Goal: Task Accomplishment & Management: Complete application form

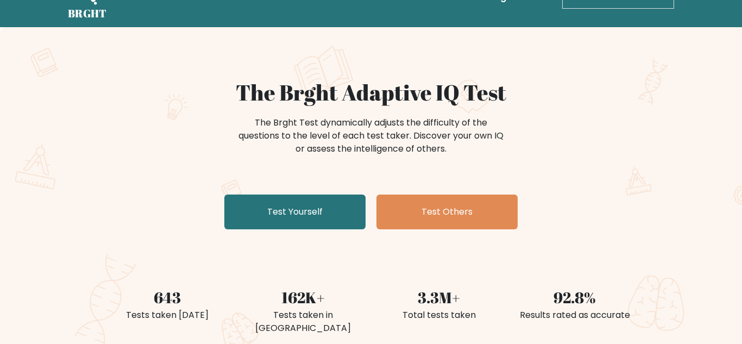
scroll to position [34, 0]
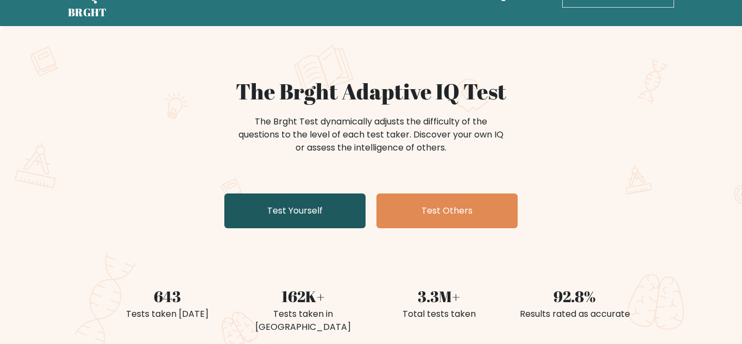
click at [302, 209] on link "Test Yourself" at bounding box center [294, 210] width 141 height 35
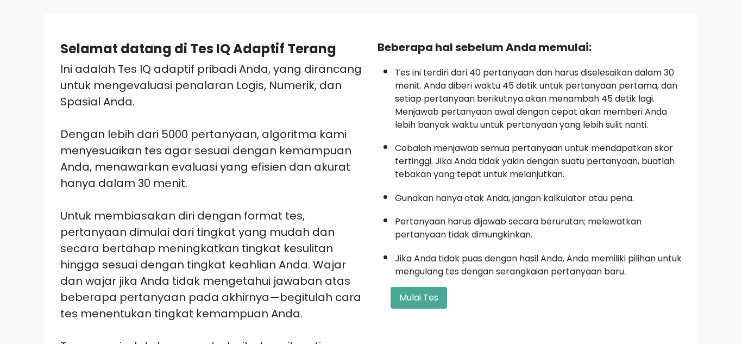
scroll to position [73, 0]
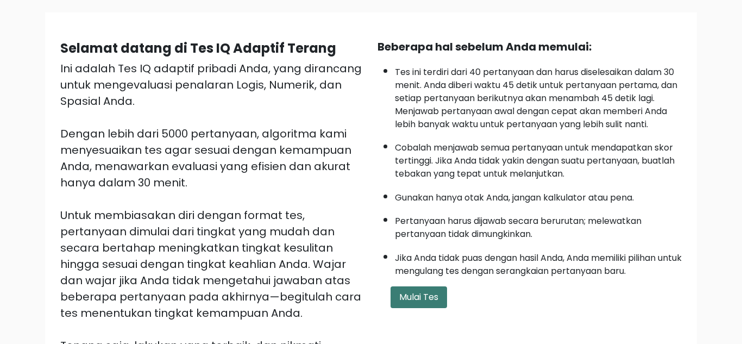
click at [433, 296] on font "Mulai Tes" at bounding box center [418, 297] width 39 height 12
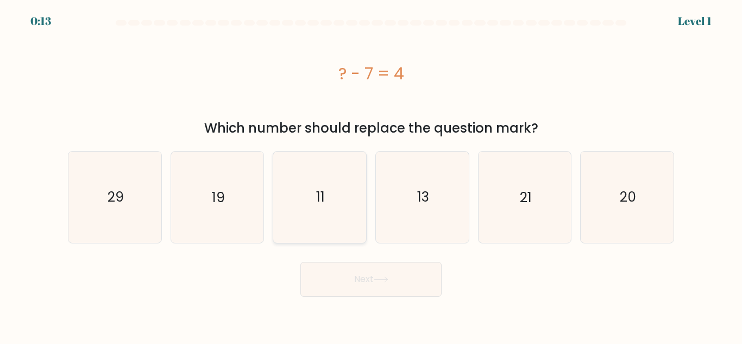
click at [321, 226] on icon "11" at bounding box center [319, 197] width 91 height 91
click at [371, 175] on input "c. 11" at bounding box center [371, 173] width 1 height 3
radio input "true"
click at [380, 275] on button "Next" at bounding box center [371, 279] width 141 height 35
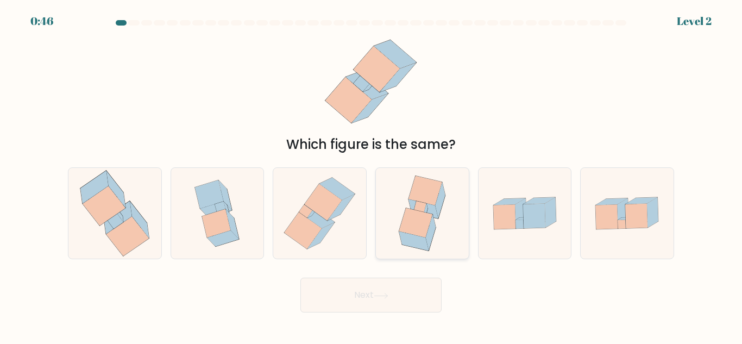
click at [420, 235] on icon at bounding box center [416, 222] width 34 height 29
click at [372, 175] on input "d." at bounding box center [371, 173] width 1 height 3
radio input "true"
click at [392, 293] on button "Next" at bounding box center [371, 295] width 141 height 35
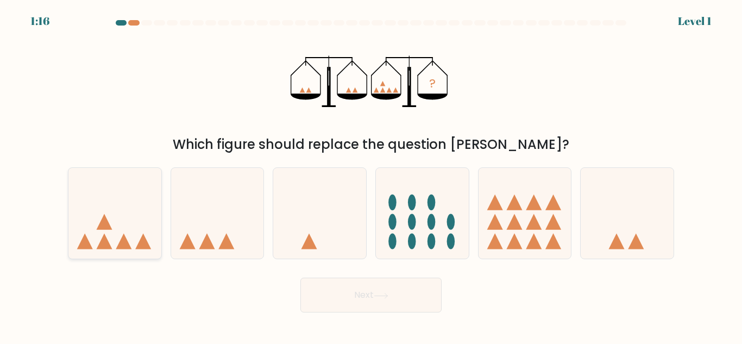
click at [130, 241] on icon at bounding box center [114, 213] width 93 height 77
click at [371, 175] on input "a." at bounding box center [371, 173] width 1 height 3
radio input "true"
click at [336, 301] on button "Next" at bounding box center [371, 295] width 141 height 35
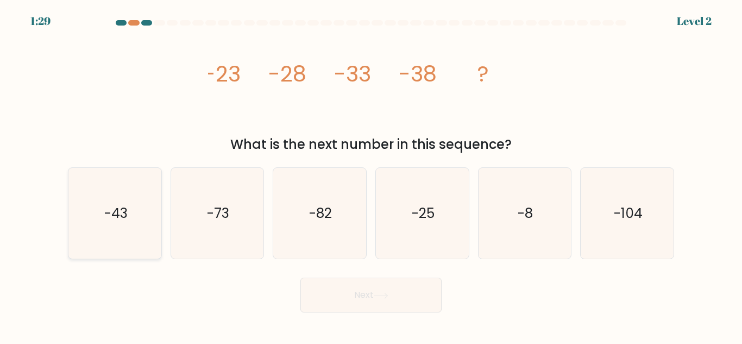
click at [131, 221] on icon "-43" at bounding box center [115, 213] width 91 height 91
click at [371, 175] on input "a. -43" at bounding box center [371, 173] width 1 height 3
radio input "true"
click at [360, 296] on button "Next" at bounding box center [371, 295] width 141 height 35
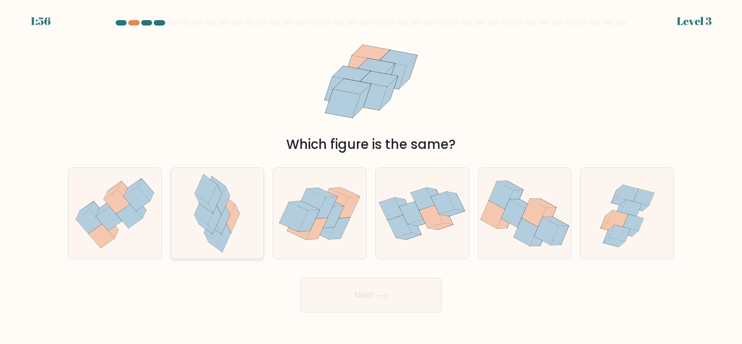
click at [208, 197] on icon at bounding box center [206, 188] width 22 height 29
click at [371, 175] on input "b." at bounding box center [371, 173] width 1 height 3
radio input "true"
click at [402, 292] on button "Next" at bounding box center [371, 295] width 141 height 35
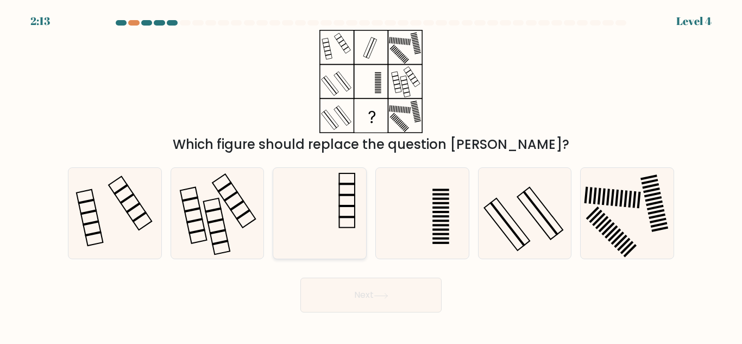
click at [337, 209] on icon at bounding box center [319, 213] width 91 height 91
click at [371, 175] on input "c." at bounding box center [371, 173] width 1 height 3
radio input "true"
click at [394, 303] on button "Next" at bounding box center [371, 295] width 141 height 35
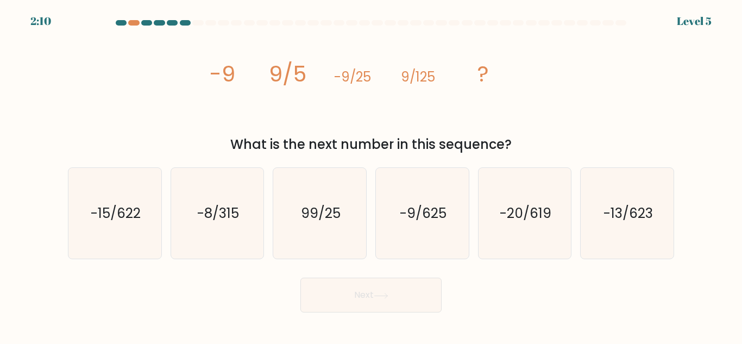
click at [394, 303] on button "Next" at bounding box center [371, 295] width 141 height 35
click at [307, 234] on icon "99/25" at bounding box center [319, 213] width 91 height 91
click at [371, 175] on input "c. 99/25" at bounding box center [371, 173] width 1 height 3
radio input "true"
click at [389, 282] on button "Next" at bounding box center [371, 295] width 141 height 35
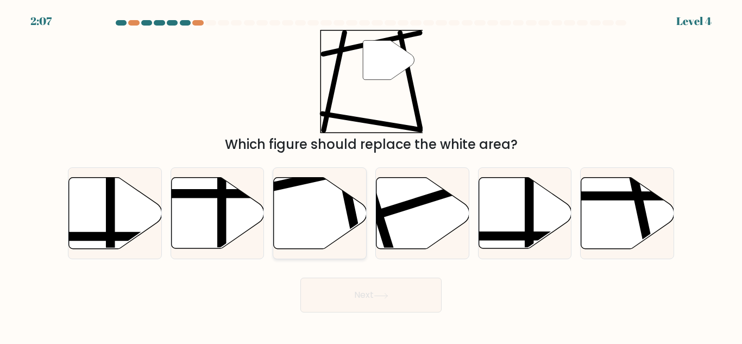
click at [313, 236] on icon at bounding box center [320, 213] width 93 height 71
click at [371, 175] on input "c." at bounding box center [371, 173] width 1 height 3
radio input "true"
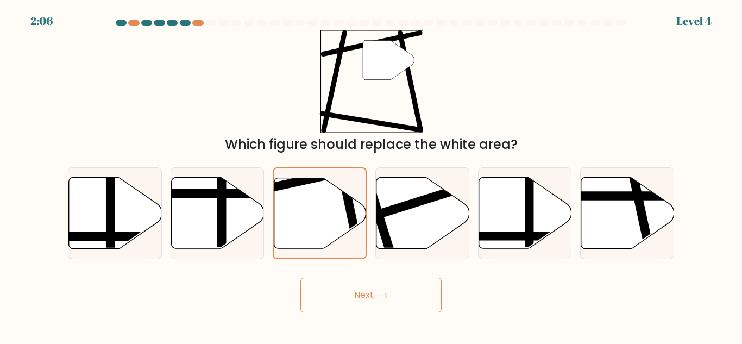
click at [393, 285] on button "Next" at bounding box center [371, 295] width 141 height 35
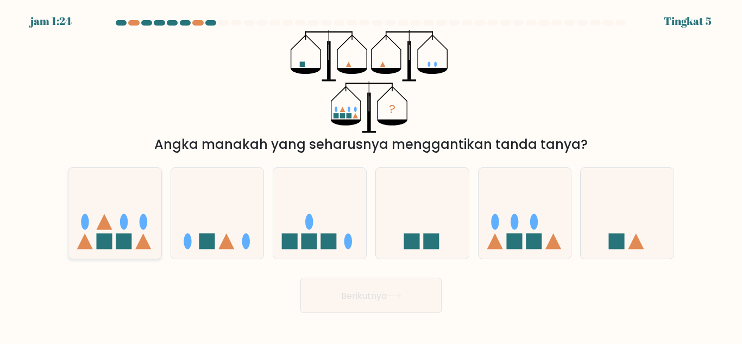
click at [131, 220] on icon at bounding box center [114, 213] width 93 height 77
click at [371, 175] on input "A." at bounding box center [371, 173] width 1 height 3
radio input "true"
click at [371, 302] on font "Berikutnya" at bounding box center [364, 295] width 46 height 12
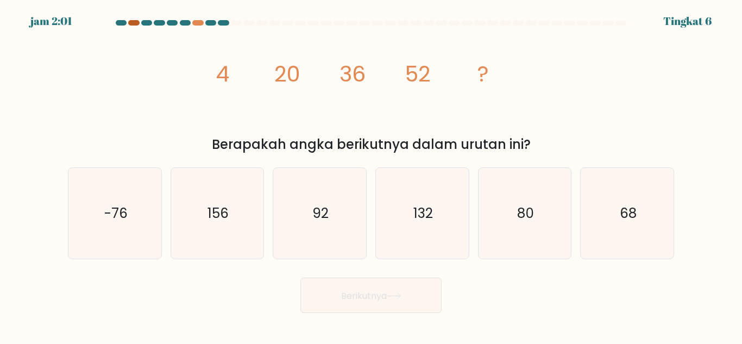
click at [134, 23] on div at bounding box center [133, 22] width 11 height 5
click at [198, 23] on div at bounding box center [197, 22] width 11 height 5
click at [118, 224] on icon "-76" at bounding box center [115, 213] width 91 height 91
click at [371, 175] on input "A. -76" at bounding box center [371, 173] width 1 height 3
radio input "true"
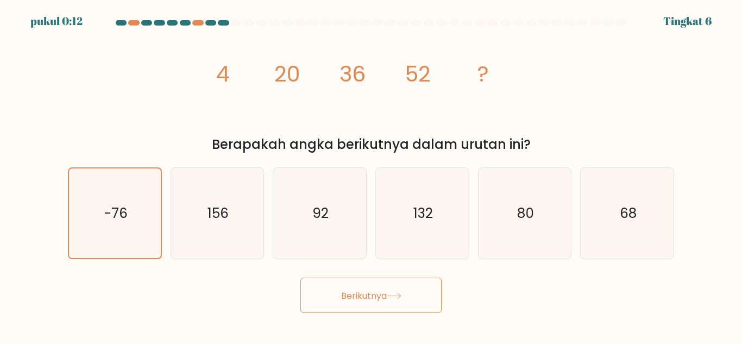
click at [364, 291] on font "Berikutnya" at bounding box center [364, 295] width 46 height 12
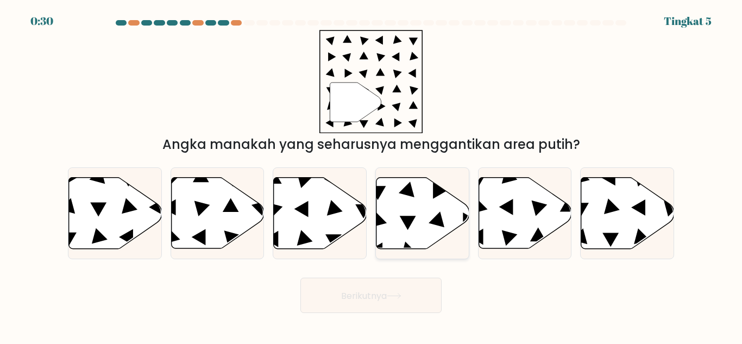
click at [438, 193] on icon at bounding box center [440, 191] width 14 height 16
click at [372, 175] on input "D." at bounding box center [371, 173] width 1 height 3
radio input "true"
click at [393, 297] on icon at bounding box center [394, 296] width 15 height 6
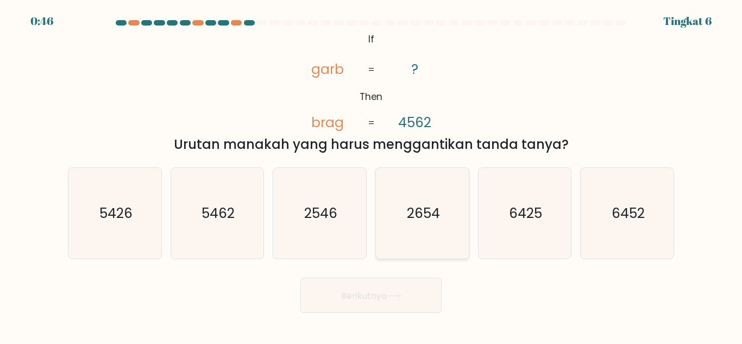
click at [424, 196] on icon "2654" at bounding box center [422, 213] width 91 height 91
click at [372, 175] on input "D. 2654" at bounding box center [371, 173] width 1 height 3
radio input "true"
click at [401, 299] on button "Berikutnya" at bounding box center [371, 295] width 141 height 35
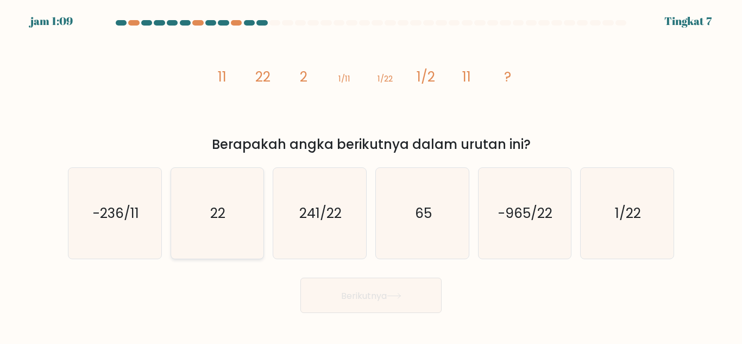
click at [232, 223] on icon "22" at bounding box center [217, 213] width 91 height 91
click at [371, 175] on input "B. 22" at bounding box center [371, 173] width 1 height 3
radio input "true"
click at [349, 298] on font "Berikutnya" at bounding box center [364, 295] width 46 height 12
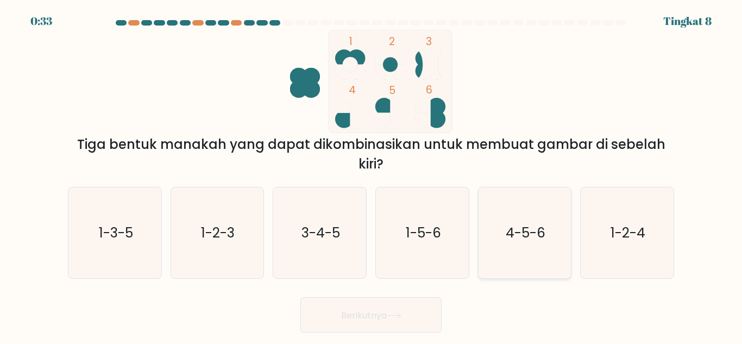
click at [518, 215] on icon "4-5-6" at bounding box center [524, 232] width 91 height 91
click at [372, 175] on input "Dan. 4-5-6" at bounding box center [371, 173] width 1 height 3
radio input "true"
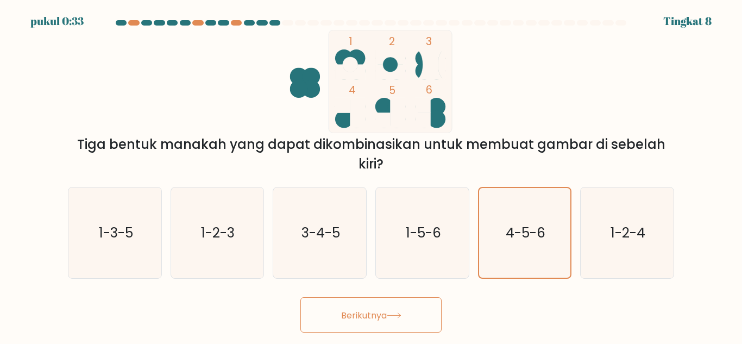
click at [398, 312] on icon at bounding box center [394, 315] width 15 height 6
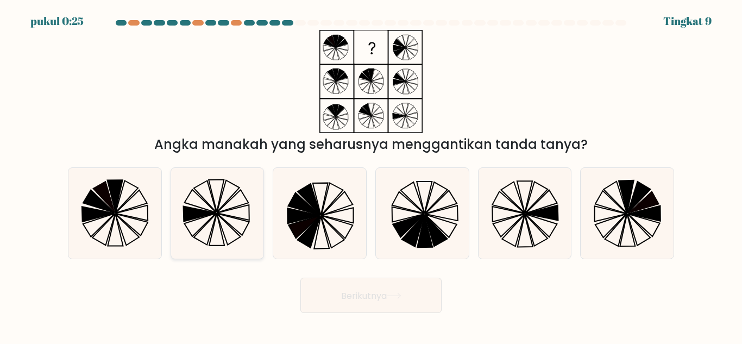
click at [223, 191] on icon at bounding box center [228, 196] width 22 height 32
click at [371, 175] on input "B." at bounding box center [371, 173] width 1 height 3
radio input "true"
click at [413, 198] on icon at bounding box center [422, 213] width 91 height 91
click at [372, 175] on input "D." at bounding box center [371, 173] width 1 height 3
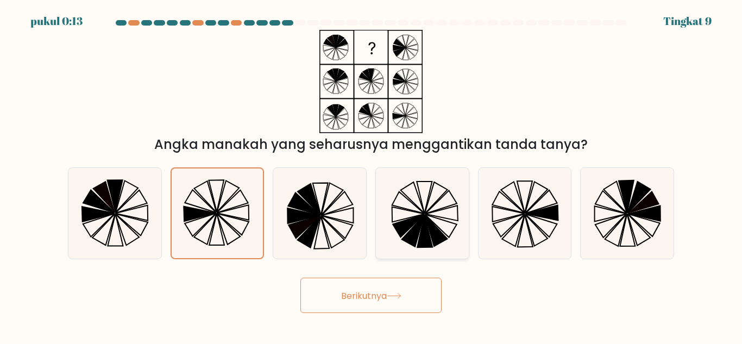
radio input "true"
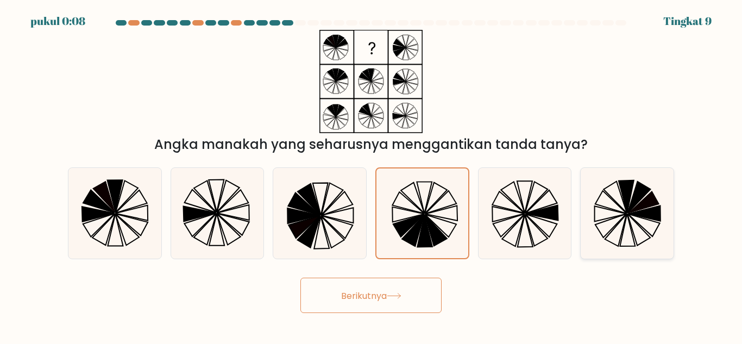
click at [611, 211] on icon at bounding box center [627, 213] width 91 height 91
click at [372, 175] on input "F." at bounding box center [371, 173] width 1 height 3
radio input "true"
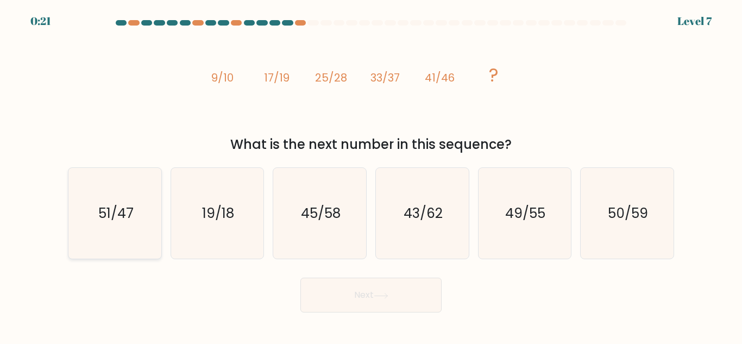
click at [134, 205] on icon "51/47" at bounding box center [115, 213] width 91 height 91
click at [371, 175] on input "a. 51/47" at bounding box center [371, 173] width 1 height 3
radio input "true"
click at [389, 290] on button "Next" at bounding box center [371, 295] width 141 height 35
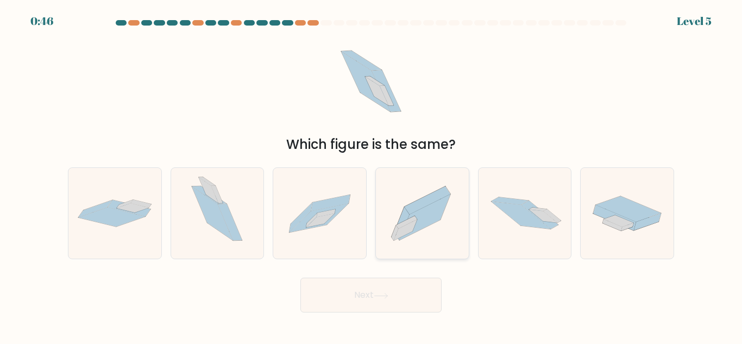
click at [411, 217] on icon at bounding box center [424, 218] width 51 height 46
click at [372, 175] on input "d." at bounding box center [371, 173] width 1 height 3
radio input "true"
click at [387, 295] on icon at bounding box center [380, 295] width 13 height 5
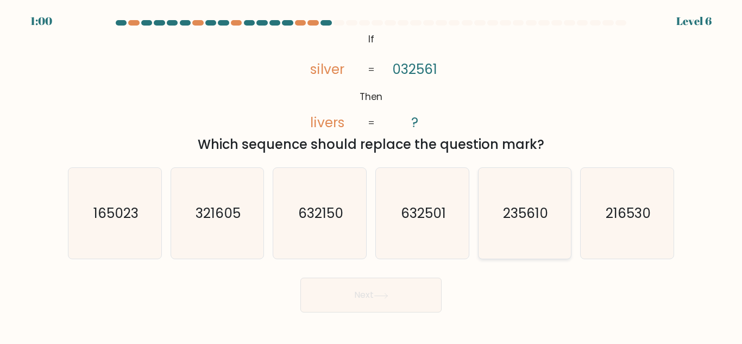
click at [520, 221] on text "235610" at bounding box center [525, 213] width 45 height 19
click at [372, 175] on input "e. 235610" at bounding box center [371, 173] width 1 height 3
radio input "true"
click at [397, 287] on button "Next" at bounding box center [371, 295] width 141 height 35
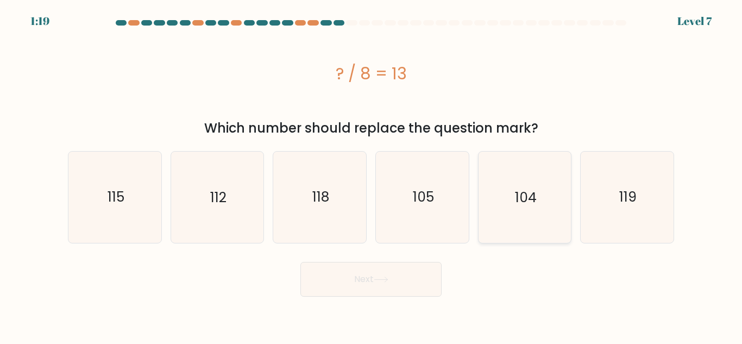
click at [499, 213] on icon "104" at bounding box center [524, 197] width 91 height 91
click at [372, 175] on input "e. 104" at bounding box center [371, 173] width 1 height 3
radio input "true"
click at [377, 293] on button "Next" at bounding box center [371, 279] width 141 height 35
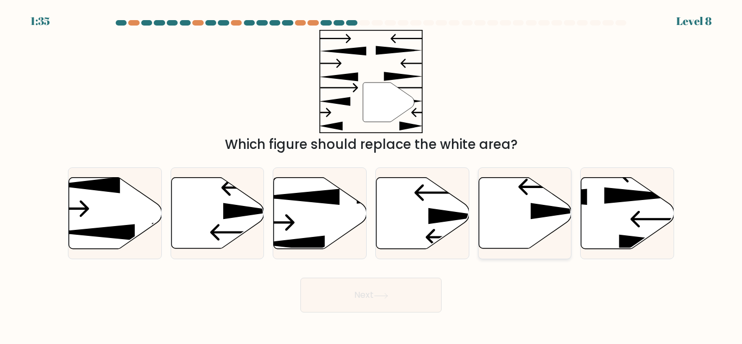
click at [521, 236] on icon at bounding box center [525, 213] width 93 height 71
click at [372, 175] on input "e." at bounding box center [371, 173] width 1 height 3
radio input "true"
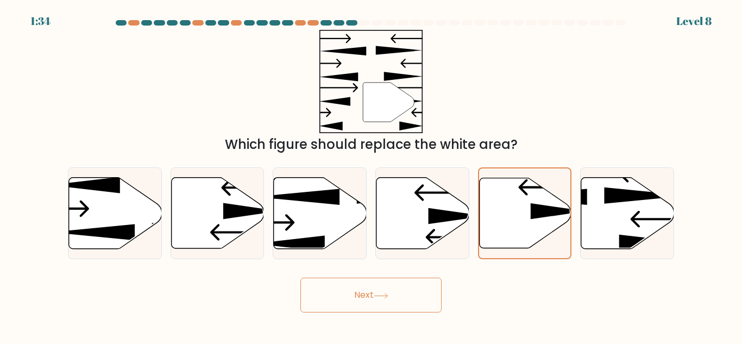
click at [402, 304] on button "Next" at bounding box center [371, 295] width 141 height 35
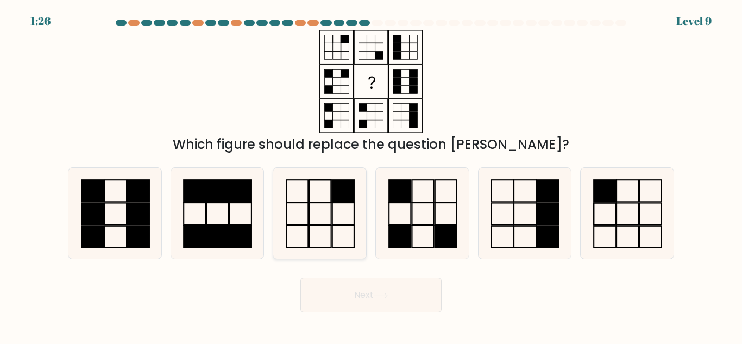
click at [344, 204] on icon at bounding box center [319, 213] width 91 height 91
click at [371, 175] on input "c." at bounding box center [371, 173] width 1 height 3
radio input "true"
click at [393, 307] on button "Next" at bounding box center [371, 295] width 141 height 35
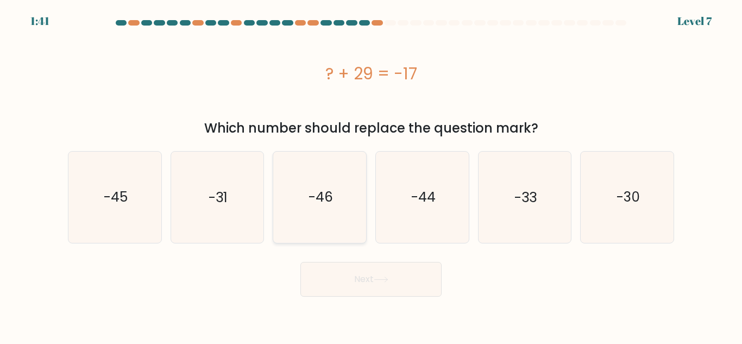
click at [343, 221] on icon "-46" at bounding box center [319, 197] width 91 height 91
click at [371, 175] on input "c. -46" at bounding box center [371, 173] width 1 height 3
radio input "true"
click at [372, 288] on button "Next" at bounding box center [371, 279] width 141 height 35
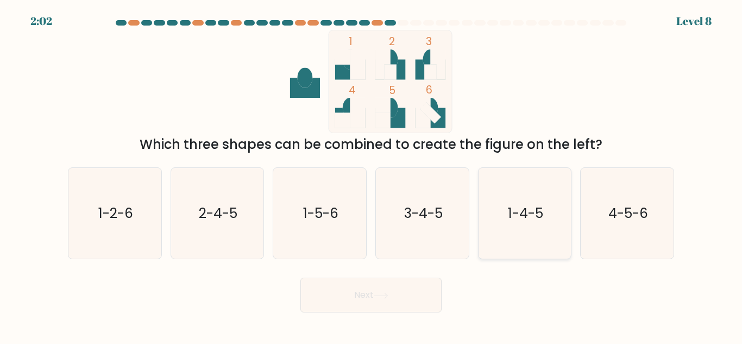
click at [558, 223] on icon "1-4-5" at bounding box center [524, 213] width 91 height 91
click at [372, 175] on input "e. 1-4-5" at bounding box center [371, 173] width 1 height 3
radio input "true"
click at [385, 293] on icon at bounding box center [381, 296] width 15 height 6
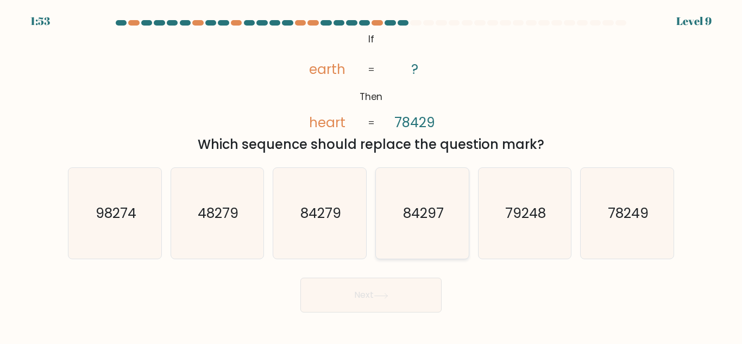
click at [429, 233] on icon "84297" at bounding box center [422, 213] width 91 height 91
click at [372, 175] on input "d. 84297" at bounding box center [371, 173] width 1 height 3
radio input "true"
click at [396, 295] on button "Next" at bounding box center [371, 295] width 141 height 35
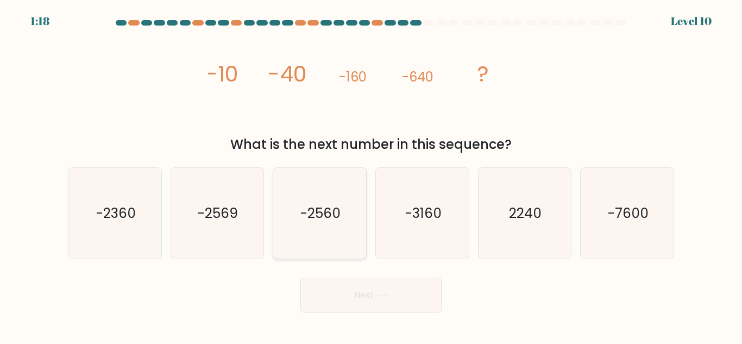
click at [341, 215] on text "-2560" at bounding box center [321, 213] width 40 height 19
click at [371, 175] on input "c. -2560" at bounding box center [371, 173] width 1 height 3
radio input "true"
click at [371, 289] on button "Next" at bounding box center [371, 295] width 141 height 35
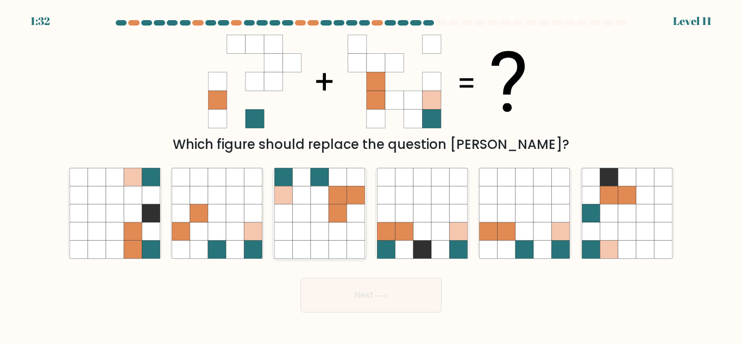
click at [321, 217] on icon at bounding box center [320, 213] width 18 height 18
click at [371, 175] on input "c." at bounding box center [371, 173] width 1 height 3
radio input "true"
click at [373, 301] on button "Next" at bounding box center [371, 295] width 141 height 35
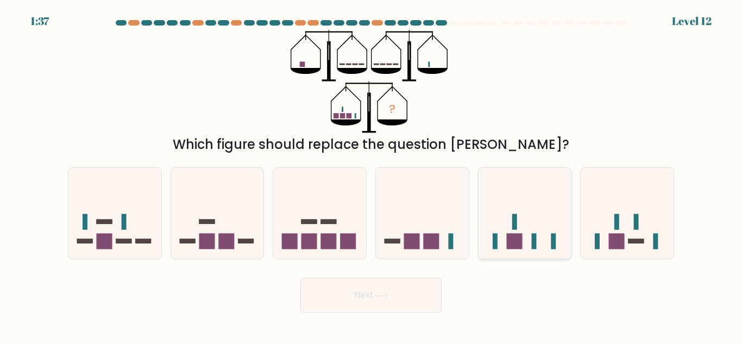
click at [534, 222] on icon at bounding box center [525, 213] width 93 height 77
click at [372, 175] on input "e." at bounding box center [371, 173] width 1 height 3
radio input "true"
click at [382, 297] on icon at bounding box center [381, 296] width 15 height 6
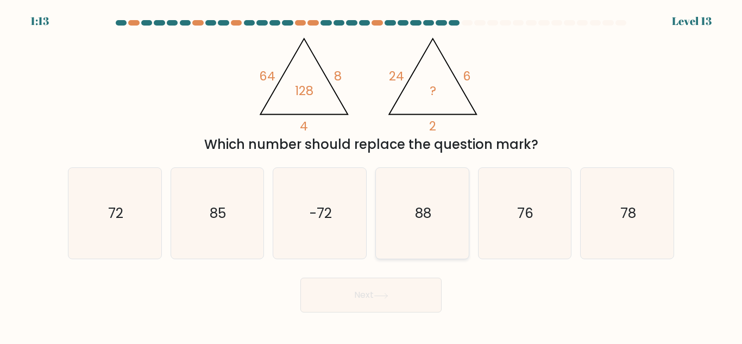
click at [421, 230] on icon "88" at bounding box center [422, 213] width 91 height 91
click at [372, 175] on input "d. 88" at bounding box center [371, 173] width 1 height 3
radio input "true"
click at [395, 299] on button "Next" at bounding box center [371, 295] width 141 height 35
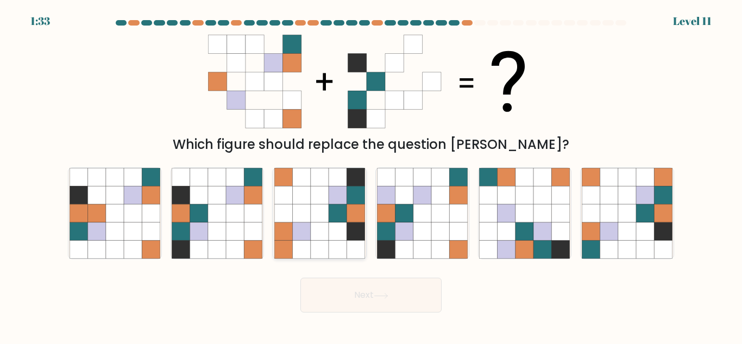
click at [316, 234] on icon at bounding box center [320, 231] width 18 height 18
click at [371, 175] on input "c." at bounding box center [371, 173] width 1 height 3
radio input "true"
click at [245, 226] on icon at bounding box center [254, 231] width 18 height 18
click at [371, 175] on input "b." at bounding box center [371, 173] width 1 height 3
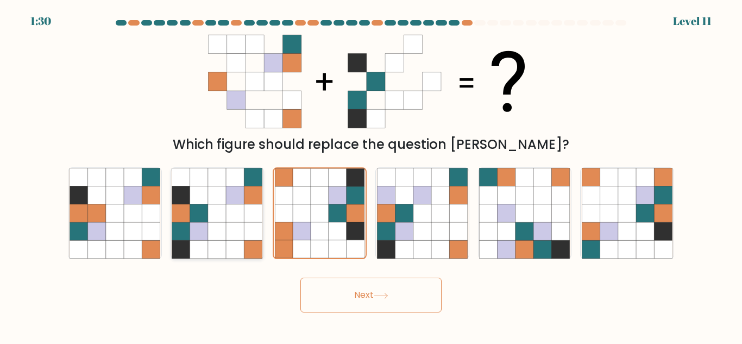
radio input "true"
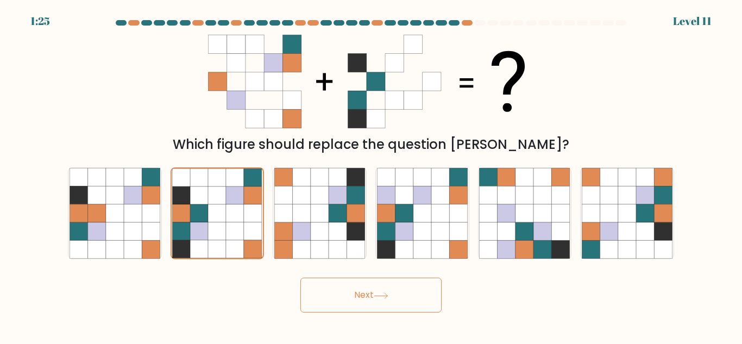
click at [335, 284] on button "Next" at bounding box center [371, 295] width 141 height 35
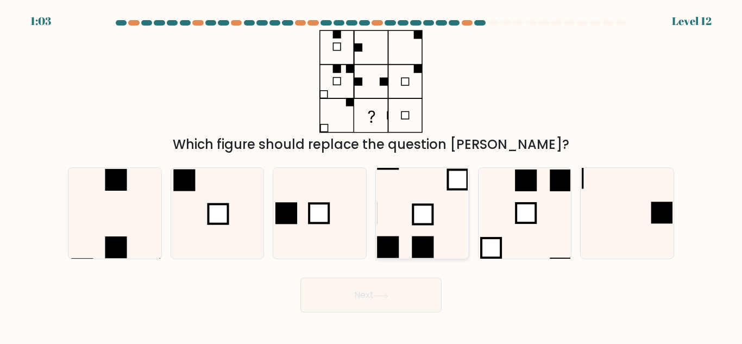
click at [419, 203] on icon at bounding box center [422, 213] width 91 height 91
click at [372, 175] on input "d." at bounding box center [371, 173] width 1 height 3
radio input "true"
click at [531, 232] on icon at bounding box center [524, 213] width 91 height 91
click at [372, 175] on input "e." at bounding box center [371, 173] width 1 height 3
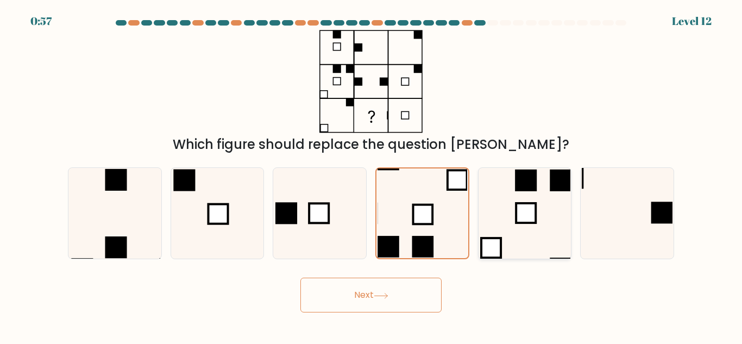
radio input "true"
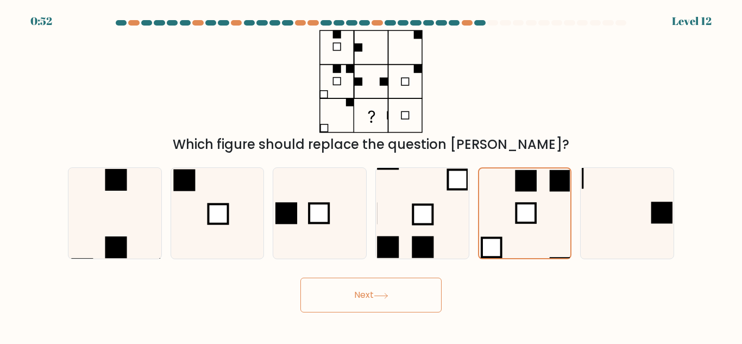
click at [394, 296] on button "Next" at bounding box center [371, 295] width 141 height 35
click at [401, 295] on button "Next" at bounding box center [371, 295] width 141 height 35
click at [378, 297] on icon at bounding box center [381, 296] width 15 height 6
click at [405, 295] on button "Next" at bounding box center [371, 295] width 141 height 35
click at [519, 177] on rect at bounding box center [527, 181] width 22 height 22
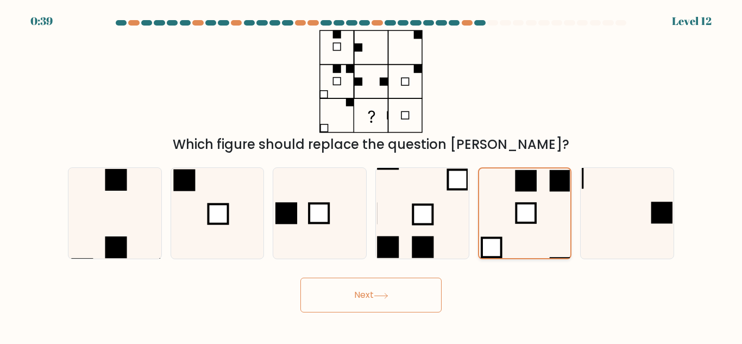
click at [372, 175] on input "e." at bounding box center [371, 173] width 1 height 3
click at [387, 293] on icon at bounding box center [380, 295] width 13 height 5
click at [482, 68] on div "Which figure should replace the question mark?" at bounding box center [371, 92] width 620 height 124
click at [386, 285] on button "Next" at bounding box center [371, 295] width 141 height 35
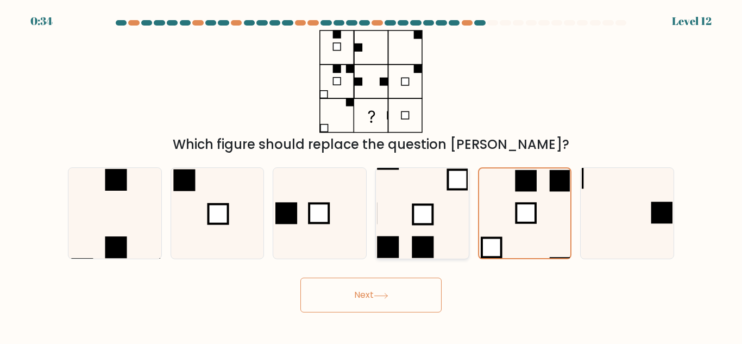
click at [427, 230] on icon at bounding box center [422, 213] width 91 height 91
click at [372, 175] on input "d." at bounding box center [371, 173] width 1 height 3
radio input "true"
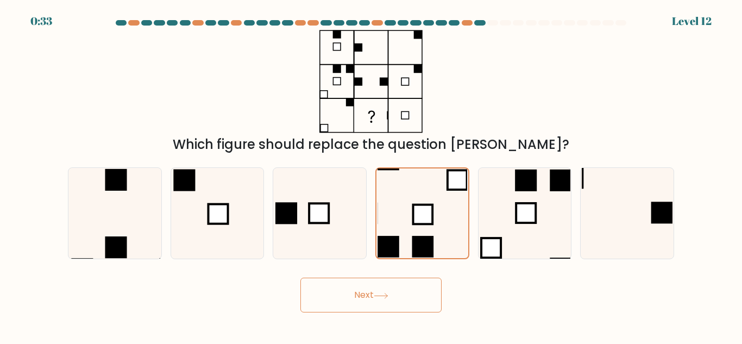
click at [417, 290] on button "Next" at bounding box center [371, 295] width 141 height 35
click at [526, 205] on rect at bounding box center [527, 213] width 20 height 20
click at [372, 175] on input "e." at bounding box center [371, 173] width 1 height 3
radio input "true"
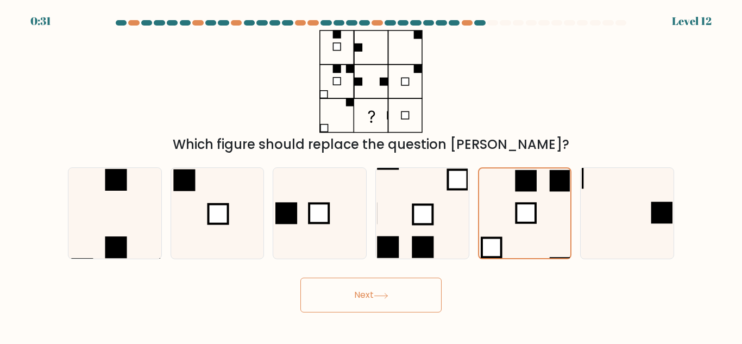
click at [421, 293] on button "Next" at bounding box center [371, 295] width 141 height 35
click at [361, 299] on button "Next" at bounding box center [371, 295] width 141 height 35
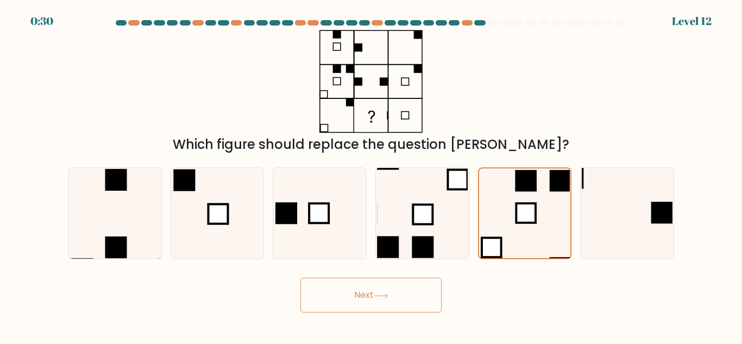
click at [361, 299] on button "Next" at bounding box center [371, 295] width 141 height 35
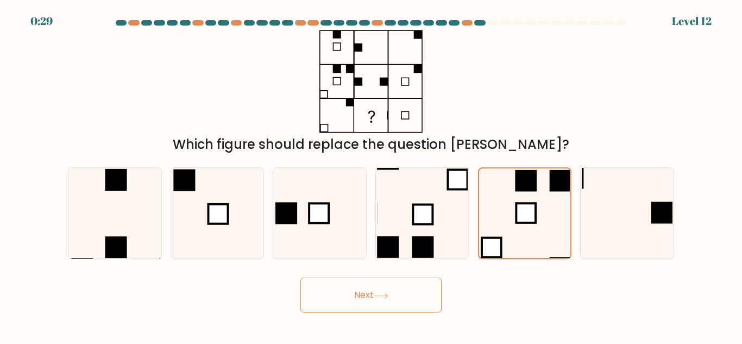
click at [361, 299] on button "Next" at bounding box center [371, 295] width 141 height 35
click at [387, 299] on button "Next" at bounding box center [371, 295] width 141 height 35
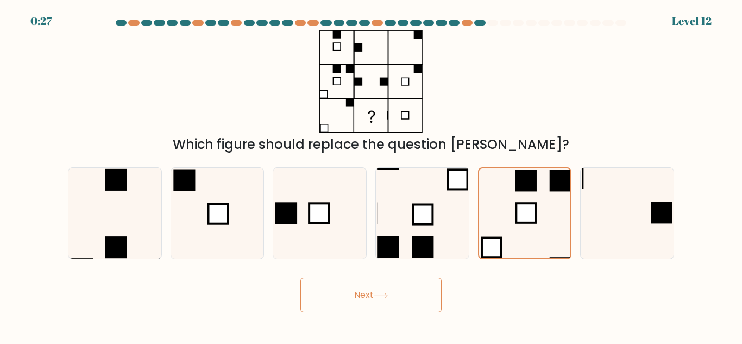
click at [387, 299] on button "Next" at bounding box center [371, 295] width 141 height 35
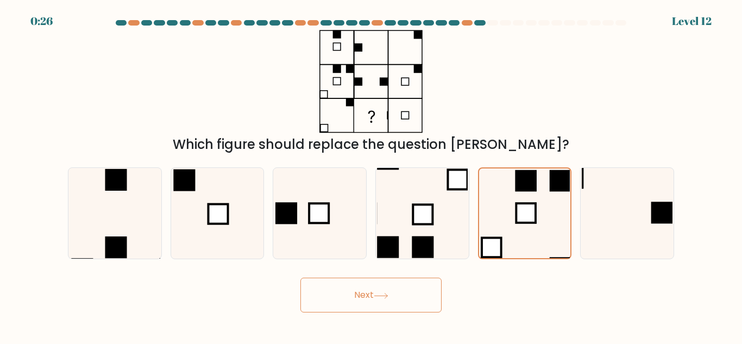
click at [387, 299] on button "Next" at bounding box center [371, 295] width 141 height 35
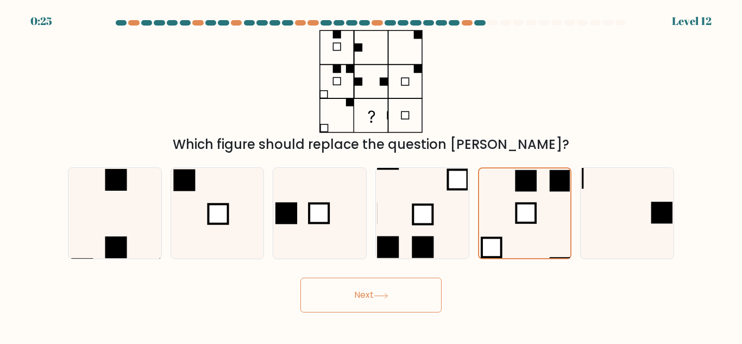
click at [387, 299] on button "Next" at bounding box center [371, 295] width 141 height 35
click at [527, 192] on icon at bounding box center [525, 213] width 90 height 90
click at [372, 175] on input "e." at bounding box center [371, 173] width 1 height 3
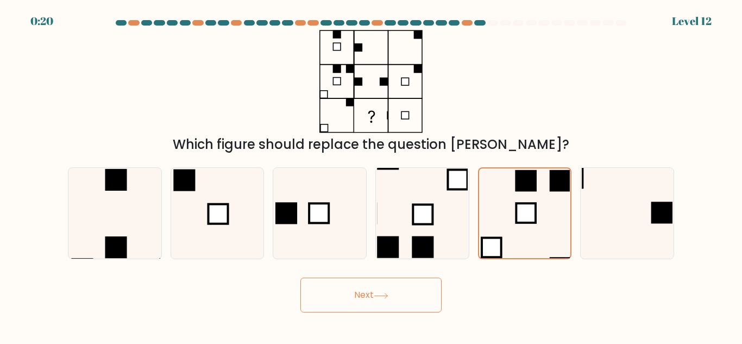
click at [412, 289] on button "Next" at bounding box center [371, 295] width 141 height 35
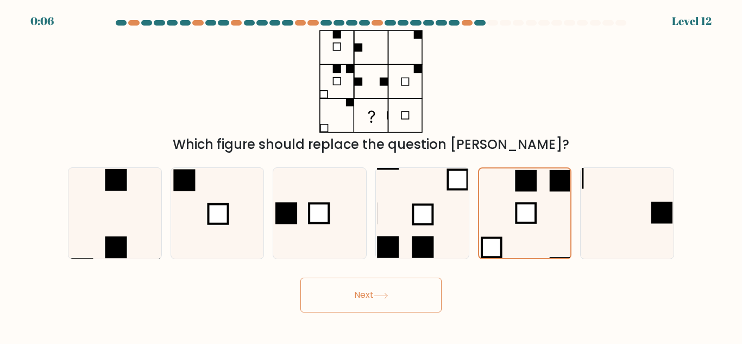
click at [412, 289] on button "Next" at bounding box center [371, 295] width 141 height 35
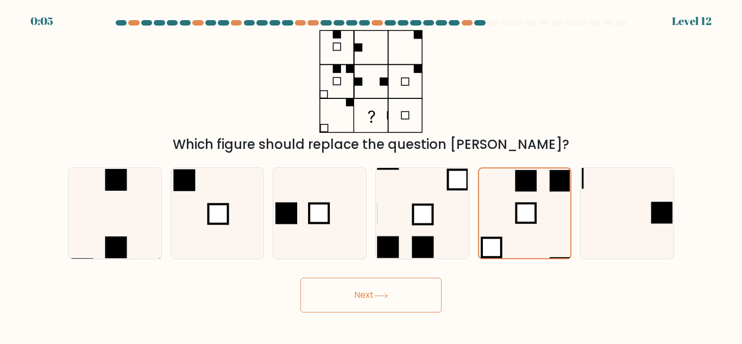
click at [412, 289] on button "Next" at bounding box center [371, 295] width 141 height 35
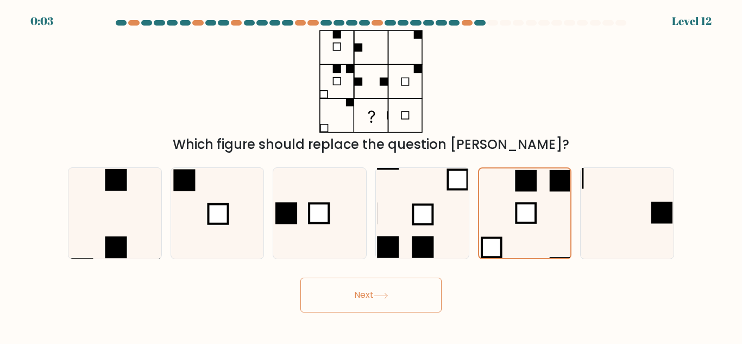
click at [412, 289] on button "Next" at bounding box center [371, 295] width 141 height 35
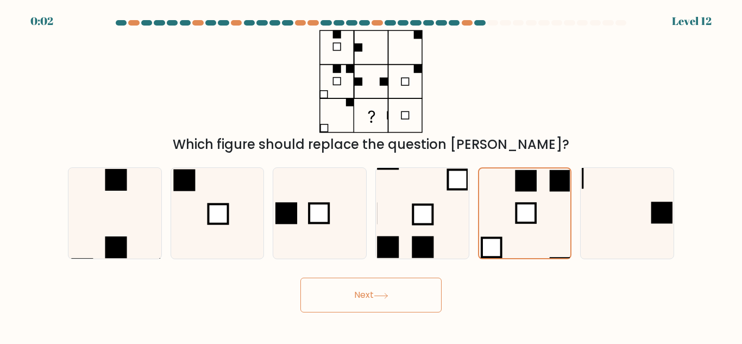
click at [412, 289] on button "Next" at bounding box center [371, 295] width 141 height 35
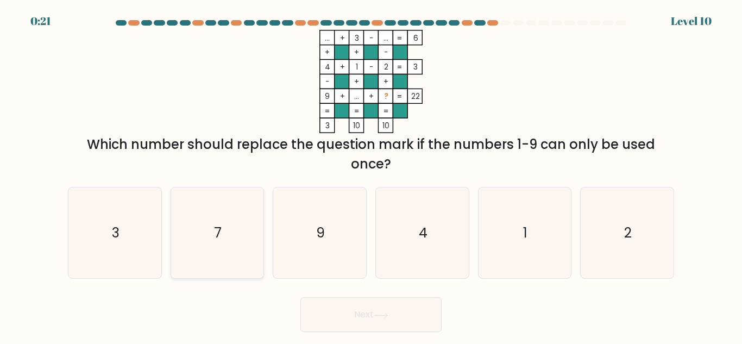
click at [239, 242] on icon "7" at bounding box center [217, 232] width 91 height 91
click at [371, 175] on input "b. 7" at bounding box center [371, 173] width 1 height 3
radio input "true"
click at [349, 318] on button "Next" at bounding box center [371, 314] width 141 height 35
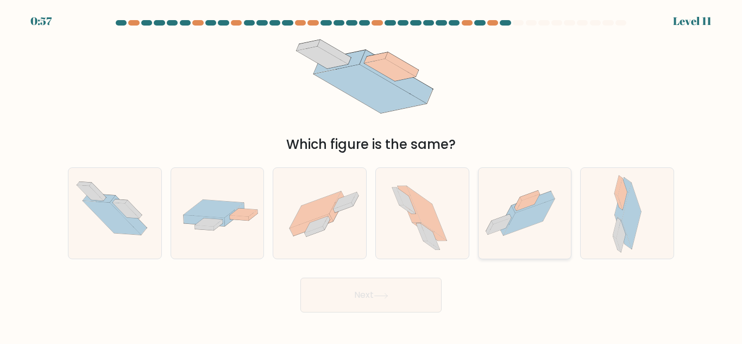
click at [540, 230] on icon at bounding box center [525, 214] width 93 height 70
click at [372, 175] on input "e." at bounding box center [371, 173] width 1 height 3
radio input "true"
click at [404, 287] on button "Next" at bounding box center [371, 295] width 141 height 35
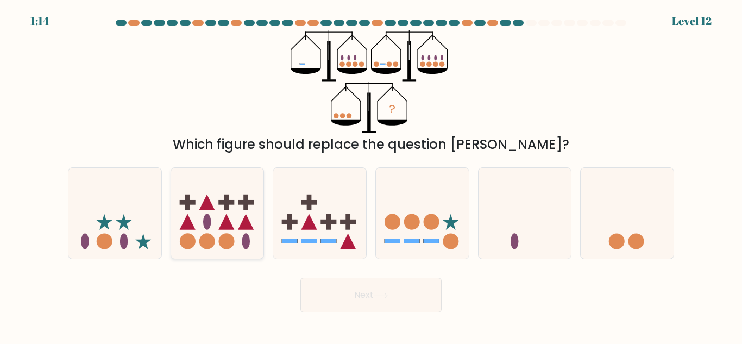
click at [227, 209] on rect at bounding box center [226, 203] width 5 height 16
click at [371, 175] on input "b." at bounding box center [371, 173] width 1 height 3
radio input "true"
click at [368, 298] on button "Next" at bounding box center [371, 295] width 141 height 35
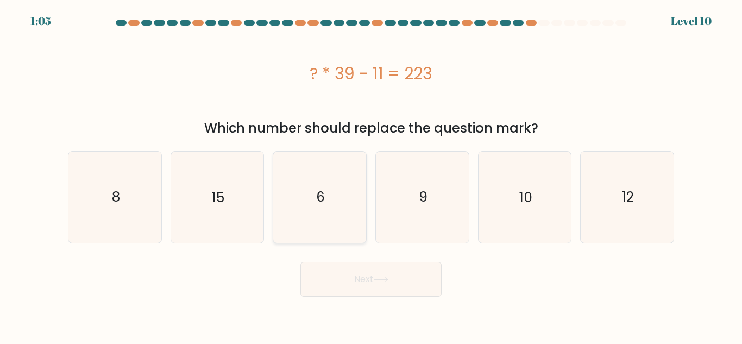
click at [346, 208] on icon "6" at bounding box center [319, 197] width 91 height 91
click at [371, 175] on input "c. 6" at bounding box center [371, 173] width 1 height 3
radio input "true"
click at [389, 284] on button "Next" at bounding box center [371, 279] width 141 height 35
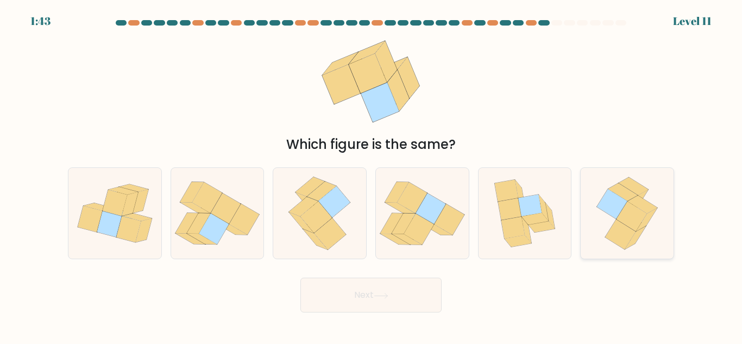
click at [633, 214] on icon at bounding box center [632, 217] width 30 height 30
click at [372, 175] on input "f." at bounding box center [371, 173] width 1 height 3
radio input "true"
click at [382, 293] on icon at bounding box center [381, 296] width 15 height 6
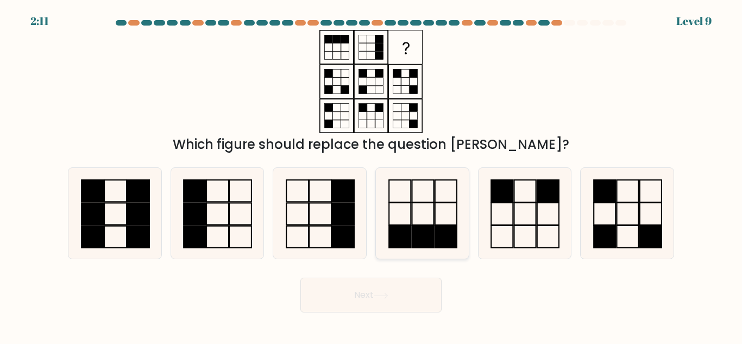
click at [426, 230] on rect at bounding box center [423, 237] width 22 height 22
click at [372, 175] on input "d." at bounding box center [371, 173] width 1 height 3
radio input "true"
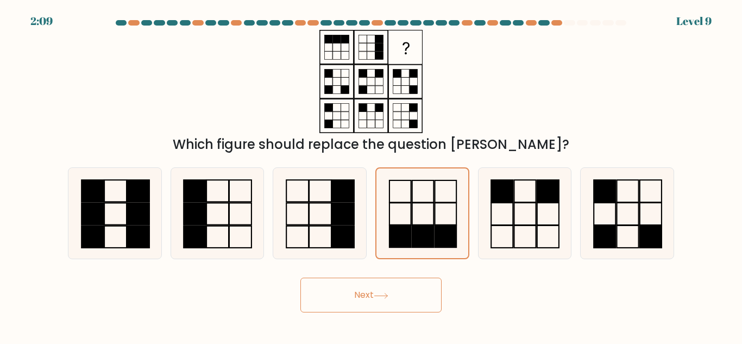
click at [402, 295] on button "Next" at bounding box center [371, 295] width 141 height 35
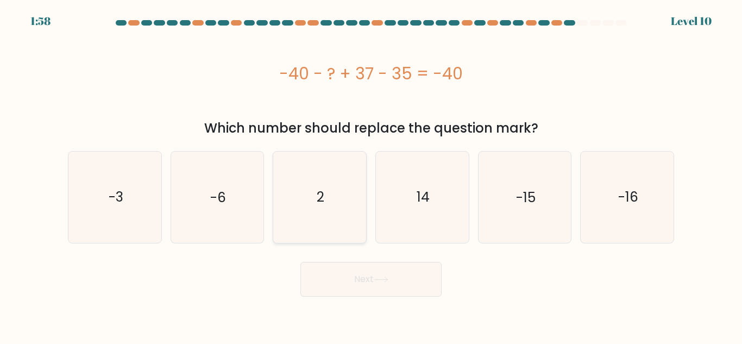
click at [334, 207] on icon "2" at bounding box center [319, 197] width 91 height 91
click at [371, 175] on input "c. 2" at bounding box center [371, 173] width 1 height 3
radio input "true"
click at [376, 276] on button "Next" at bounding box center [371, 279] width 141 height 35
click at [381, 279] on icon at bounding box center [381, 280] width 15 height 6
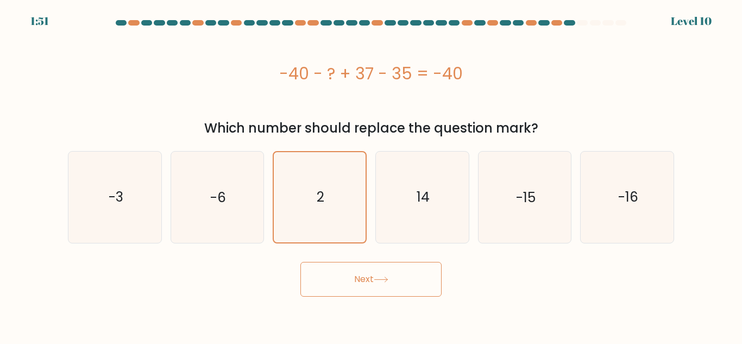
click at [351, 276] on button "Next" at bounding box center [371, 279] width 141 height 35
click at [399, 284] on button "Next" at bounding box center [371, 279] width 141 height 35
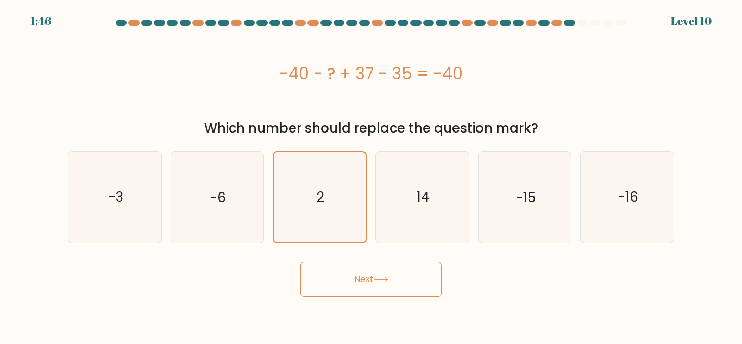
click at [399, 284] on button "Next" at bounding box center [371, 279] width 141 height 35
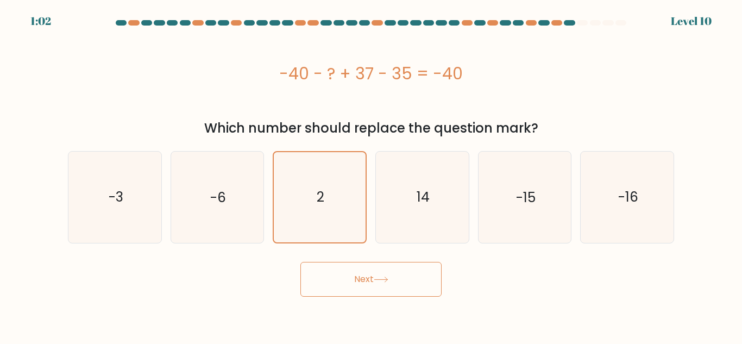
click at [399, 284] on button "Next" at bounding box center [371, 279] width 141 height 35
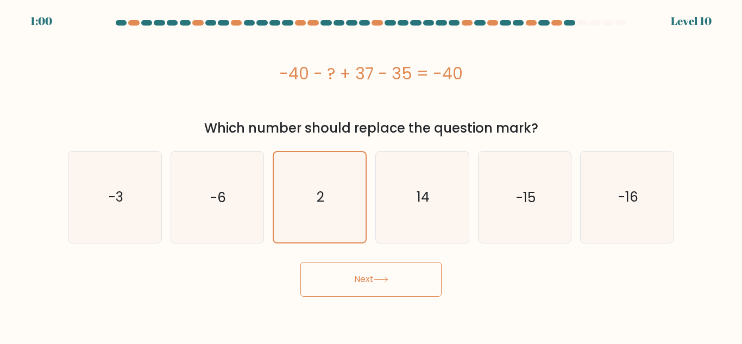
click at [399, 284] on button "Next" at bounding box center [371, 279] width 141 height 35
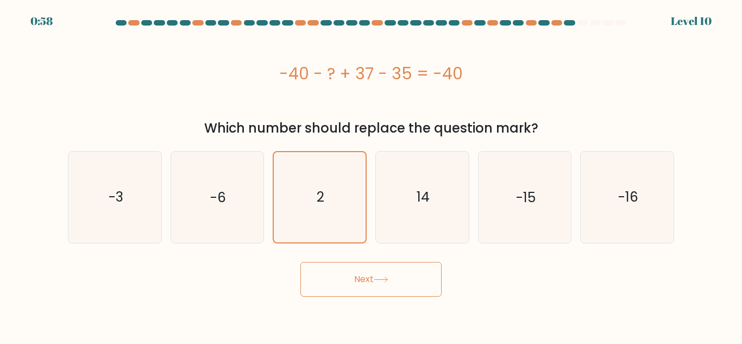
click at [399, 284] on button "Next" at bounding box center [371, 279] width 141 height 35
click at [366, 274] on button "Next" at bounding box center [371, 279] width 141 height 35
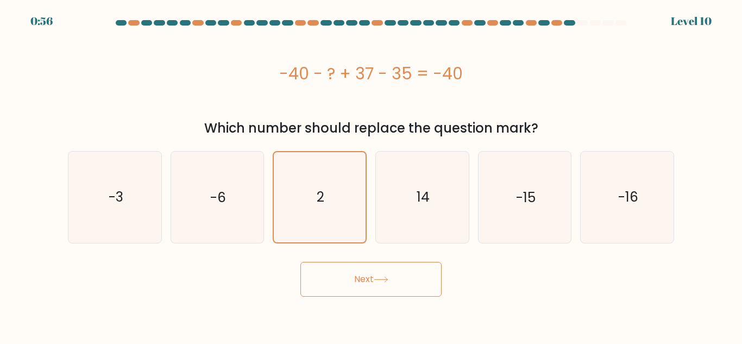
click at [366, 274] on button "Next" at bounding box center [371, 279] width 141 height 35
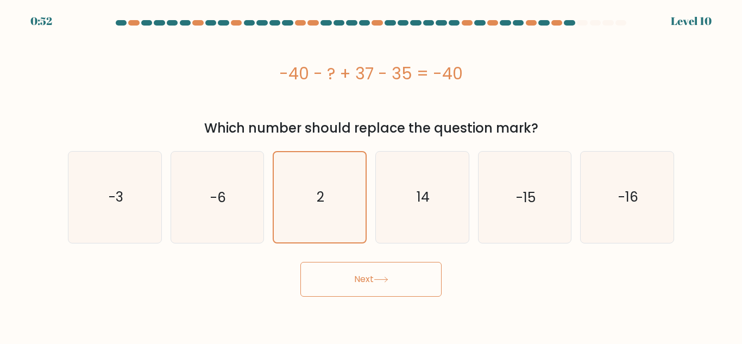
click at [366, 274] on button "Next" at bounding box center [371, 279] width 141 height 35
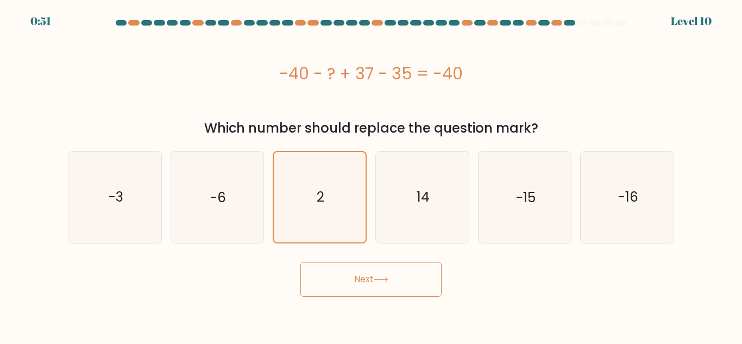
click at [366, 274] on button "Next" at bounding box center [371, 279] width 141 height 35
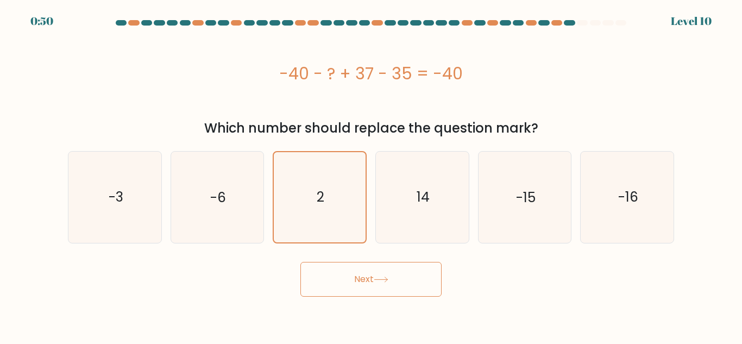
click at [366, 274] on button "Next" at bounding box center [371, 279] width 141 height 35
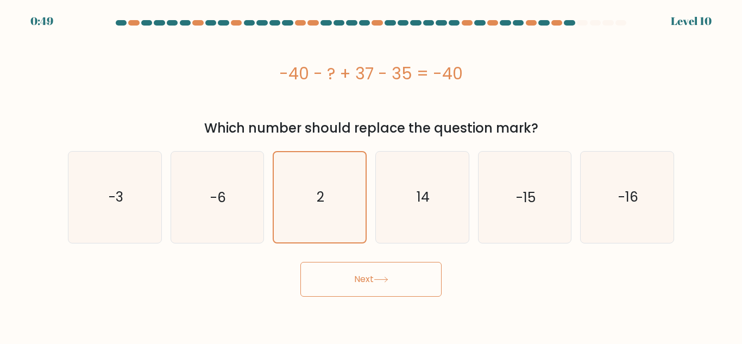
click at [366, 274] on button "Next" at bounding box center [371, 279] width 141 height 35
click at [371, 277] on button "Next" at bounding box center [371, 279] width 141 height 35
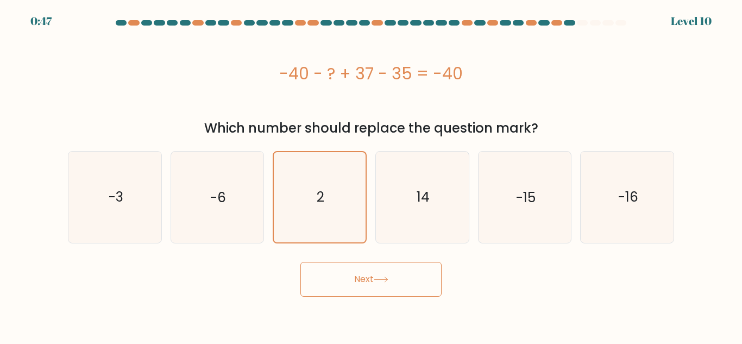
click at [371, 277] on button "Next" at bounding box center [371, 279] width 141 height 35
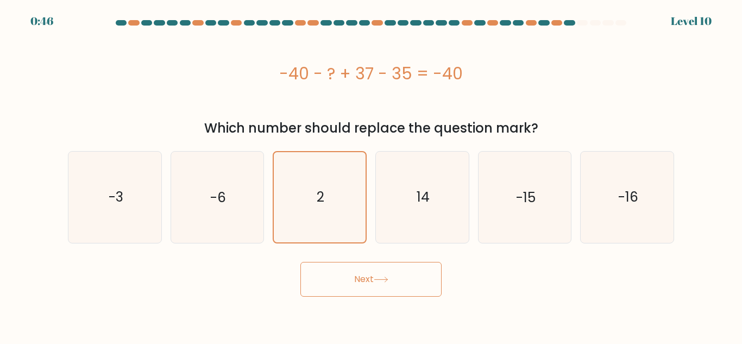
click at [371, 277] on button "Next" at bounding box center [371, 279] width 141 height 35
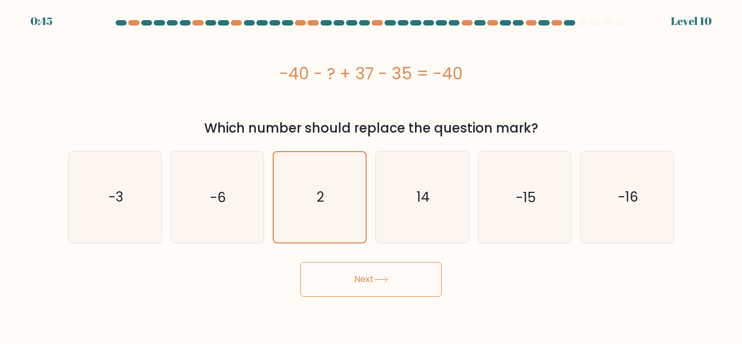
click at [371, 277] on button "Next" at bounding box center [371, 279] width 141 height 35
click at [416, 190] on icon "14" at bounding box center [422, 197] width 91 height 91
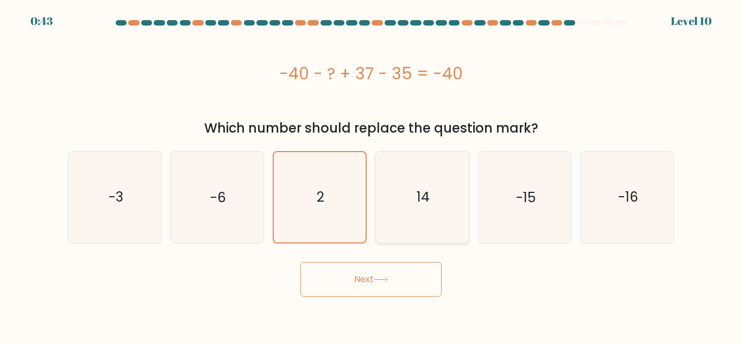
click at [372, 175] on input "d. 14" at bounding box center [371, 173] width 1 height 3
radio input "true"
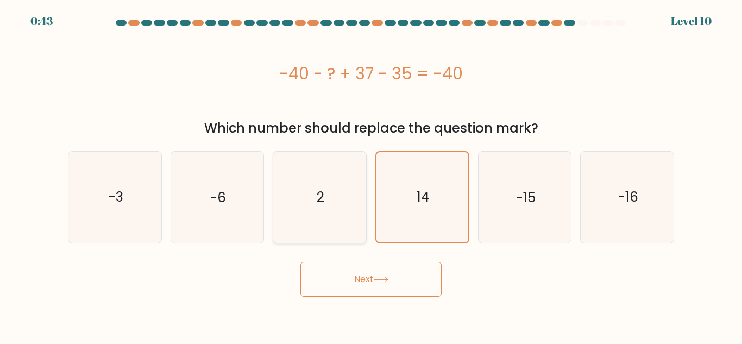
click at [337, 190] on icon "2" at bounding box center [319, 197] width 91 height 91
click at [371, 175] on input "c. 2" at bounding box center [371, 173] width 1 height 3
radio input "true"
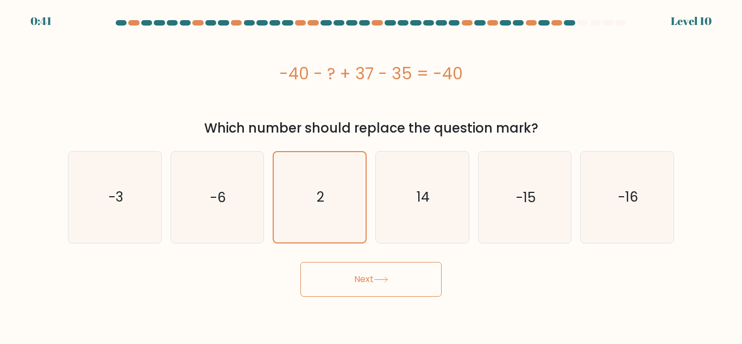
click at [402, 273] on button "Next" at bounding box center [371, 279] width 141 height 35
click at [432, 280] on button "Next" at bounding box center [371, 279] width 141 height 35
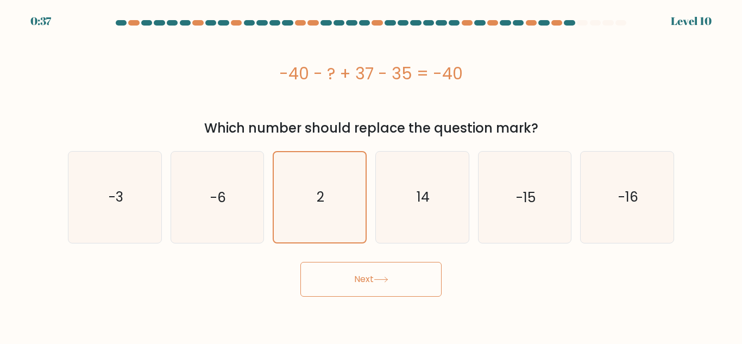
click at [432, 280] on button "Next" at bounding box center [371, 279] width 141 height 35
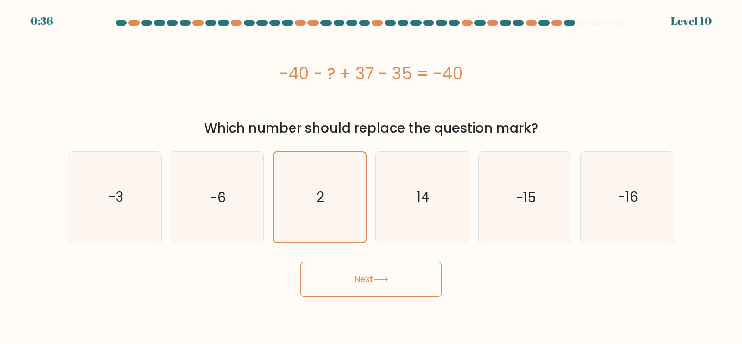
click at [432, 280] on button "Next" at bounding box center [371, 279] width 141 height 35
click at [356, 281] on button "Next" at bounding box center [371, 279] width 141 height 35
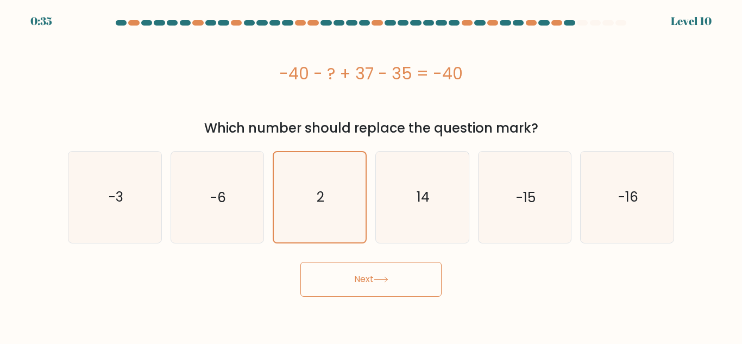
click at [356, 281] on button "Next" at bounding box center [371, 279] width 141 height 35
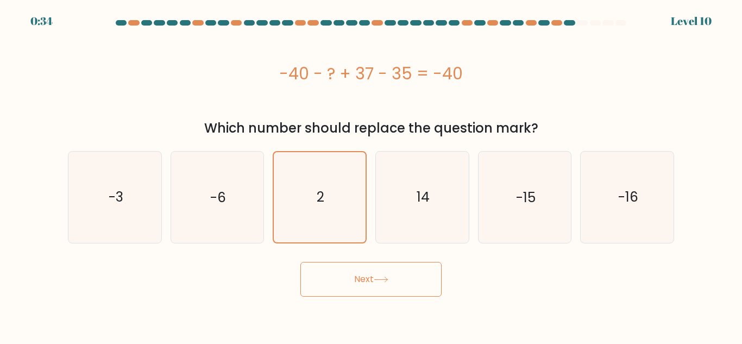
click at [356, 281] on button "Next" at bounding box center [371, 279] width 141 height 35
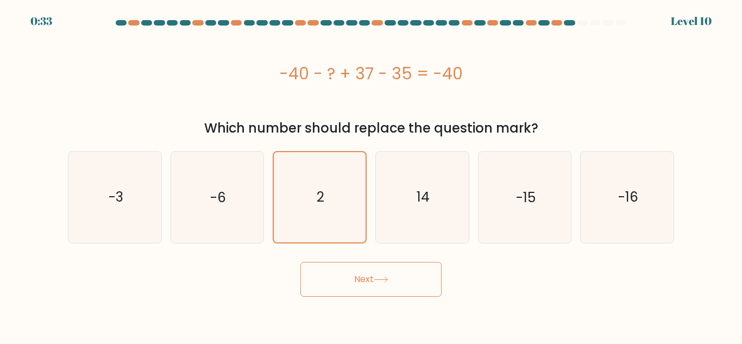
click at [356, 281] on button "Next" at bounding box center [371, 279] width 141 height 35
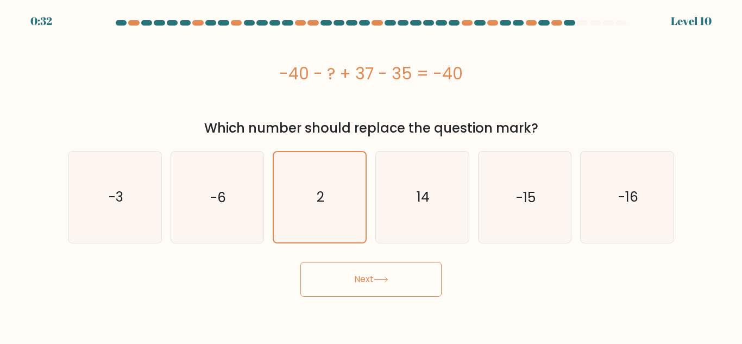
click at [356, 281] on button "Next" at bounding box center [371, 279] width 141 height 35
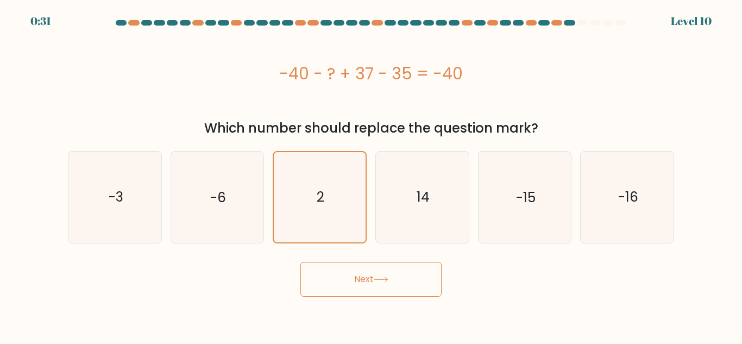
click at [356, 281] on button "Next" at bounding box center [371, 279] width 141 height 35
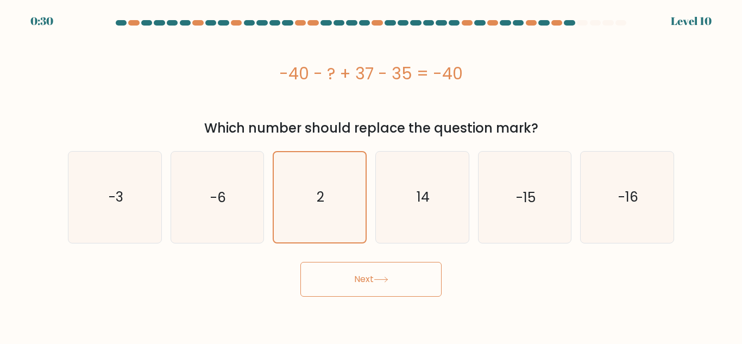
click at [356, 281] on button "Next" at bounding box center [371, 279] width 141 height 35
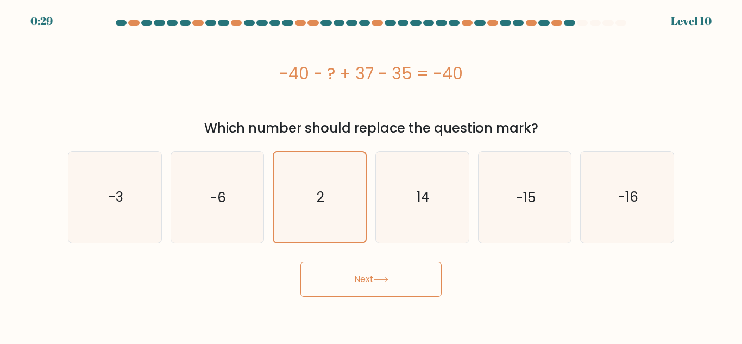
click at [356, 281] on button "Next" at bounding box center [371, 279] width 141 height 35
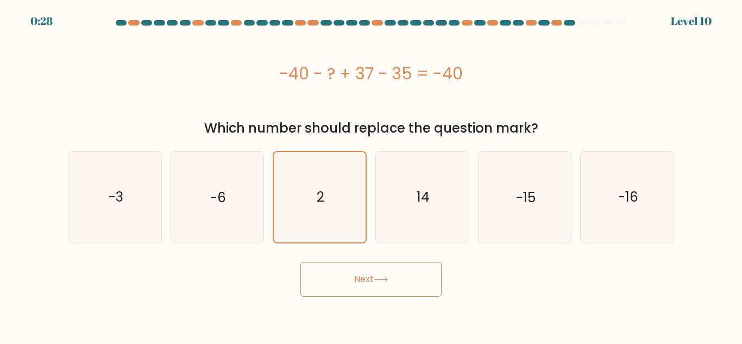
click at [356, 281] on button "Next" at bounding box center [371, 279] width 141 height 35
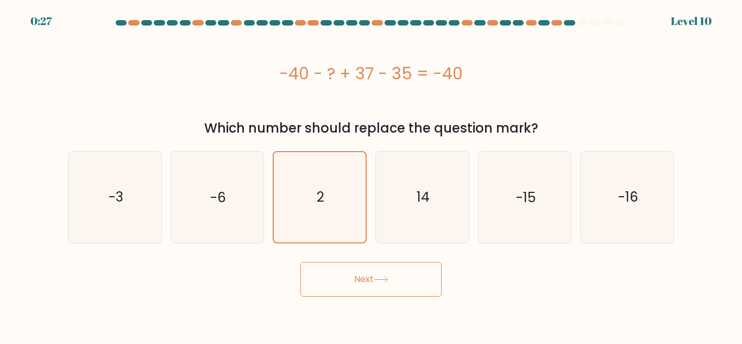
click at [356, 281] on button "Next" at bounding box center [371, 279] width 141 height 35
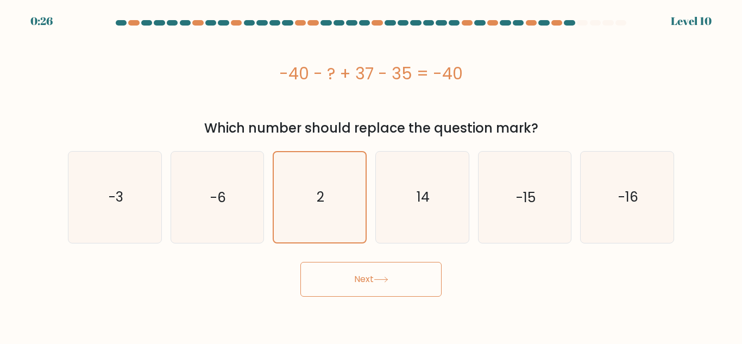
click at [356, 281] on button "Next" at bounding box center [371, 279] width 141 height 35
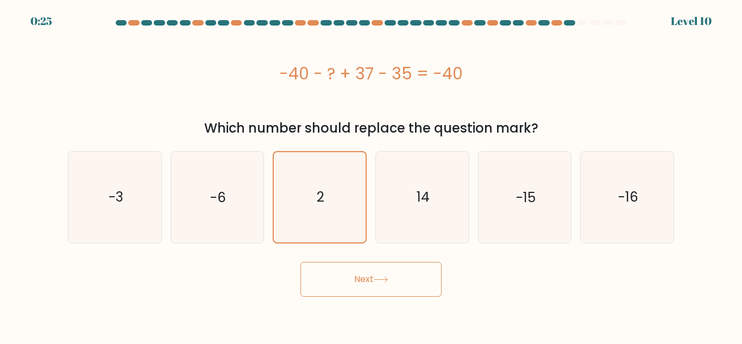
click at [356, 281] on button "Next" at bounding box center [371, 279] width 141 height 35
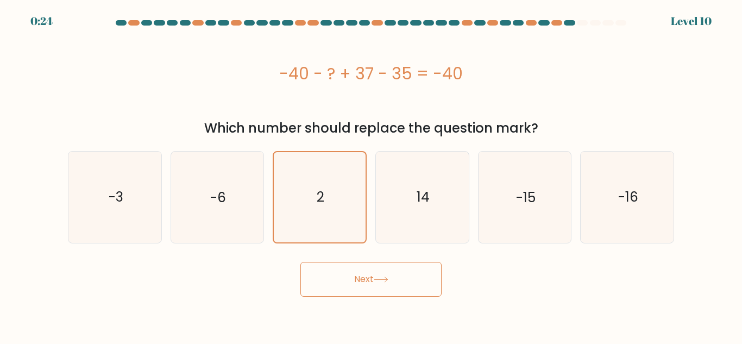
click at [356, 281] on button "Next" at bounding box center [371, 279] width 141 height 35
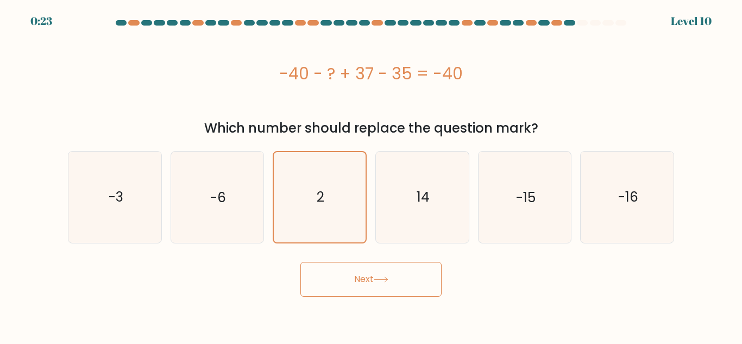
click at [356, 281] on button "Next" at bounding box center [371, 279] width 141 height 35
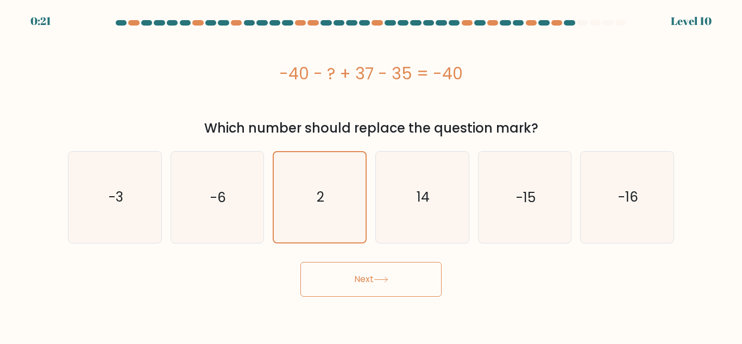
click at [356, 281] on button "Next" at bounding box center [371, 279] width 141 height 35
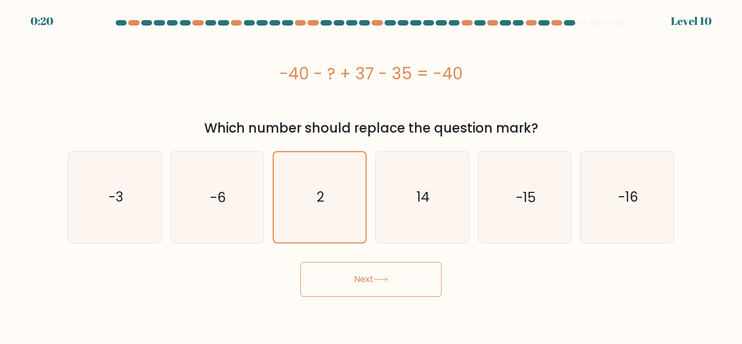
click at [356, 281] on button "Next" at bounding box center [371, 279] width 141 height 35
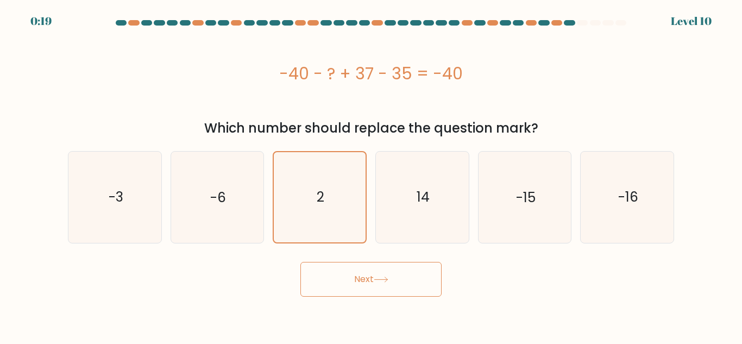
click at [356, 281] on button "Next" at bounding box center [371, 279] width 141 height 35
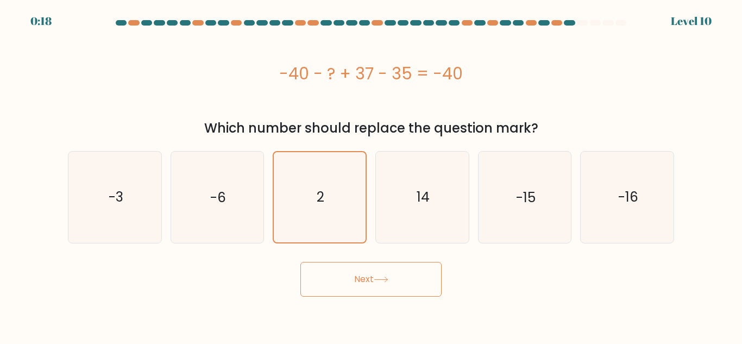
click at [356, 281] on button "Next" at bounding box center [371, 279] width 141 height 35
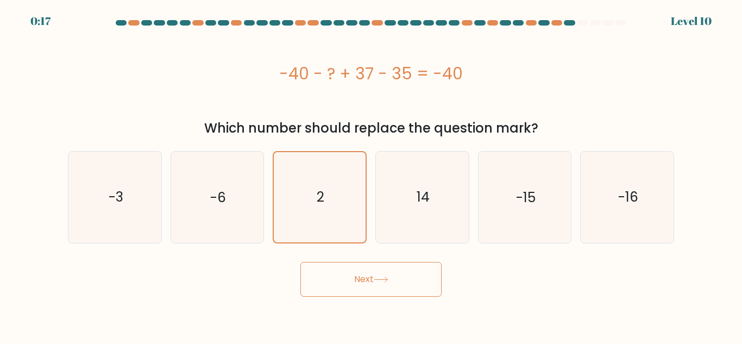
click at [356, 281] on button "Next" at bounding box center [371, 279] width 141 height 35
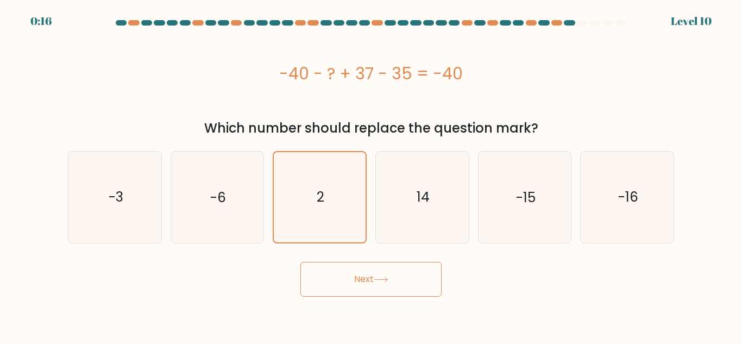
click at [356, 281] on button "Next" at bounding box center [371, 279] width 141 height 35
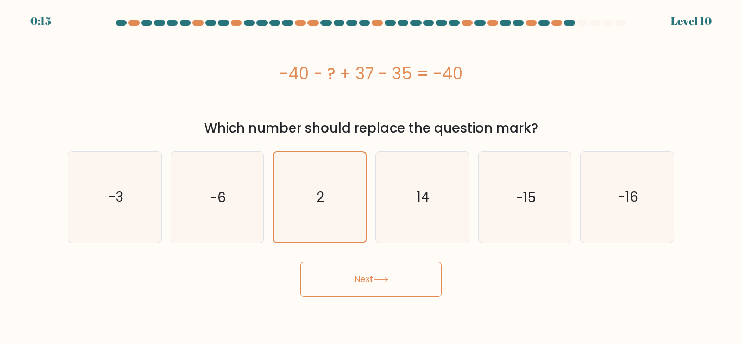
click at [356, 281] on button "Next" at bounding box center [371, 279] width 141 height 35
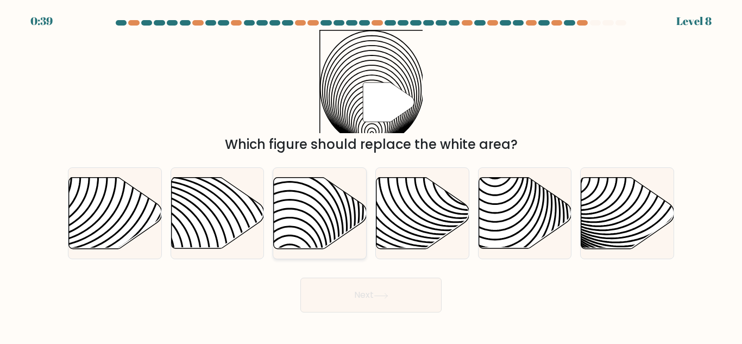
click at [333, 209] on icon at bounding box center [320, 213] width 93 height 71
click at [371, 175] on input "c." at bounding box center [371, 173] width 1 height 3
radio input "true"
click at [341, 235] on icon at bounding box center [320, 213] width 92 height 70
click at [371, 175] on input "c." at bounding box center [371, 173] width 1 height 3
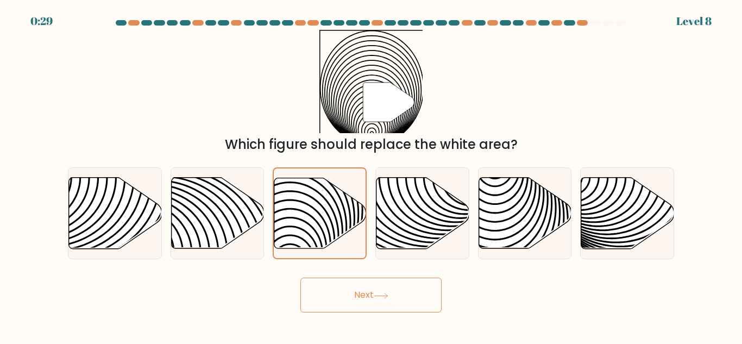
click at [397, 296] on button "Next" at bounding box center [371, 295] width 141 height 35
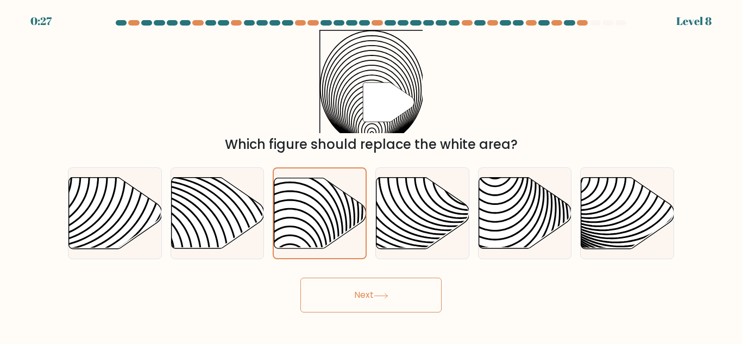
click at [397, 296] on button "Next" at bounding box center [371, 295] width 141 height 35
click at [403, 298] on button "Next" at bounding box center [371, 295] width 141 height 35
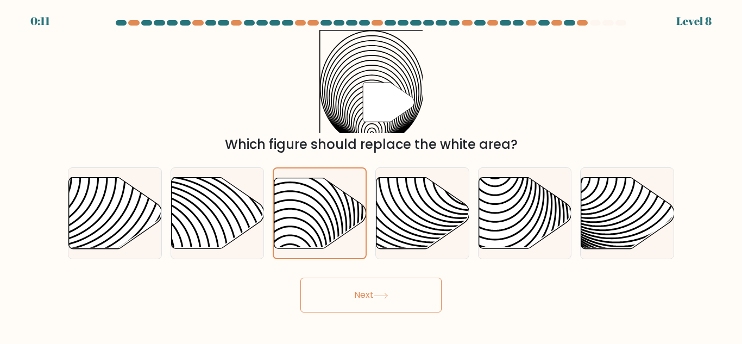
click at [403, 298] on button "Next" at bounding box center [371, 295] width 141 height 35
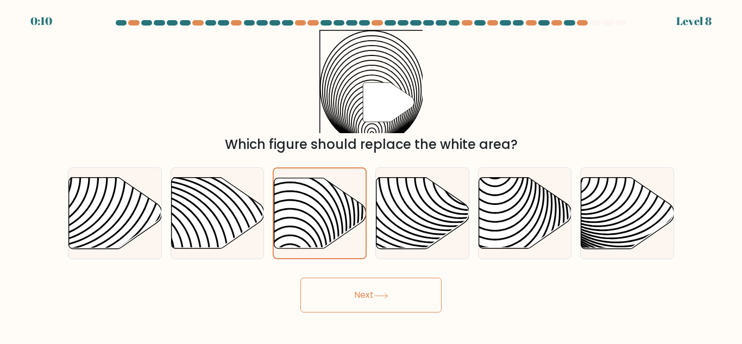
click at [403, 298] on button "Next" at bounding box center [371, 295] width 141 height 35
click at [385, 99] on icon at bounding box center [388, 102] width 51 height 39
click at [383, 298] on div "Next" at bounding box center [371, 292] width 620 height 40
click at [384, 102] on icon at bounding box center [388, 102] width 51 height 39
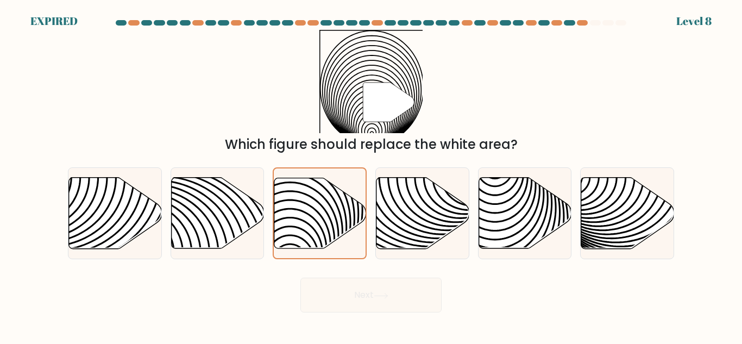
click at [384, 102] on icon at bounding box center [388, 102] width 51 height 39
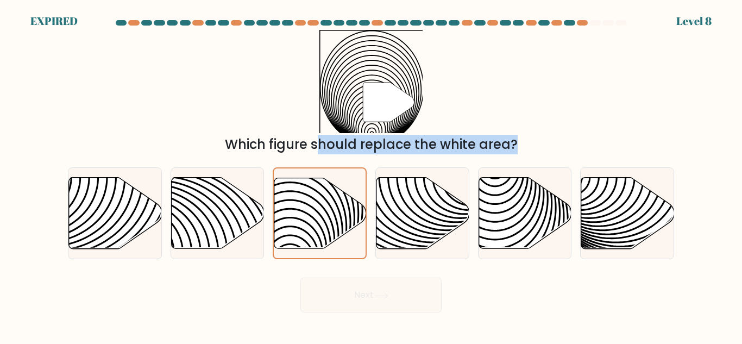
click at [384, 102] on icon at bounding box center [388, 102] width 51 height 39
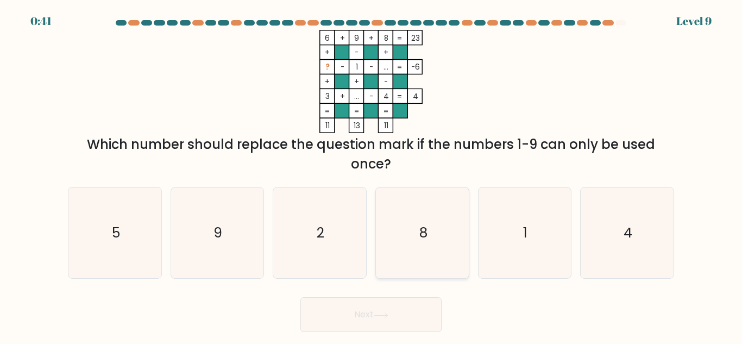
click at [443, 237] on icon "8" at bounding box center [422, 232] width 91 height 91
click at [372, 175] on input "d. 8" at bounding box center [371, 173] width 1 height 3
radio input "true"
click at [402, 301] on button "Next" at bounding box center [371, 314] width 141 height 35
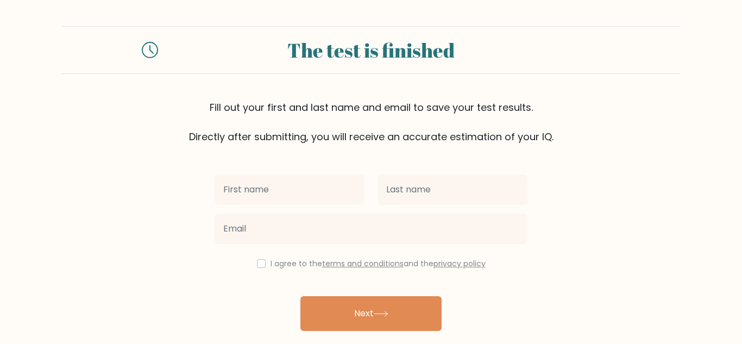
scroll to position [37, 0]
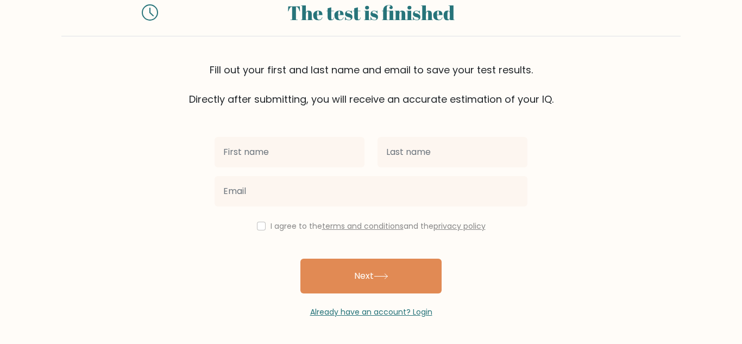
click at [278, 142] on input "text" at bounding box center [290, 152] width 150 height 30
type input "Amira"
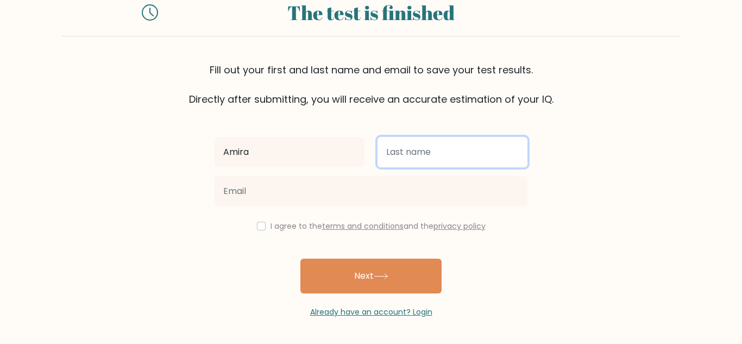
click at [439, 159] on input "text" at bounding box center [453, 152] width 150 height 30
type input "razak"
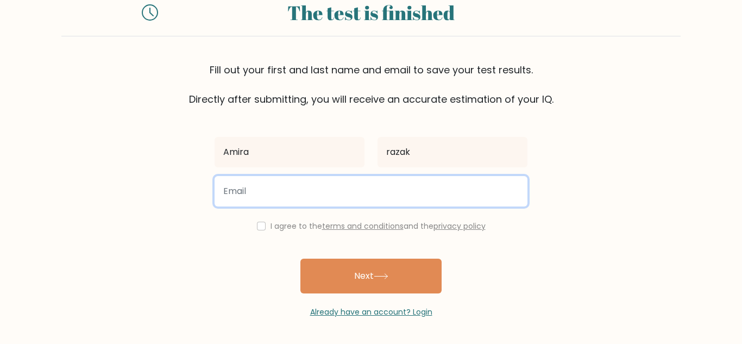
click at [417, 185] on input "email" at bounding box center [371, 191] width 313 height 30
type input "q"
type input "[EMAIL_ADDRESS][DOMAIN_NAME]"
click at [301, 259] on button "Next" at bounding box center [371, 276] width 141 height 35
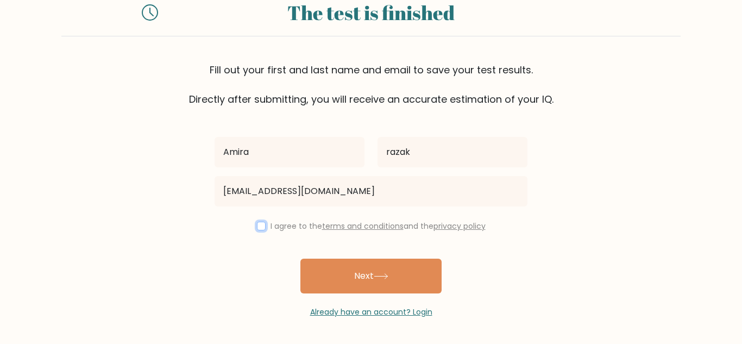
click at [260, 225] on input "checkbox" at bounding box center [261, 226] width 9 height 9
checkbox input "true"
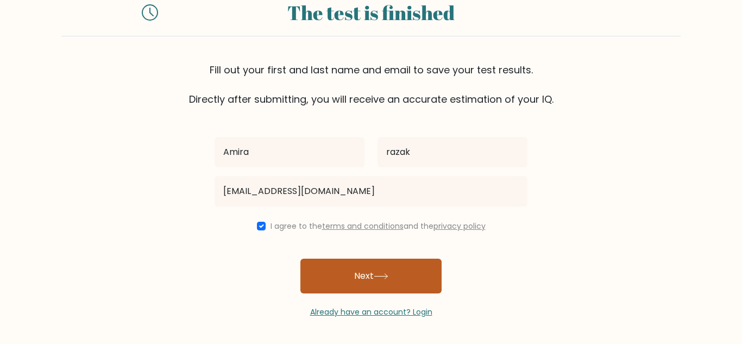
click at [333, 270] on button "Next" at bounding box center [371, 276] width 141 height 35
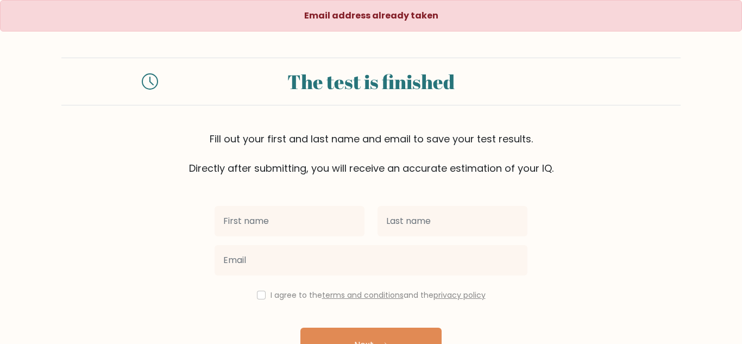
click at [609, 129] on div "The test is finished Fill out your first and last name and email to save your t…" at bounding box center [371, 117] width 620 height 118
click at [608, 40] on div "Email address already taken The test is finished Fill out your first and last n…" at bounding box center [371, 193] width 742 height 387
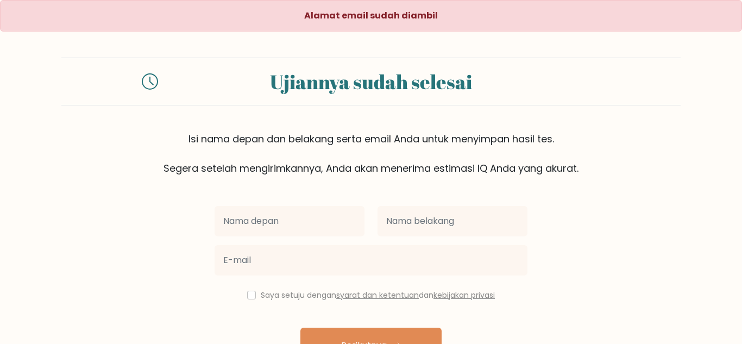
click at [614, 147] on div "Isi nama [PERSON_NAME] belakang serta email Anda untuk menyimpan hasil tes. Seg…" at bounding box center [371, 154] width 620 height 44
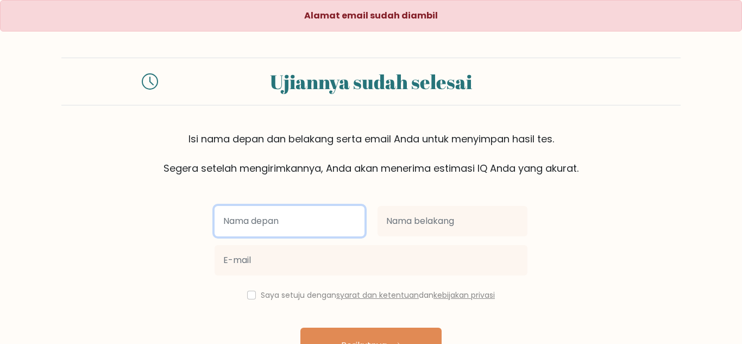
click at [315, 218] on input "text" at bounding box center [290, 221] width 150 height 30
type input "Rofiq"
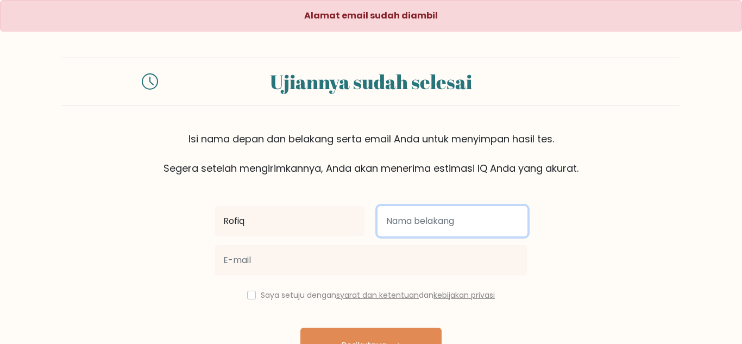
click at [421, 220] on input "text" at bounding box center [453, 221] width 150 height 30
type input "Qomar"
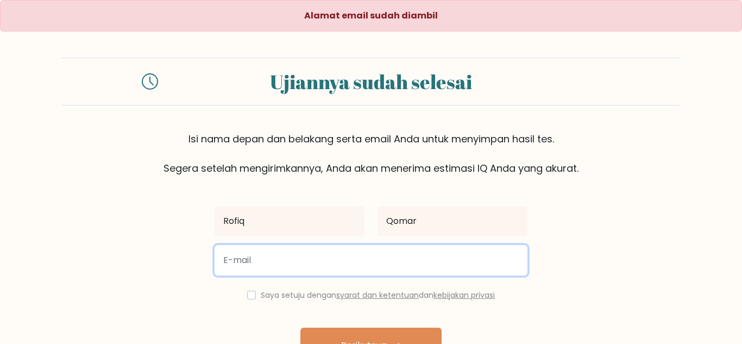
click at [366, 268] on input "email" at bounding box center [371, 260] width 313 height 30
type input "[EMAIL_ADDRESS][DOMAIN_NAME]"
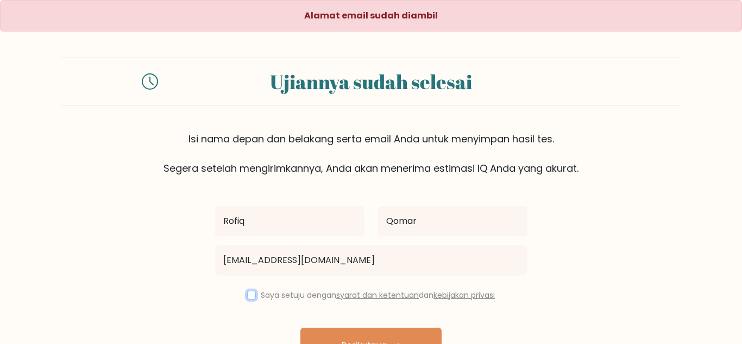
click at [247, 291] on input "checkbox" at bounding box center [251, 295] width 9 height 9
checkbox input "true"
click at [330, 335] on button "Berikutnya" at bounding box center [371, 345] width 141 height 35
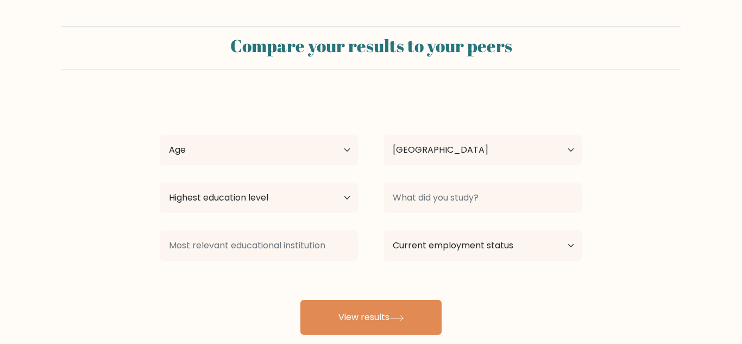
select select "ID"
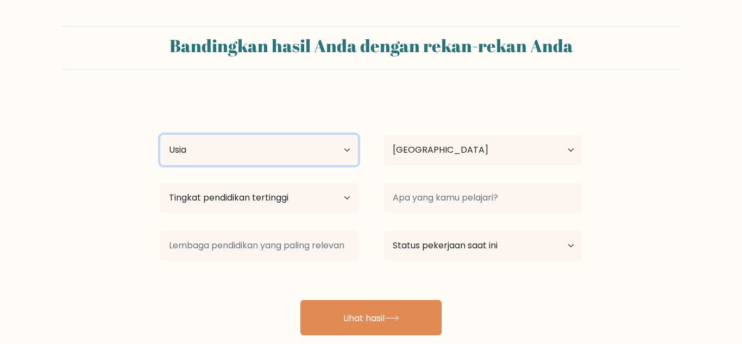
click at [329, 145] on select "Usia Di bawah 18 tahun 18-24 tahun 25-34 tahun 35-44 tahun 45-54 tahun 55-64 ta…" at bounding box center [259, 150] width 198 height 30
select select "18_24"
click at [160, 135] on select "Usia Di bawah 18 tahun 18-24 tahun 25-34 tahun 35-44 tahun 45-54 tahun 55-64 ta…" at bounding box center [259, 150] width 198 height 30
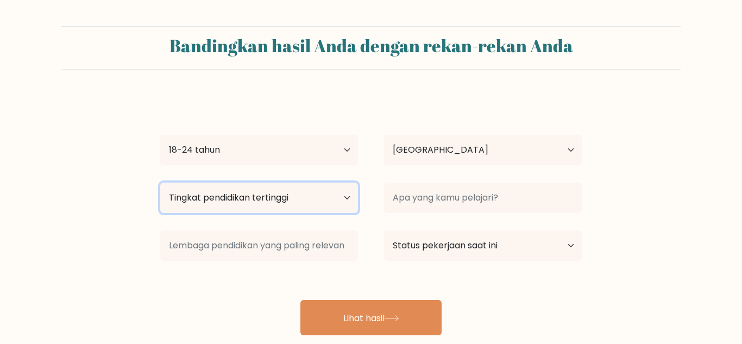
click at [276, 201] on select "Tingkat pendidikan tertinggi Tidak bersekolah Utama [GEOGRAPHIC_DATA] Spesifik …" at bounding box center [259, 198] width 198 height 30
select select "upper_secondary"
click at [160, 183] on select "Tingkat pendidikan tertinggi Tidak bersekolah Utama [GEOGRAPHIC_DATA] Spesifik …" at bounding box center [259, 198] width 198 height 30
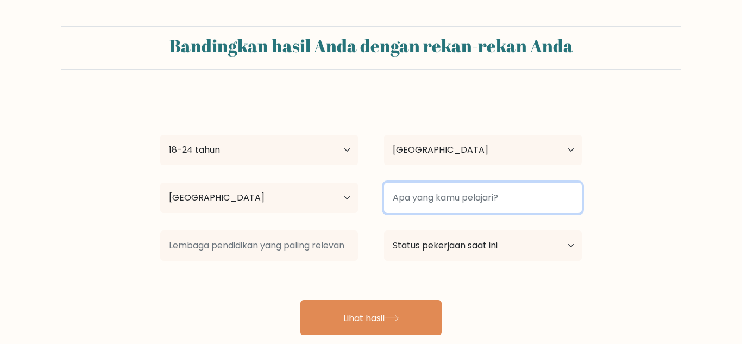
click at [420, 196] on input at bounding box center [483, 198] width 198 height 30
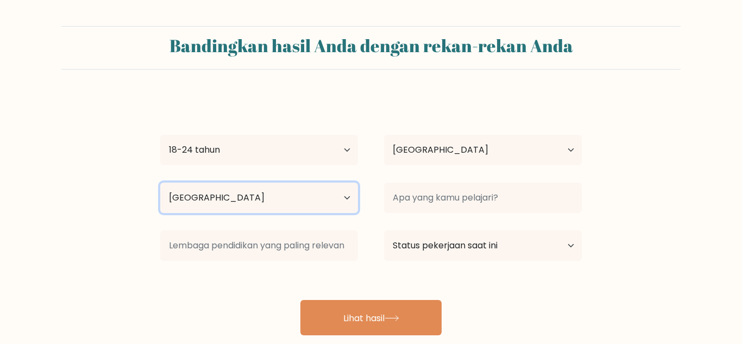
click at [343, 196] on select "Tingkat pendidikan tertinggi Tidak bersekolah Utama [GEOGRAPHIC_DATA] Spesifik …" at bounding box center [259, 198] width 198 height 30
click at [160, 183] on select "Tingkat pendidikan tertinggi Tidak bersekolah Utama [GEOGRAPHIC_DATA] Spesifik …" at bounding box center [259, 198] width 198 height 30
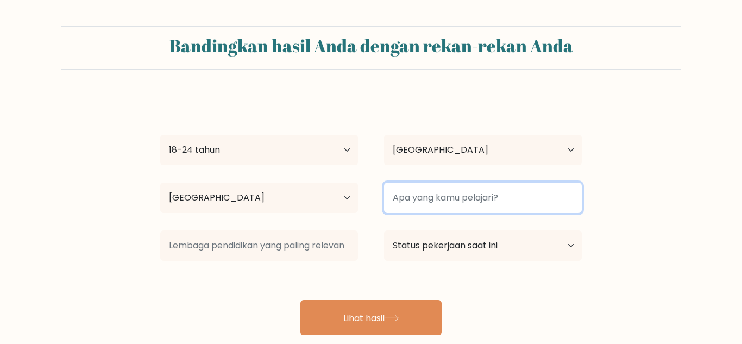
click at [427, 189] on input at bounding box center [483, 198] width 198 height 30
type input "Ilmu Komunikasi"
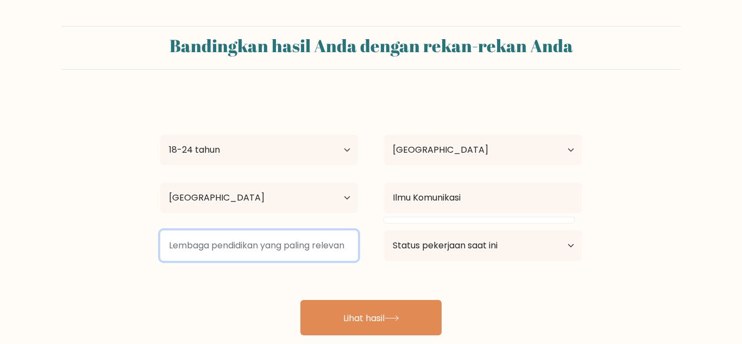
click at [314, 237] on input at bounding box center [259, 245] width 198 height 30
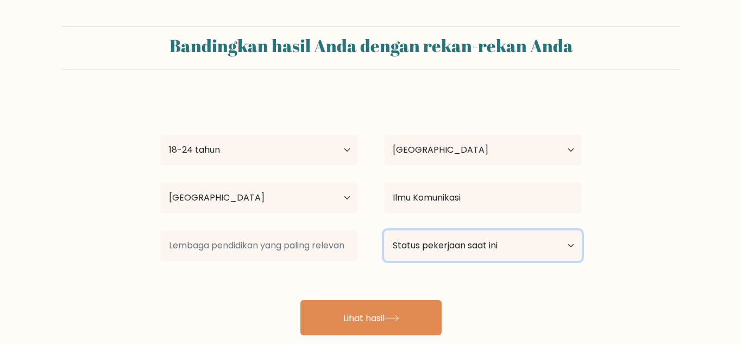
click at [422, 240] on select "Status pekerjaan saat ini Bekerja Murid Pensiun Lainnya / lebih suka tidak menj…" at bounding box center [483, 245] width 198 height 30
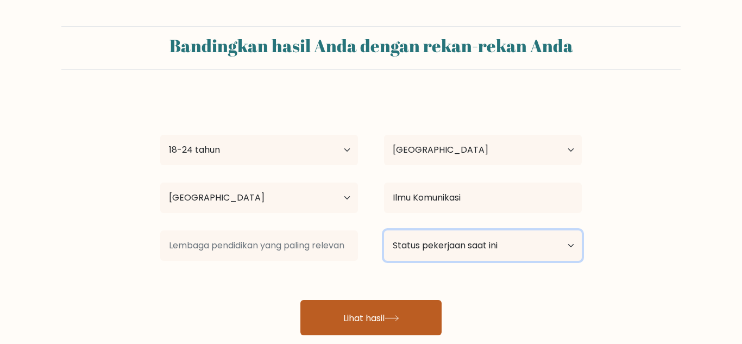
select select "other"
click at [384, 230] on select "Status pekerjaan saat ini Bekerja Murid Pensiun Lainnya / lebih suka tidak menj…" at bounding box center [483, 245] width 198 height 30
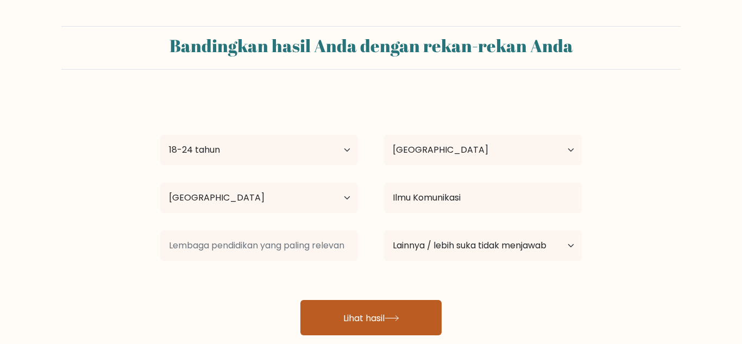
click at [417, 304] on button "Lihat hasil" at bounding box center [371, 317] width 141 height 35
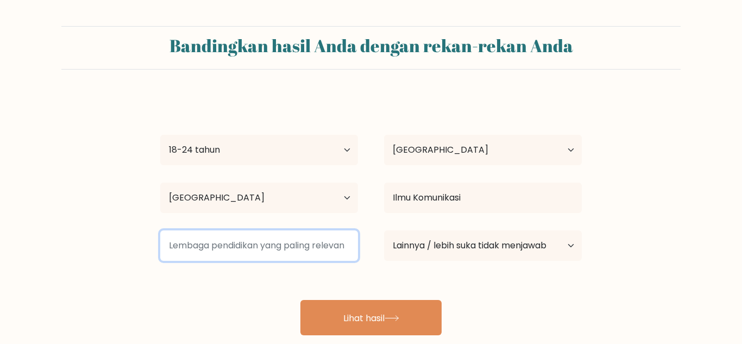
click at [274, 236] on input at bounding box center [259, 245] width 198 height 30
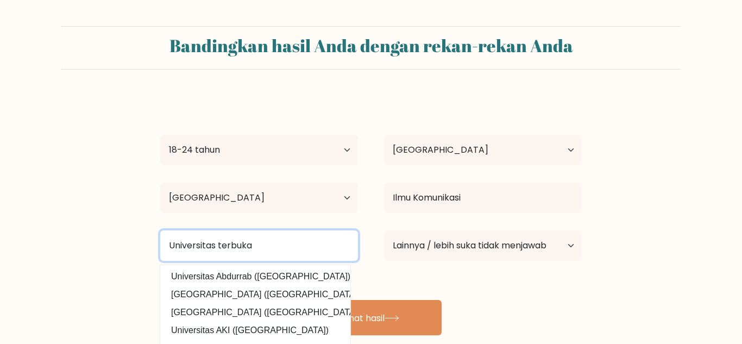
type input "Universitas terbuka"
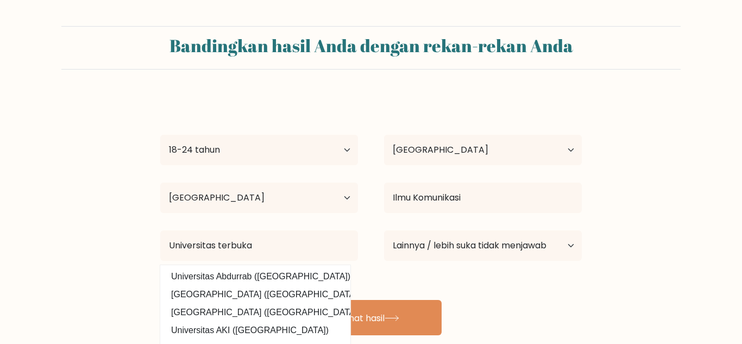
click at [449, 286] on div "[PERSON_NAME] Usia Di bawah 18 tahun 18-24 tahun 25-34 tahun 35-44 tahun 45-54 …" at bounding box center [371, 216] width 435 height 240
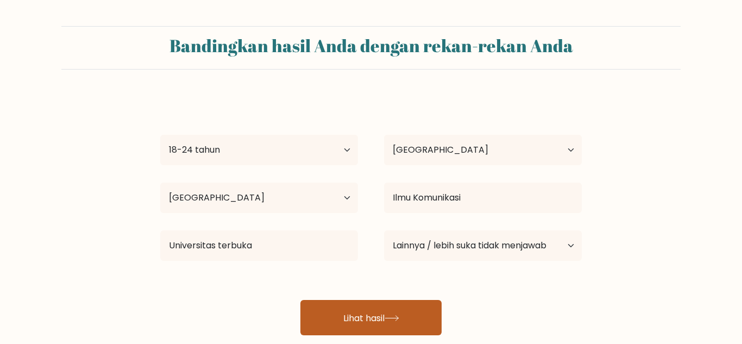
click at [428, 312] on button "Lihat hasil" at bounding box center [371, 317] width 141 height 35
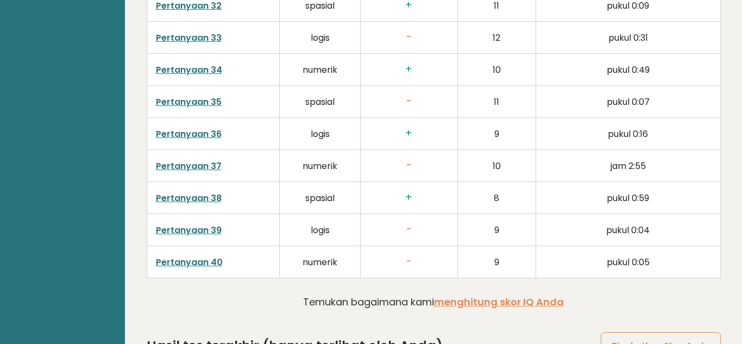
scroll to position [2859, 0]
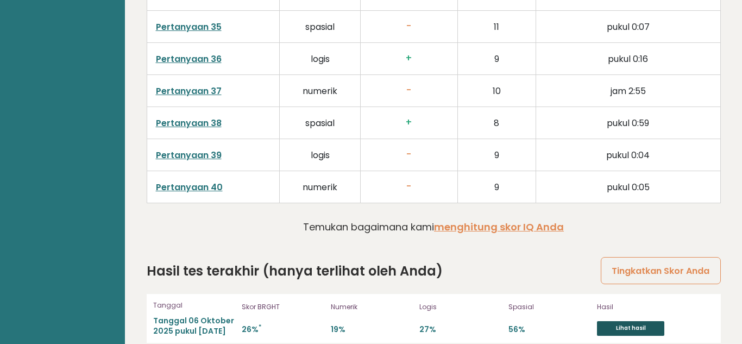
click at [621, 324] on font "Lihat hasil" at bounding box center [631, 328] width 30 height 8
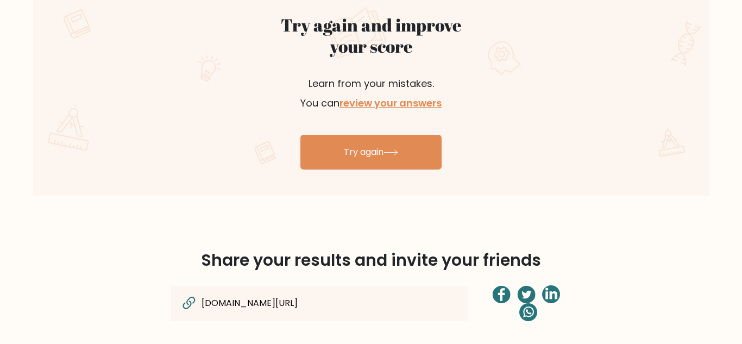
scroll to position [634, 0]
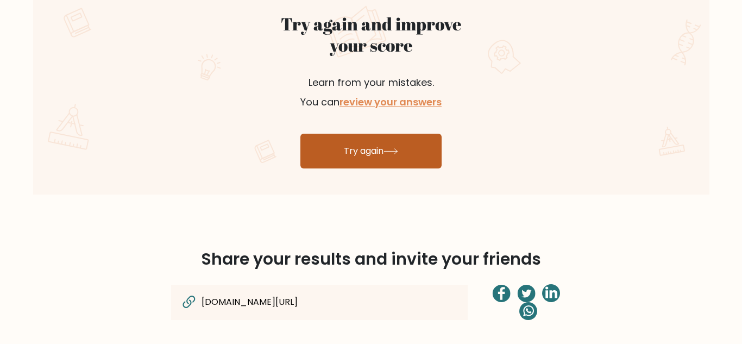
click at [407, 155] on link "Try again" at bounding box center [371, 151] width 141 height 35
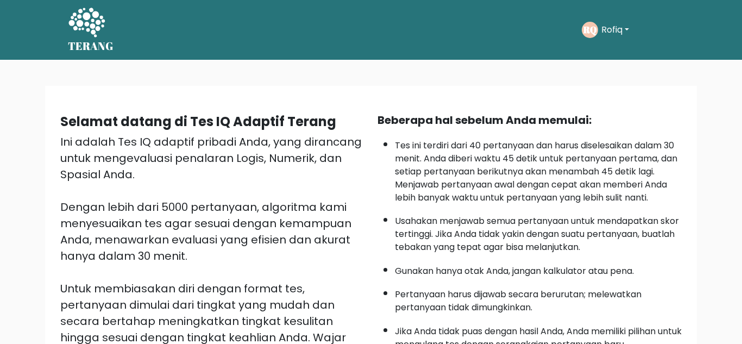
click at [446, 86] on div "Selamat datang di Tes IQ Adaptif Terang Ini adalah Tes IQ adaptif pribadi Anda,…" at bounding box center [371, 282] width 652 height 392
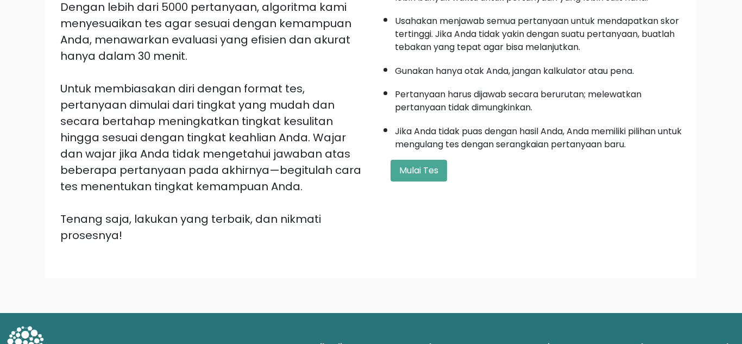
scroll to position [202, 0]
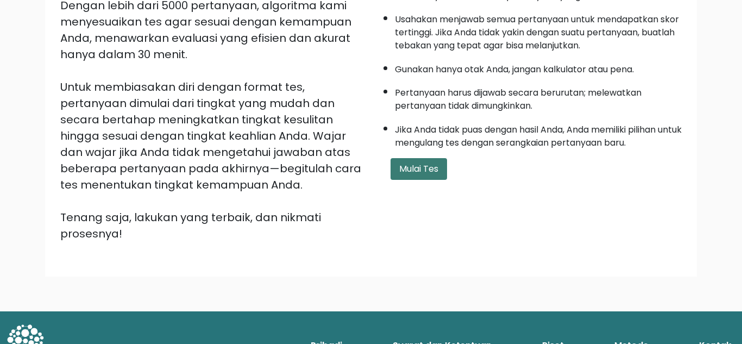
click at [421, 158] on button "Mulai Tes" at bounding box center [419, 169] width 57 height 22
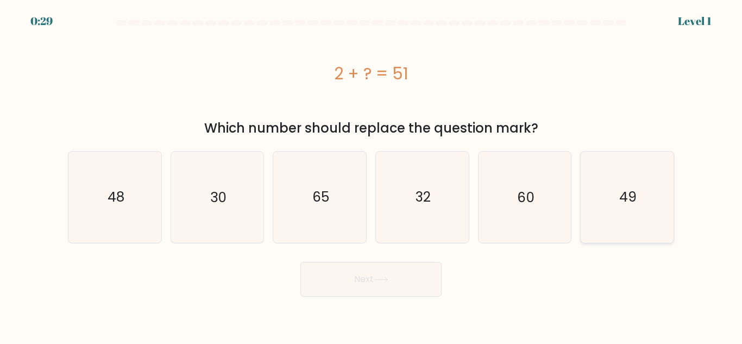
click at [639, 210] on icon "49" at bounding box center [627, 197] width 91 height 91
click at [372, 175] on input "f. 49" at bounding box center [371, 173] width 1 height 3
radio input "true"
click at [378, 288] on button "Next" at bounding box center [371, 279] width 141 height 35
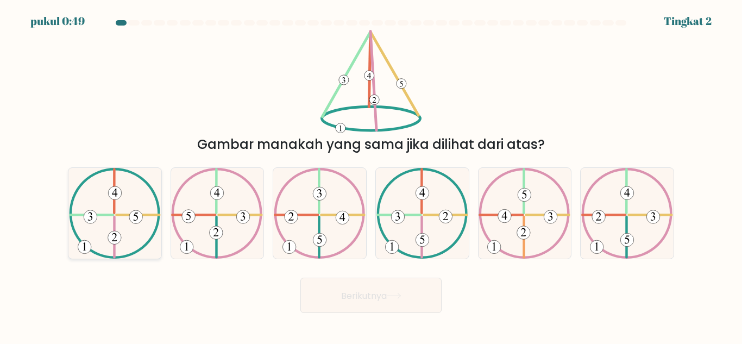
click at [102, 246] on icon at bounding box center [115, 213] width 92 height 91
click at [371, 175] on input "A." at bounding box center [371, 173] width 1 height 3
radio input "true"
click at [384, 292] on font "Berikutnya" at bounding box center [364, 295] width 46 height 12
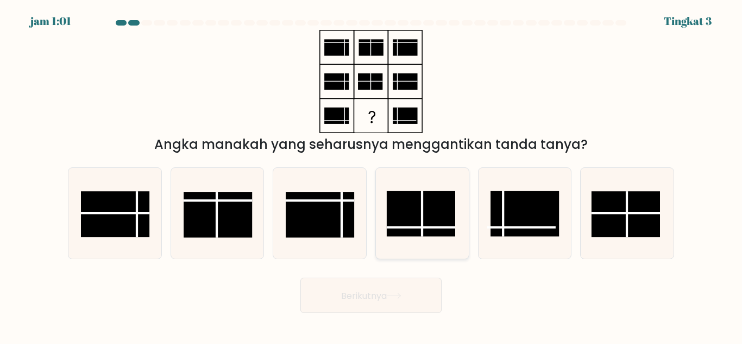
click at [431, 209] on rect at bounding box center [421, 214] width 68 height 46
click at [372, 175] on input "D." at bounding box center [371, 173] width 1 height 3
radio input "true"
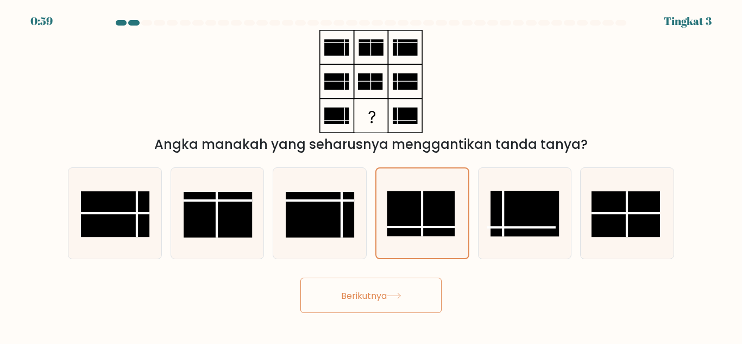
click at [409, 284] on button "Berikutnya" at bounding box center [371, 295] width 141 height 35
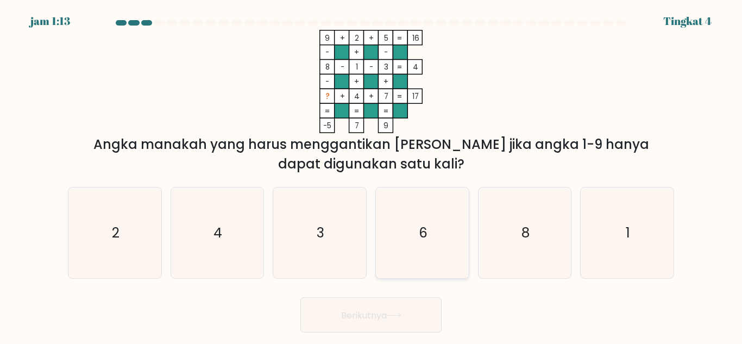
click at [429, 217] on icon "6" at bounding box center [422, 232] width 91 height 91
click at [372, 175] on input "D. 6" at bounding box center [371, 173] width 1 height 3
radio input "true"
click at [386, 312] on font "Berikutnya" at bounding box center [364, 315] width 46 height 12
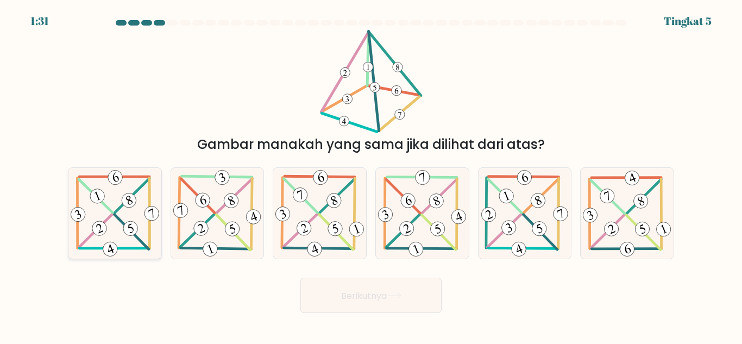
click at [97, 210] on icon at bounding box center [114, 213] width 93 height 91
click at [371, 175] on input "A." at bounding box center [371, 173] width 1 height 3
radio input "true"
click at [387, 297] on font "Berikutnya" at bounding box center [364, 295] width 46 height 12
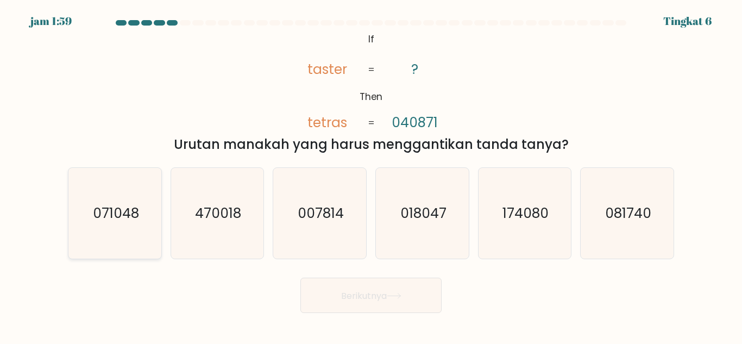
click at [105, 216] on text "071048" at bounding box center [115, 213] width 46 height 19
click at [371, 175] on input "A. 071048" at bounding box center [371, 173] width 1 height 3
radio input "true"
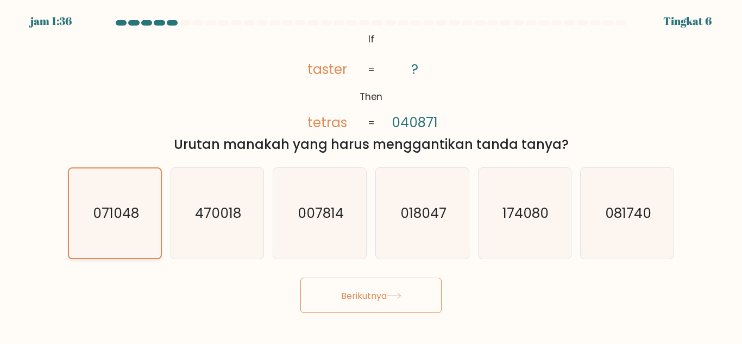
click at [136, 214] on text "071048" at bounding box center [115, 213] width 46 height 19
click at [371, 175] on input "A. 071048" at bounding box center [371, 173] width 1 height 3
click at [391, 300] on button "Berikutnya" at bounding box center [371, 295] width 141 height 35
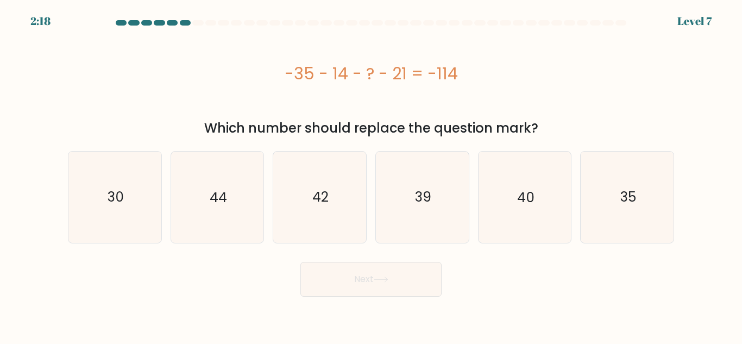
click at [391, 300] on body "2:18 Level 7 a." at bounding box center [371, 172] width 742 height 344
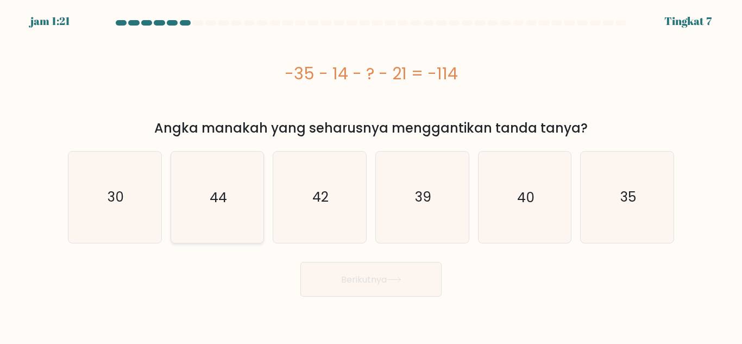
click at [193, 214] on icon "44" at bounding box center [217, 197] width 91 height 91
click at [371, 175] on input "B. 44" at bounding box center [371, 173] width 1 height 3
radio input "true"
click at [349, 277] on font "Berikutnya" at bounding box center [364, 279] width 46 height 12
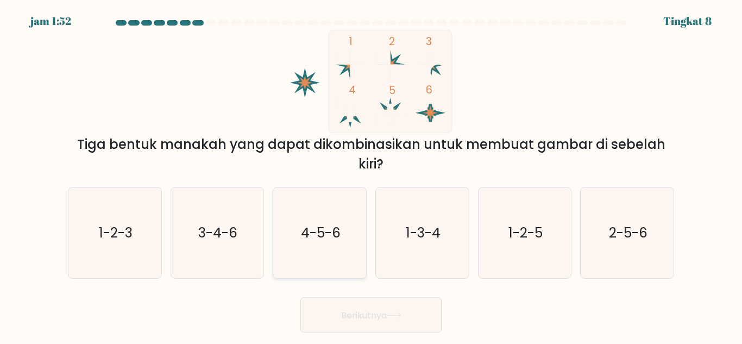
click at [327, 249] on icon "4-5-6" at bounding box center [319, 232] width 91 height 91
click at [371, 175] on input "C. 4-5-6" at bounding box center [371, 173] width 1 height 3
radio input "true"
click at [392, 318] on button "Berikutnya" at bounding box center [371, 314] width 141 height 35
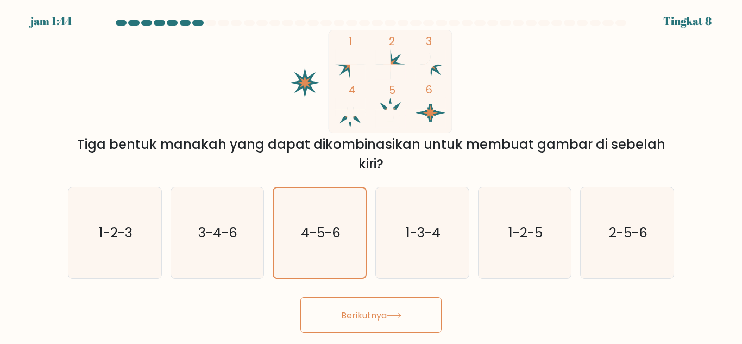
click at [405, 321] on button "Berikutnya" at bounding box center [371, 314] width 141 height 35
click at [348, 254] on icon "4-5-6" at bounding box center [320, 233] width 90 height 90
click at [371, 175] on input "C. 4-5-6" at bounding box center [371, 173] width 1 height 3
click at [383, 325] on button "Berikutnya" at bounding box center [371, 314] width 141 height 35
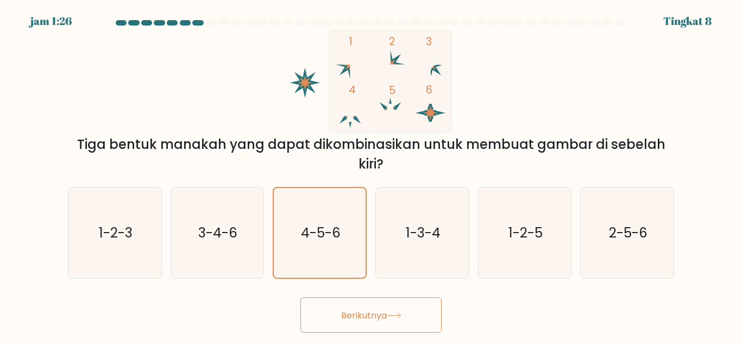
click at [372, 317] on font "Berikutnya" at bounding box center [364, 315] width 46 height 12
click at [329, 249] on icon "4-5-6" at bounding box center [320, 233] width 90 height 90
click at [371, 175] on input "C. 4-5-6" at bounding box center [371, 173] width 1 height 3
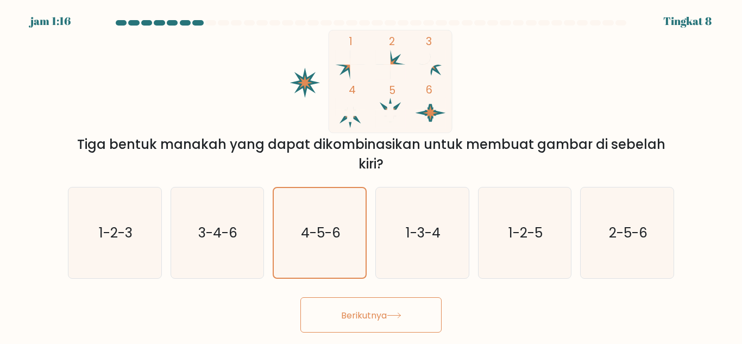
click at [384, 318] on font "Berikutnya" at bounding box center [364, 315] width 46 height 12
click at [334, 237] on text "4-5-6" at bounding box center [321, 232] width 40 height 19
click at [371, 175] on input "C. 4-5-6" at bounding box center [371, 173] width 1 height 3
click at [395, 315] on icon at bounding box center [393, 314] width 13 height 5
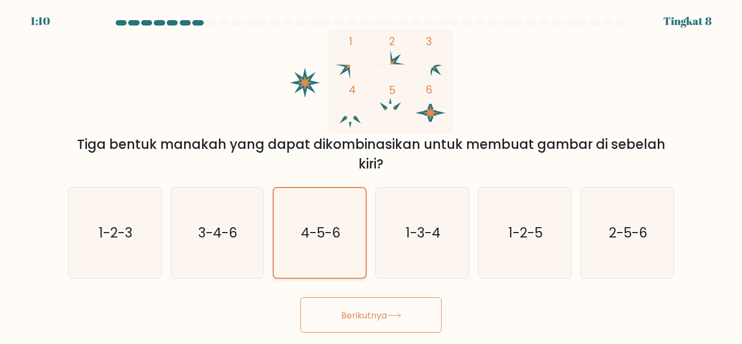
click at [305, 205] on icon "4-5-6" at bounding box center [320, 233] width 90 height 90
click at [371, 175] on input "C. 4-5-6" at bounding box center [371, 173] width 1 height 3
click at [370, 316] on font "Berikutnya" at bounding box center [364, 315] width 46 height 12
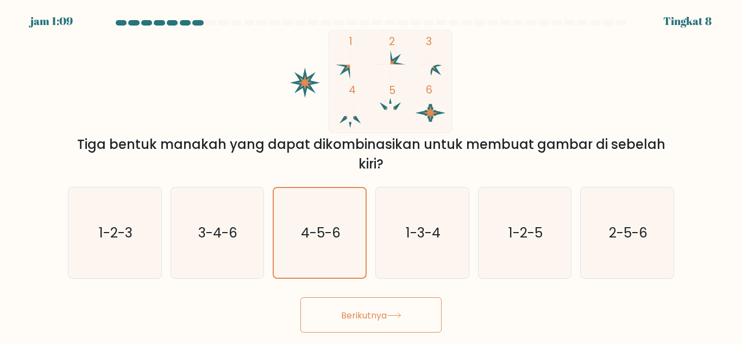
click at [370, 316] on font "Berikutnya" at bounding box center [364, 315] width 46 height 12
click at [316, 205] on icon "4-5-6" at bounding box center [320, 233] width 90 height 90
click at [371, 175] on input "C. 4-5-6" at bounding box center [371, 173] width 1 height 3
click at [385, 312] on font "Berikutnya" at bounding box center [364, 315] width 46 height 12
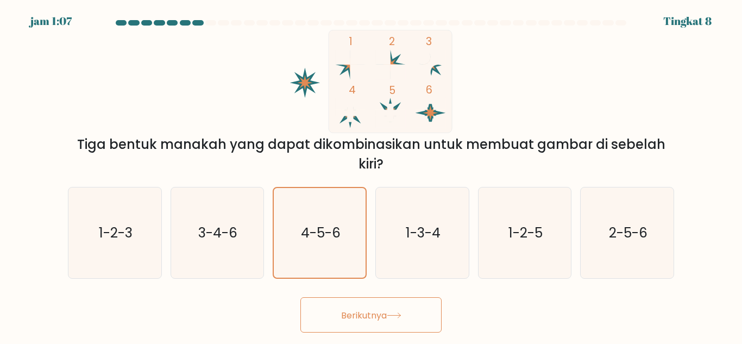
click at [385, 312] on font "Berikutnya" at bounding box center [364, 315] width 46 height 12
click at [357, 309] on font "Berikutnya" at bounding box center [364, 315] width 46 height 12
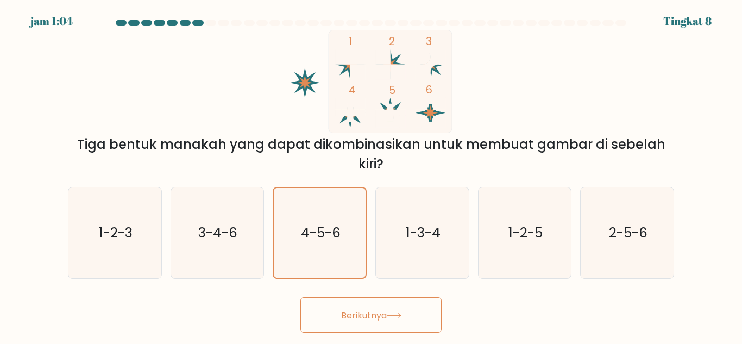
click at [357, 309] on font "Berikutnya" at bounding box center [364, 315] width 46 height 12
click at [330, 228] on text "4-5-6" at bounding box center [321, 232] width 40 height 19
click at [371, 175] on input "C. 4-5-6" at bounding box center [371, 173] width 1 height 3
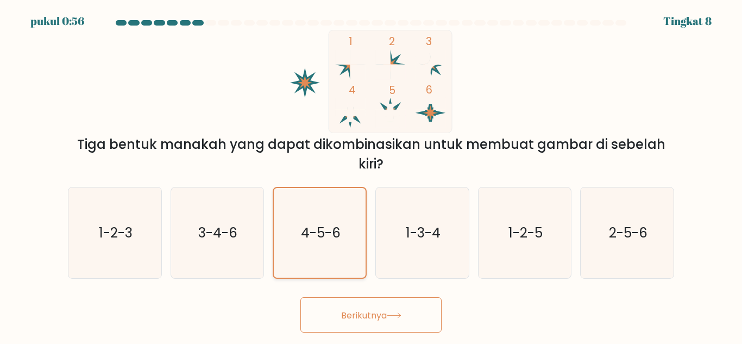
click at [330, 228] on text "4-5-6" at bounding box center [321, 232] width 40 height 19
click at [371, 175] on input "C. 4-5-6" at bounding box center [371, 173] width 1 height 3
click at [330, 228] on text "4-5-6" at bounding box center [321, 232] width 40 height 19
click at [371, 175] on input "C. 4-5-6" at bounding box center [371, 173] width 1 height 3
click at [392, 316] on icon at bounding box center [394, 315] width 15 height 6
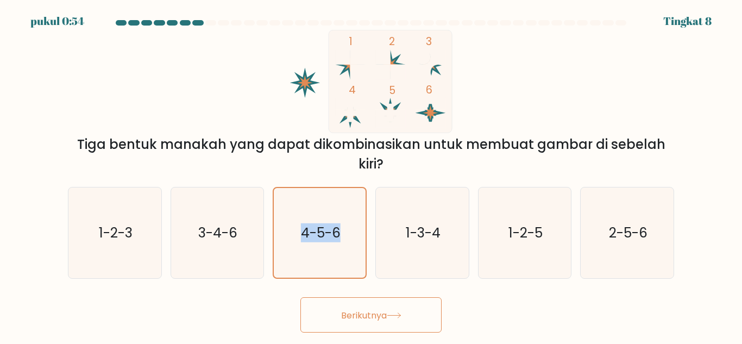
click at [392, 316] on icon at bounding box center [394, 315] width 15 height 6
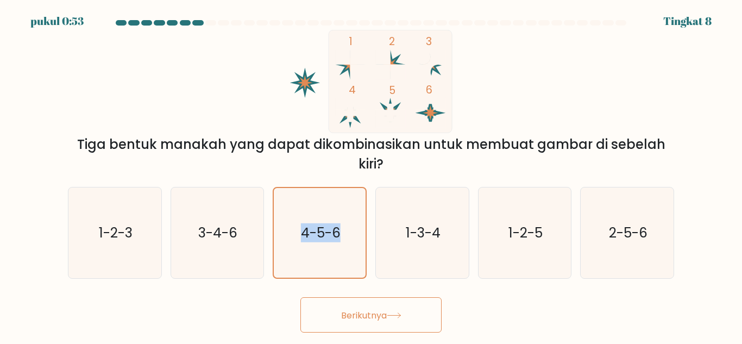
click at [392, 316] on icon at bounding box center [394, 315] width 15 height 6
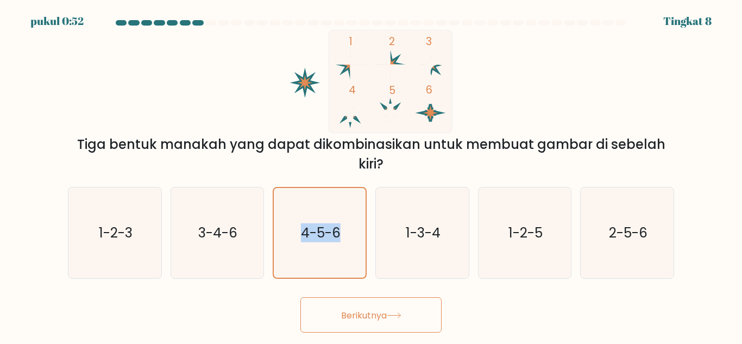
click at [392, 316] on icon at bounding box center [394, 315] width 15 height 6
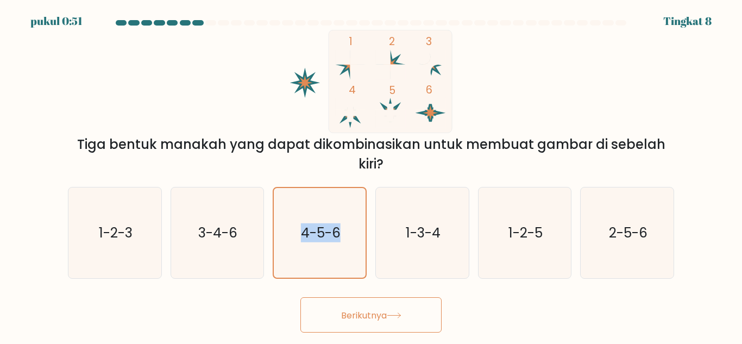
click at [392, 316] on icon at bounding box center [394, 315] width 15 height 6
click at [386, 322] on button "Berikutnya" at bounding box center [371, 314] width 141 height 35
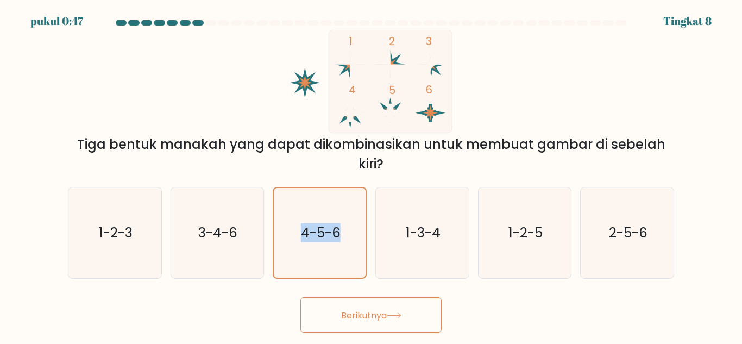
click at [386, 322] on button "Berikutnya" at bounding box center [371, 314] width 141 height 35
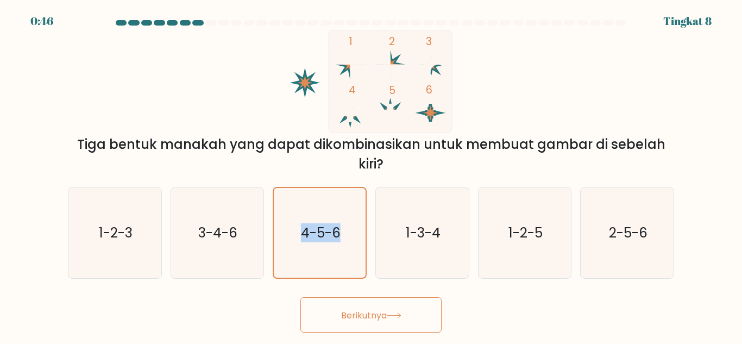
click at [386, 322] on button "Berikutnya" at bounding box center [371, 314] width 141 height 35
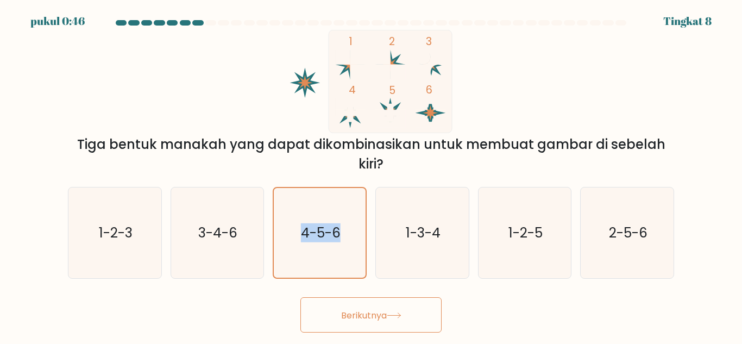
click at [386, 322] on button "Berikutnya" at bounding box center [371, 314] width 141 height 35
click at [324, 184] on div "A. 1-2-3 B. 3-4-6 C. 4-5-6 D. 1-3-4" at bounding box center [371, 228] width 615 height 101
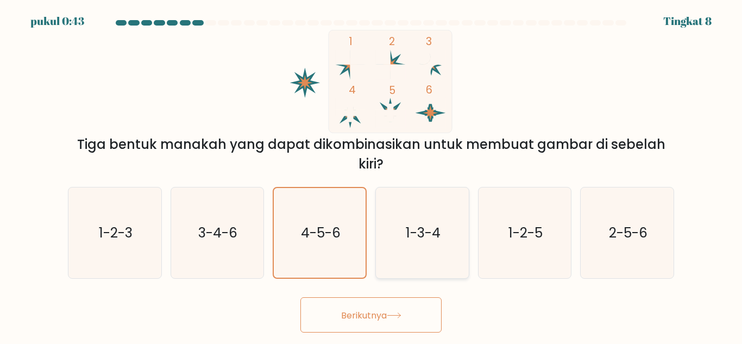
click at [409, 233] on text "1-3-4" at bounding box center [423, 232] width 35 height 19
click at [372, 175] on input "D. 1-3-4" at bounding box center [371, 173] width 1 height 3
radio input "true"
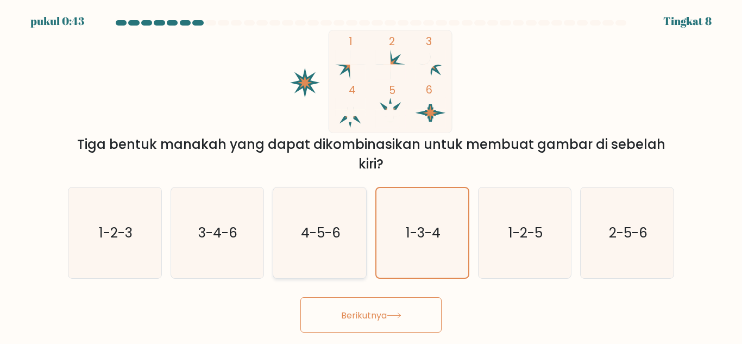
click at [317, 231] on text "4-5-6" at bounding box center [321, 232] width 40 height 19
click at [371, 175] on input "C. 4-5-6" at bounding box center [371, 173] width 1 height 3
radio input "true"
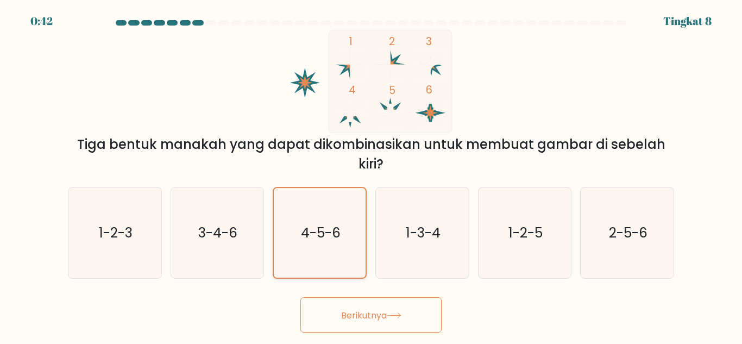
click at [317, 231] on text "4-5-6" at bounding box center [321, 232] width 40 height 19
click at [371, 175] on input "C. 4-5-6" at bounding box center [371, 173] width 1 height 3
click at [317, 231] on text "4-5-6" at bounding box center [321, 232] width 40 height 19
click at [371, 175] on input "C. 4-5-6" at bounding box center [371, 173] width 1 height 3
click at [317, 231] on text "4-5-6" at bounding box center [321, 232] width 40 height 19
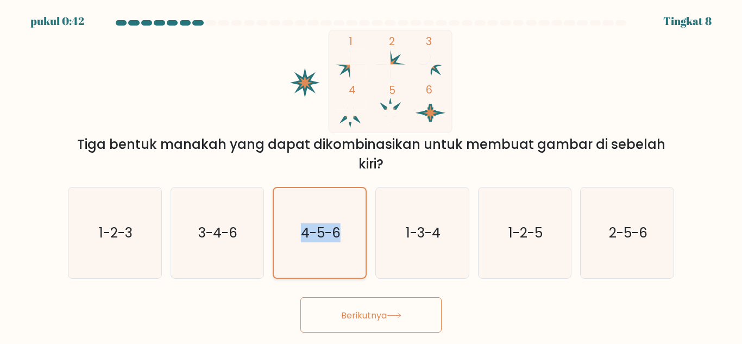
click at [371, 175] on input "C. 4-5-6" at bounding box center [371, 173] width 1 height 3
click at [317, 231] on text "4-5-6" at bounding box center [321, 232] width 40 height 19
click at [371, 175] on input "C. 4-5-6" at bounding box center [371, 173] width 1 height 3
click at [317, 231] on text "4-5-6" at bounding box center [321, 232] width 40 height 19
click at [371, 175] on input "C. 4-5-6" at bounding box center [371, 173] width 1 height 3
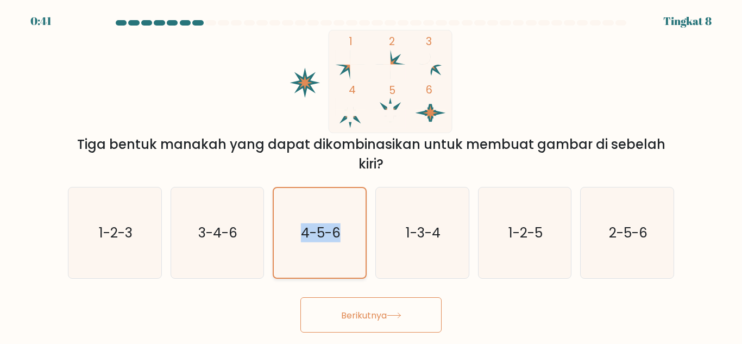
click at [317, 231] on text "4-5-6" at bounding box center [321, 232] width 40 height 19
click at [371, 175] on input "C. 4-5-6" at bounding box center [371, 173] width 1 height 3
click at [334, 269] on icon "4-5-6" at bounding box center [320, 233] width 90 height 90
click at [371, 175] on input "C. 4-5-6" at bounding box center [371, 173] width 1 height 3
click at [334, 269] on icon "4-5-6" at bounding box center [320, 233] width 90 height 90
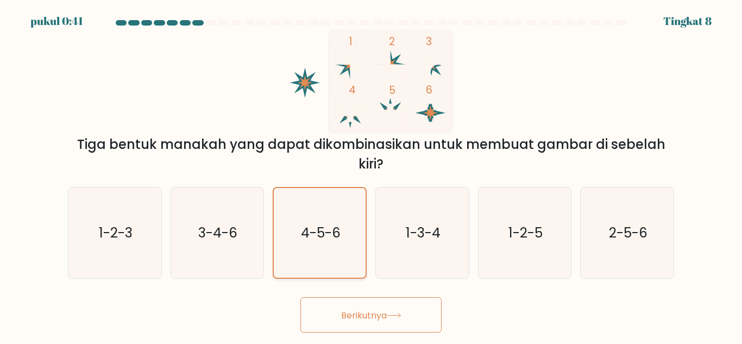
click at [371, 175] on input "C. 4-5-6" at bounding box center [371, 173] width 1 height 3
click at [334, 269] on icon "4-5-6" at bounding box center [320, 233] width 90 height 90
click at [371, 175] on input "C. 4-5-6" at bounding box center [371, 173] width 1 height 3
click at [334, 269] on icon "4-5-6" at bounding box center [320, 233] width 90 height 90
click at [371, 175] on input "C. 4-5-6" at bounding box center [371, 173] width 1 height 3
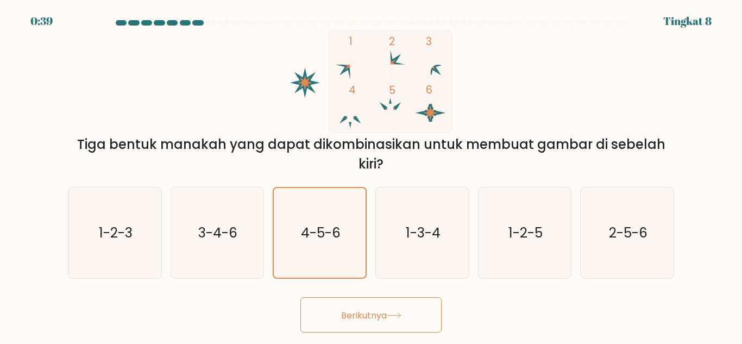
click at [355, 302] on button "Berikutnya" at bounding box center [371, 314] width 141 height 35
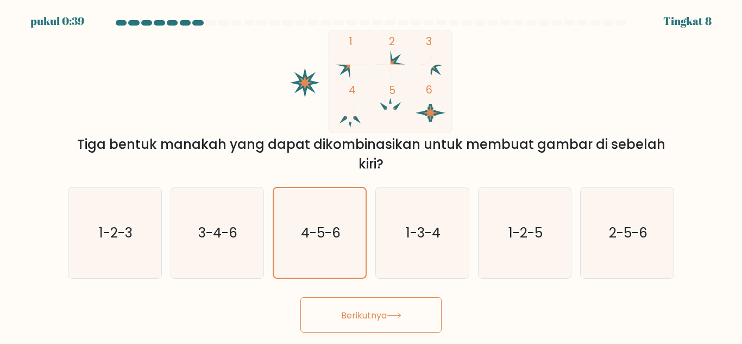
click at [355, 302] on button "Berikutnya" at bounding box center [371, 314] width 141 height 35
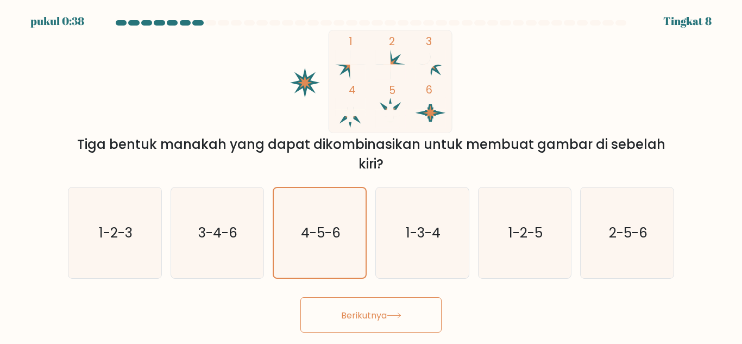
click at [355, 302] on button "Berikutnya" at bounding box center [371, 314] width 141 height 35
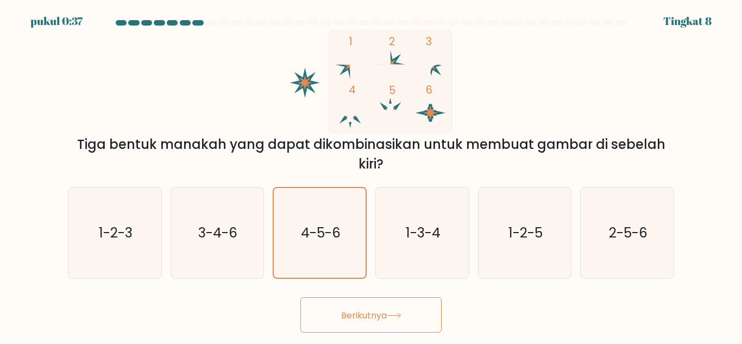
click at [355, 302] on button "Berikutnya" at bounding box center [371, 314] width 141 height 35
click at [387, 315] on font "Berikutnya" at bounding box center [364, 315] width 46 height 12
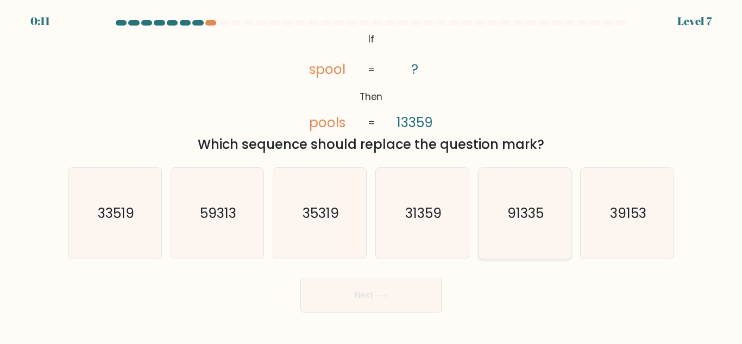
click at [538, 217] on text "91335" at bounding box center [526, 213] width 36 height 19
click at [372, 175] on input "e. 91335" at bounding box center [371, 173] width 1 height 3
radio input "true"
click at [391, 289] on button "Next" at bounding box center [371, 295] width 141 height 35
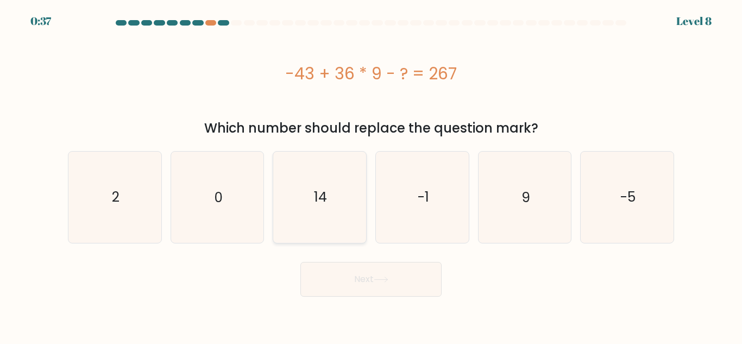
click at [292, 186] on icon "14" at bounding box center [319, 197] width 91 height 91
click at [371, 175] on input "c. 14" at bounding box center [371, 173] width 1 height 3
radio input "true"
click at [379, 271] on button "Next" at bounding box center [371, 279] width 141 height 35
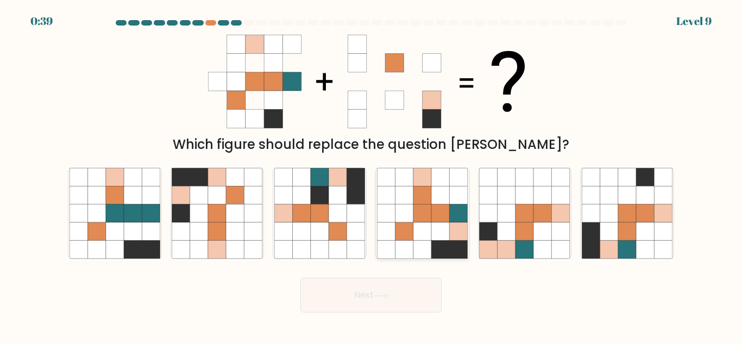
click at [437, 234] on icon at bounding box center [440, 231] width 18 height 18
click at [372, 175] on input "d." at bounding box center [371, 173] width 1 height 3
radio input "true"
click at [387, 303] on button "Next" at bounding box center [371, 295] width 141 height 35
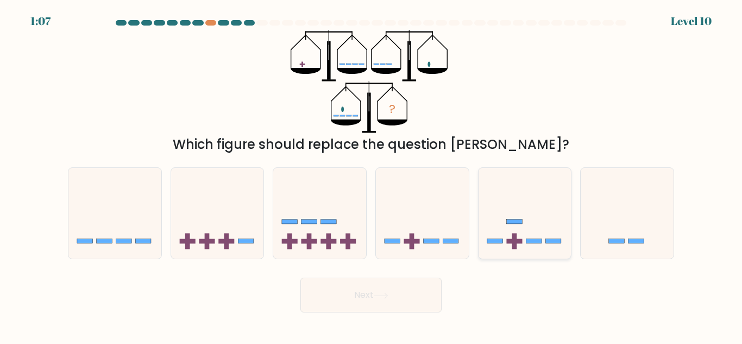
click at [535, 211] on icon at bounding box center [525, 213] width 93 height 77
click at [372, 175] on input "e." at bounding box center [371, 173] width 1 height 3
radio input "true"
click at [410, 285] on button "Next" at bounding box center [371, 295] width 141 height 35
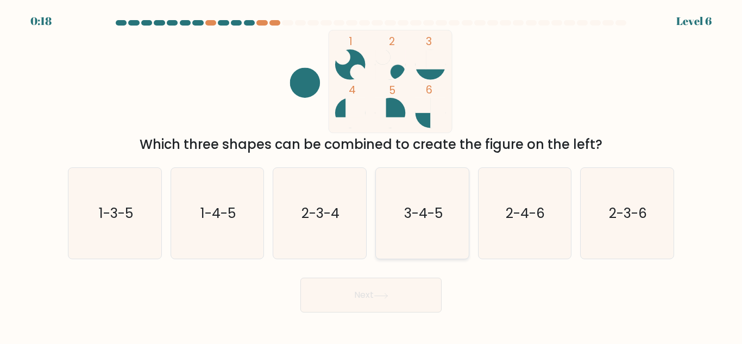
click at [412, 203] on icon "3-4-5" at bounding box center [422, 213] width 91 height 91
click at [372, 175] on input "d. 3-4-5" at bounding box center [371, 173] width 1 height 3
radio input "true"
click at [396, 313] on body "0:17 Level 6" at bounding box center [371, 172] width 742 height 344
click at [392, 293] on button "Next" at bounding box center [371, 295] width 141 height 35
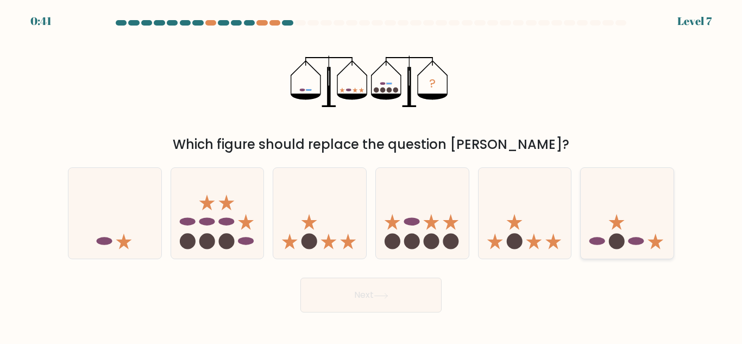
click at [612, 232] on icon at bounding box center [627, 213] width 93 height 77
click at [372, 175] on input "f." at bounding box center [371, 173] width 1 height 3
radio input "true"
click at [409, 302] on button "Next" at bounding box center [371, 295] width 141 height 35
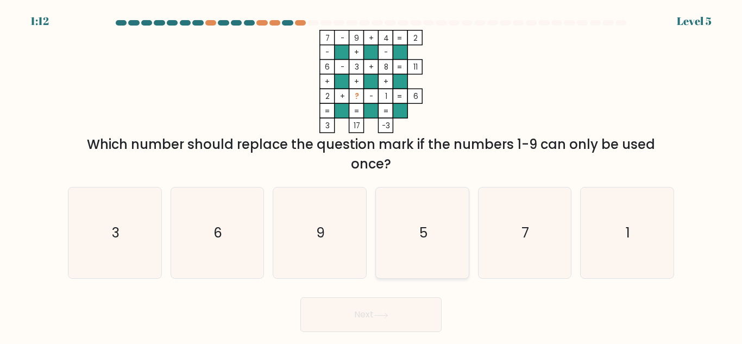
click at [421, 244] on icon "5" at bounding box center [422, 232] width 91 height 91
click at [372, 175] on input "d. 5" at bounding box center [371, 173] width 1 height 3
radio input "true"
click at [396, 306] on button "Next" at bounding box center [371, 314] width 141 height 35
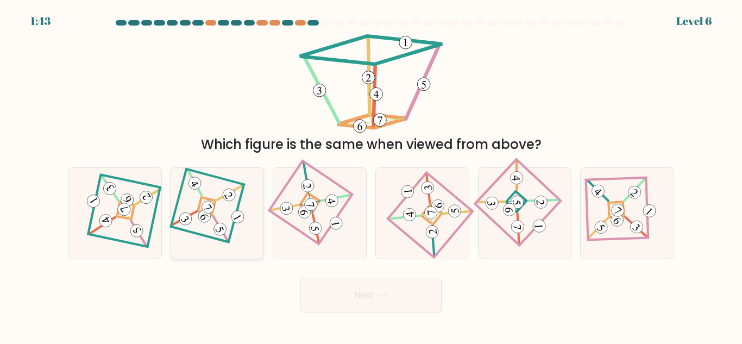
click at [212, 223] on icon at bounding box center [217, 213] width 62 height 73
click at [371, 175] on input "b." at bounding box center [371, 173] width 1 height 3
radio input "true"
click at [146, 227] on div at bounding box center [115, 213] width 94 height 92
click at [371, 175] on input "a." at bounding box center [371, 173] width 1 height 3
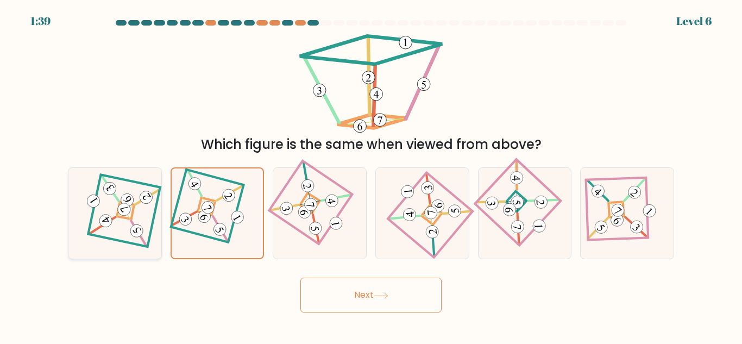
radio input "true"
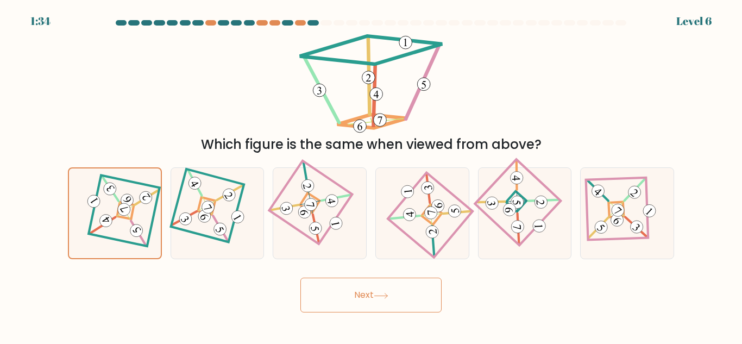
click at [374, 295] on button "Next" at bounding box center [371, 295] width 141 height 35
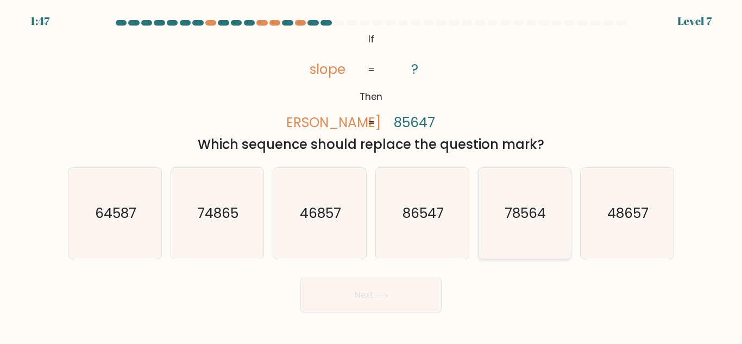
click at [518, 245] on icon "78564" at bounding box center [524, 213] width 91 height 91
click at [372, 175] on input "e. 78564" at bounding box center [371, 173] width 1 height 3
radio input "true"
click at [377, 302] on button "Next" at bounding box center [371, 295] width 141 height 35
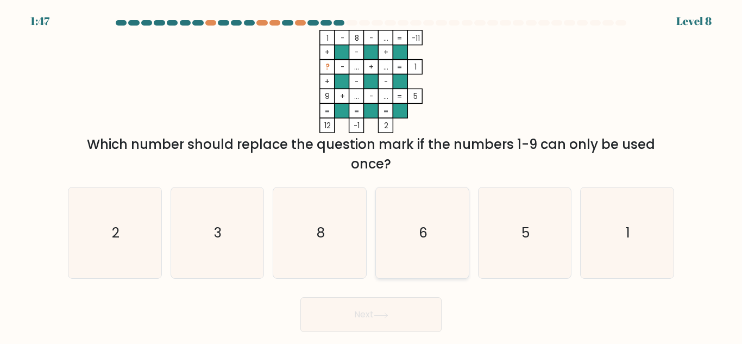
click at [410, 235] on icon "6" at bounding box center [422, 232] width 91 height 91
click at [372, 175] on input "d. 6" at bounding box center [371, 173] width 1 height 3
radio input "true"
click at [376, 317] on button "Next" at bounding box center [371, 314] width 141 height 35
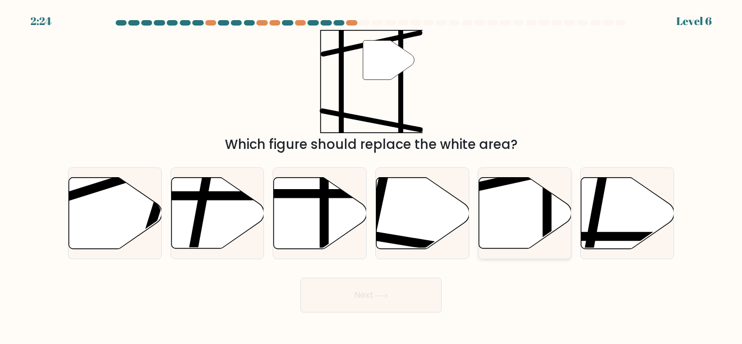
click at [534, 216] on icon at bounding box center [525, 213] width 93 height 71
click at [372, 175] on input "e." at bounding box center [371, 173] width 1 height 3
radio input "true"
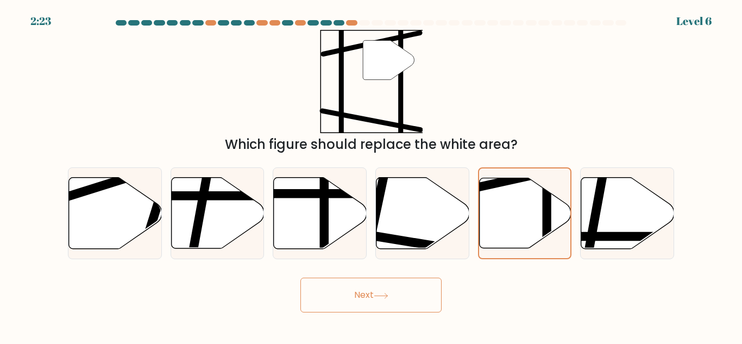
click at [412, 292] on button "Next" at bounding box center [371, 295] width 141 height 35
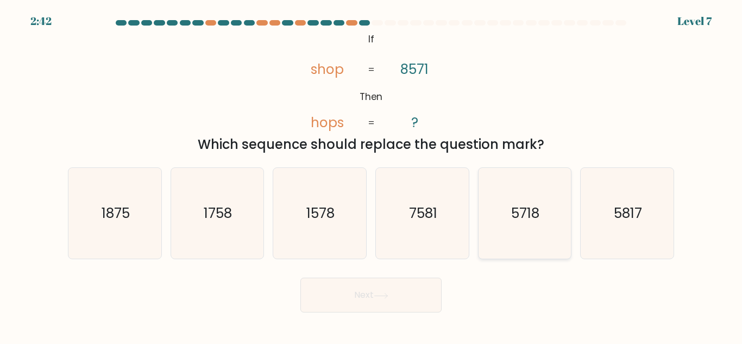
click at [518, 229] on icon "5718" at bounding box center [524, 213] width 91 height 91
click at [372, 175] on input "e. 5718" at bounding box center [371, 173] width 1 height 3
radio input "true"
click at [408, 295] on button "Next" at bounding box center [371, 295] width 141 height 35
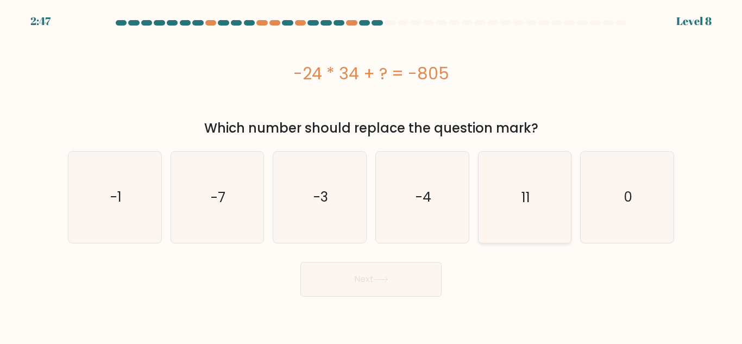
click at [540, 178] on icon "11" at bounding box center [524, 197] width 91 height 91
click at [372, 175] on input "e. 11" at bounding box center [371, 173] width 1 height 3
radio input "true"
click at [390, 286] on button "Next" at bounding box center [371, 279] width 141 height 35
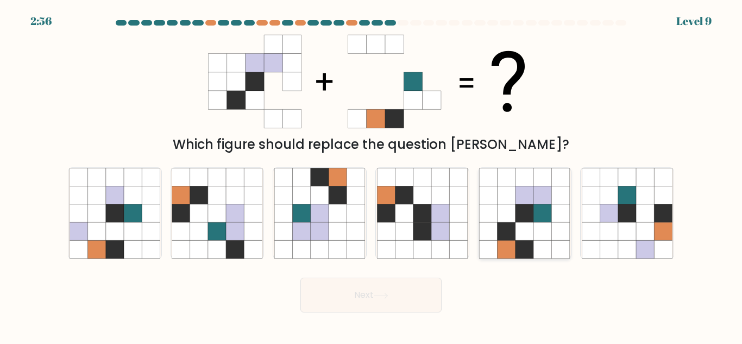
click at [522, 238] on icon at bounding box center [525, 231] width 18 height 18
click at [372, 175] on input "e." at bounding box center [371, 173] width 1 height 3
radio input "true"
click at [401, 296] on button "Next" at bounding box center [371, 295] width 141 height 35
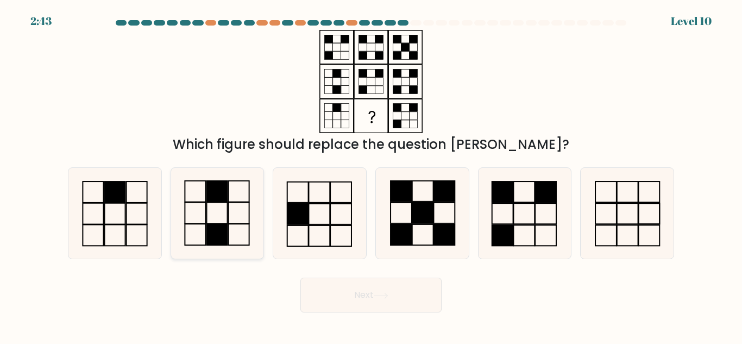
click at [237, 218] on icon at bounding box center [217, 213] width 91 height 91
click at [371, 175] on input "b." at bounding box center [371, 173] width 1 height 3
radio input "true"
click at [334, 210] on icon at bounding box center [319, 213] width 91 height 91
click at [371, 175] on input "c." at bounding box center [371, 173] width 1 height 3
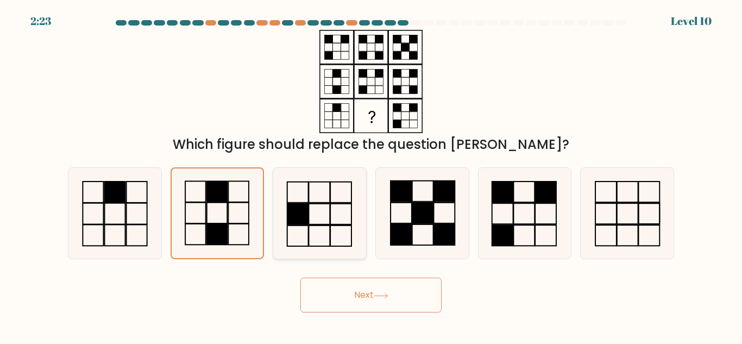
radio input "true"
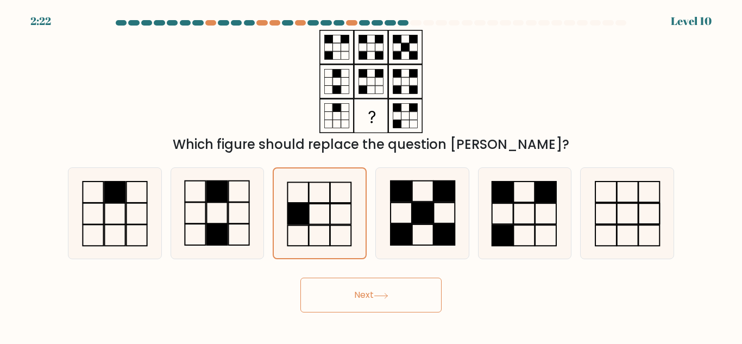
click at [381, 297] on icon at bounding box center [381, 296] width 15 height 6
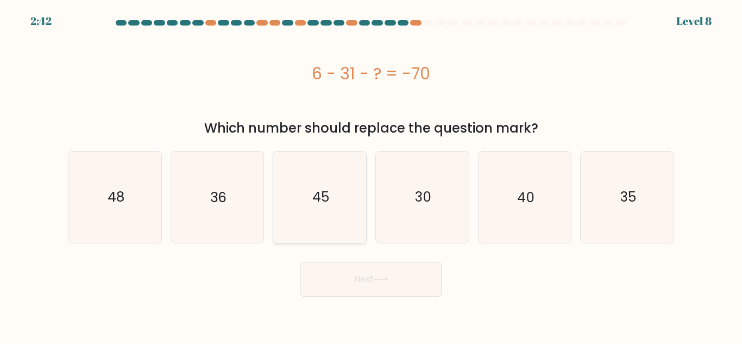
click at [338, 205] on icon "45" at bounding box center [319, 197] width 91 height 91
click at [371, 175] on input "c. 45" at bounding box center [371, 173] width 1 height 3
radio input "true"
click at [379, 276] on button "Next" at bounding box center [371, 279] width 141 height 35
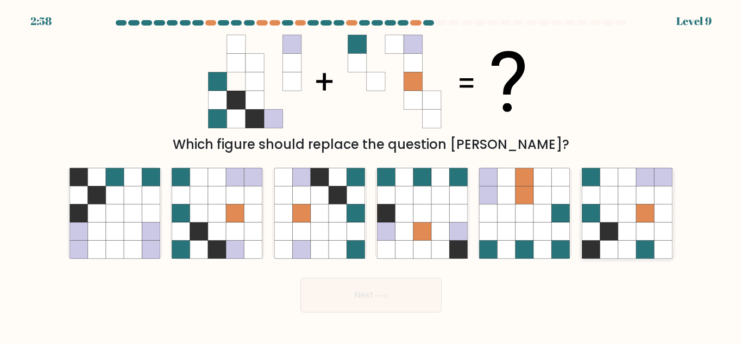
click at [649, 191] on icon at bounding box center [645, 195] width 18 height 18
click at [372, 175] on input "f." at bounding box center [371, 173] width 1 height 3
radio input "true"
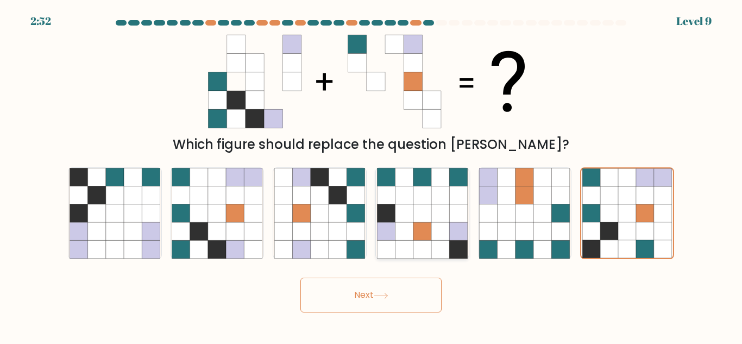
click at [422, 229] on icon at bounding box center [423, 231] width 18 height 18
click at [372, 175] on input "d." at bounding box center [371, 173] width 1 height 3
radio input "true"
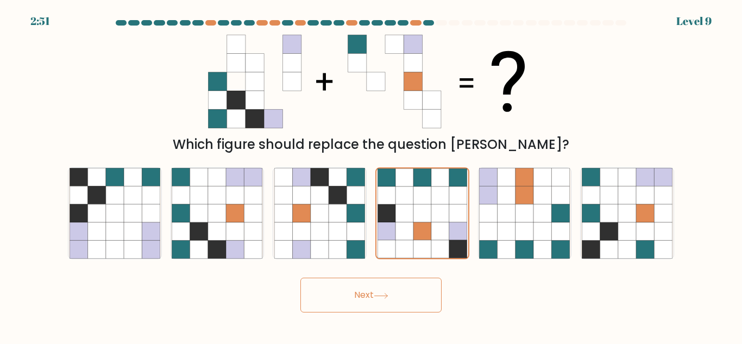
click at [418, 289] on button "Next" at bounding box center [371, 295] width 141 height 35
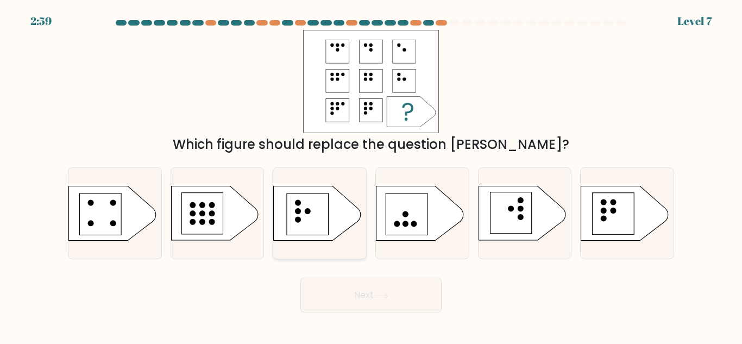
click at [317, 216] on rect at bounding box center [307, 213] width 41 height 41
click at [371, 175] on input "c." at bounding box center [371, 173] width 1 height 3
radio input "true"
click at [425, 298] on button "Next" at bounding box center [371, 295] width 141 height 35
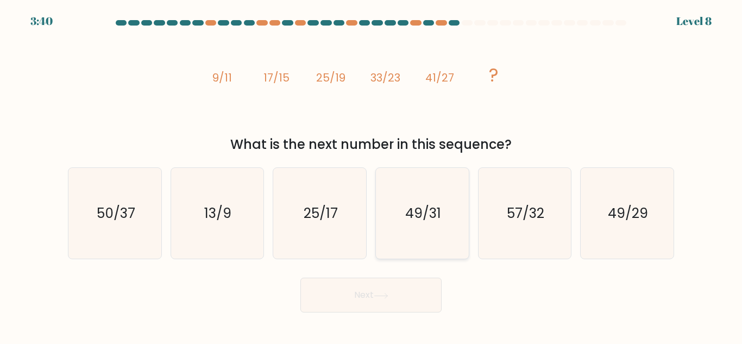
click at [442, 226] on icon "49/31" at bounding box center [422, 213] width 91 height 91
click at [372, 175] on input "d. 49/31" at bounding box center [371, 173] width 1 height 3
radio input "true"
click at [402, 303] on button "Next" at bounding box center [371, 295] width 141 height 35
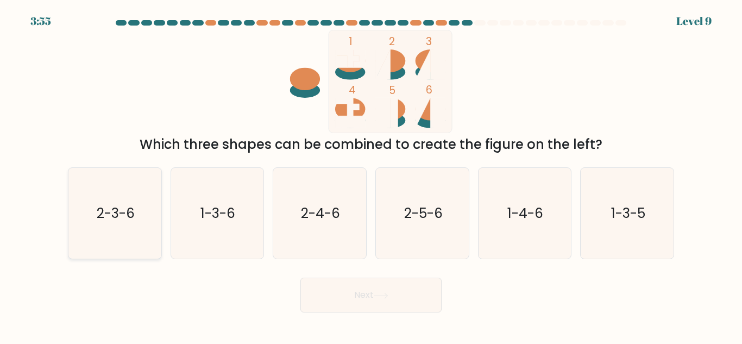
click at [130, 229] on icon "2-3-6" at bounding box center [115, 213] width 91 height 91
click at [371, 175] on input "a. 2-3-6" at bounding box center [371, 173] width 1 height 3
radio input "true"
click at [339, 295] on button "Next" at bounding box center [371, 295] width 141 height 35
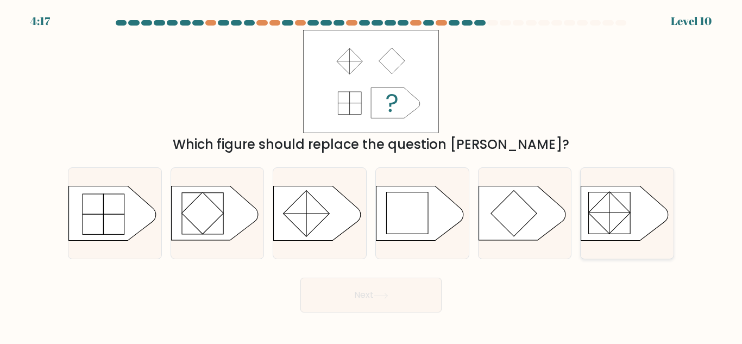
click at [620, 220] on rect at bounding box center [610, 213] width 42 height 42
click at [372, 175] on input "f." at bounding box center [371, 173] width 1 height 3
radio input "true"
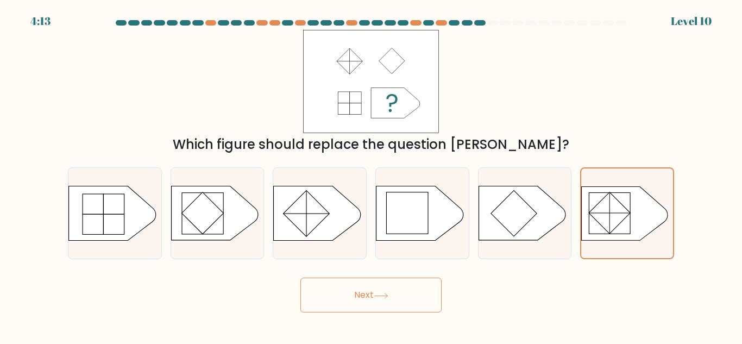
click at [373, 289] on button "Next" at bounding box center [371, 295] width 141 height 35
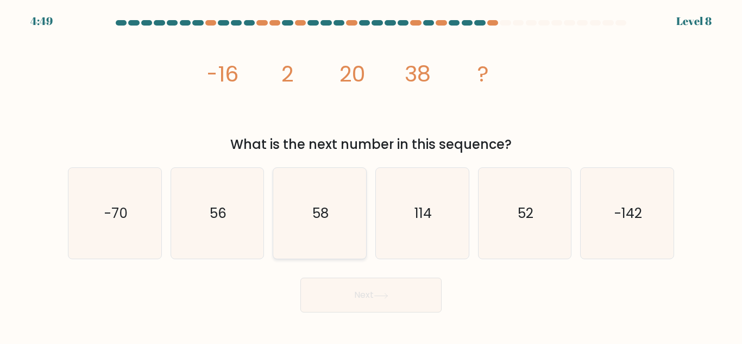
click at [310, 226] on icon "58" at bounding box center [319, 213] width 91 height 91
click at [371, 175] on input "c. 58" at bounding box center [371, 173] width 1 height 3
radio input "true"
click at [362, 291] on button "Next" at bounding box center [371, 295] width 141 height 35
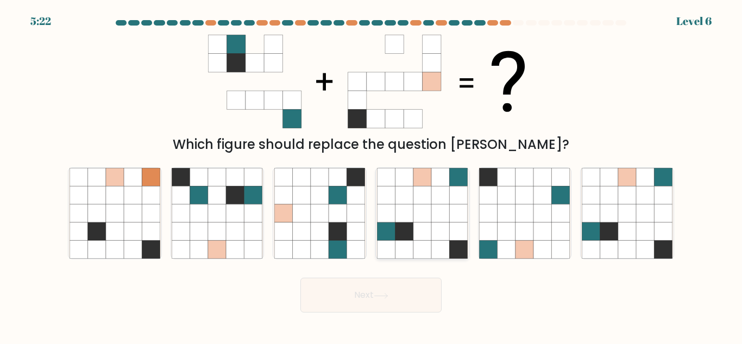
click at [424, 195] on icon at bounding box center [423, 195] width 18 height 18
click at [372, 175] on input "d." at bounding box center [371, 173] width 1 height 3
radio input "true"
click at [401, 293] on button "Next" at bounding box center [371, 295] width 141 height 35
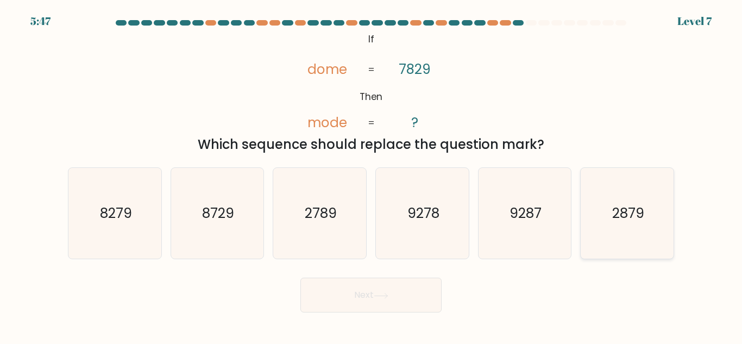
click at [634, 217] on text "2879" at bounding box center [628, 213] width 32 height 19
click at [372, 175] on input "f. 2879" at bounding box center [371, 173] width 1 height 3
radio input "true"
click at [404, 297] on button "Next" at bounding box center [371, 295] width 141 height 35
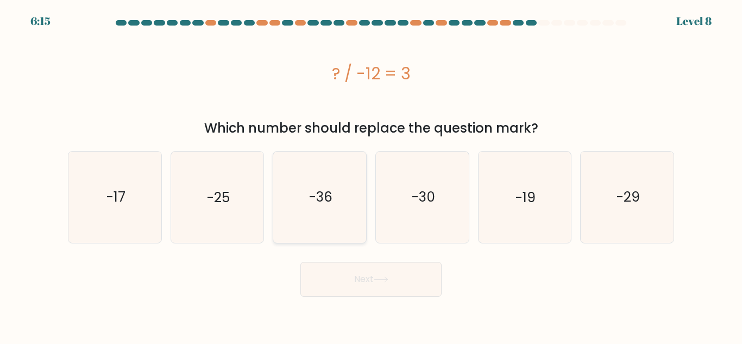
click at [333, 233] on icon "-36" at bounding box center [319, 197] width 91 height 91
click at [371, 175] on input "c. -36" at bounding box center [371, 173] width 1 height 3
radio input "true"
click at [364, 282] on button "Next" at bounding box center [371, 279] width 141 height 35
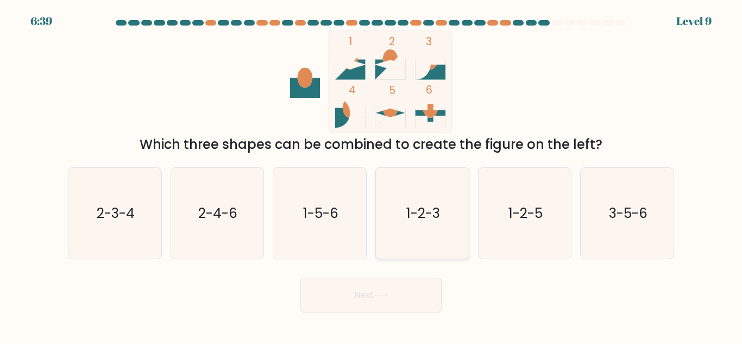
click at [412, 215] on text "1-2-3" at bounding box center [423, 213] width 34 height 19
click at [372, 175] on input "d. 1-2-3" at bounding box center [371, 173] width 1 height 3
radio input "true"
click at [483, 221] on icon "1-2-5" at bounding box center [524, 213] width 91 height 91
click at [372, 175] on input "e. 1-2-5" at bounding box center [371, 173] width 1 height 3
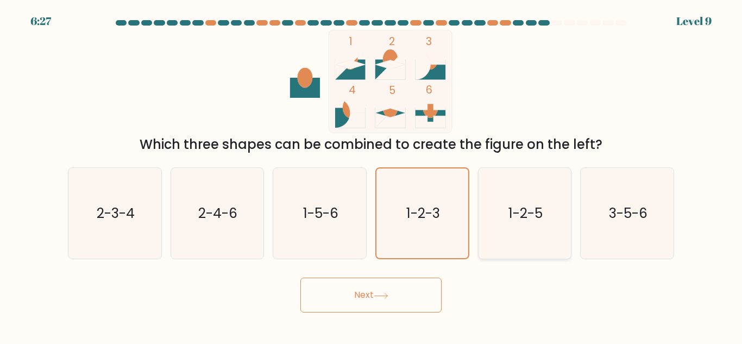
radio input "true"
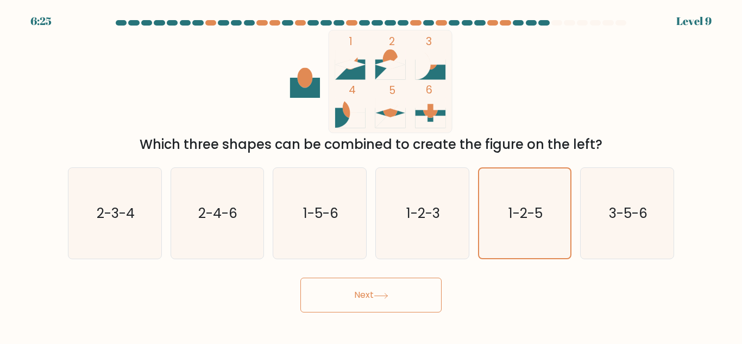
click at [398, 295] on button "Next" at bounding box center [371, 295] width 141 height 35
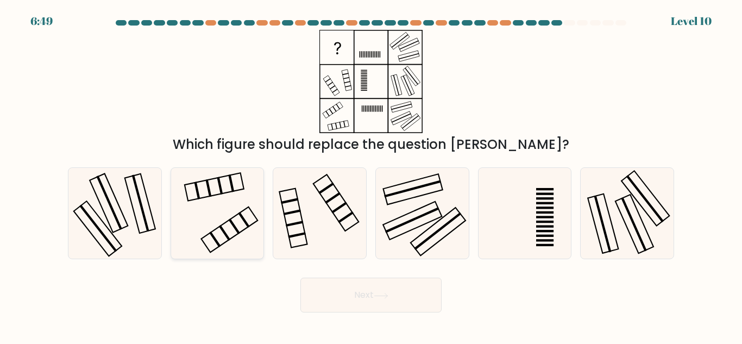
click at [228, 224] on icon at bounding box center [217, 213] width 91 height 91
click at [371, 175] on input "b." at bounding box center [371, 173] width 1 height 3
radio input "true"
click at [354, 289] on button "Next" at bounding box center [371, 295] width 141 height 35
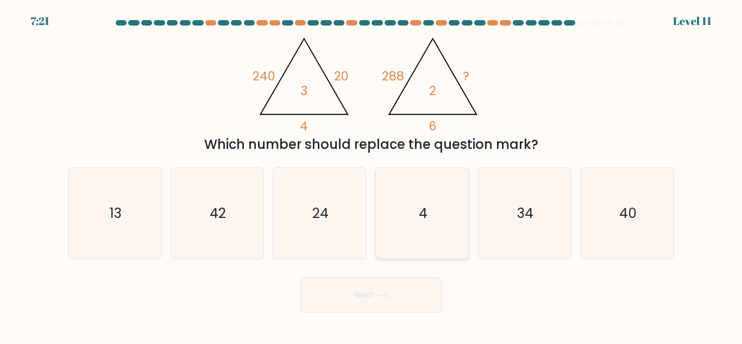
click at [422, 192] on icon "4" at bounding box center [422, 213] width 91 height 91
click at [372, 175] on input "d. 4" at bounding box center [371, 173] width 1 height 3
radio input "true"
click at [333, 222] on icon "24" at bounding box center [319, 213] width 91 height 91
click at [371, 175] on input "c. 24" at bounding box center [371, 173] width 1 height 3
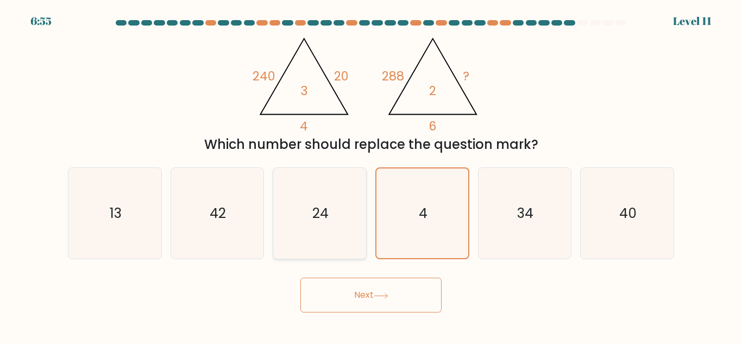
radio input "true"
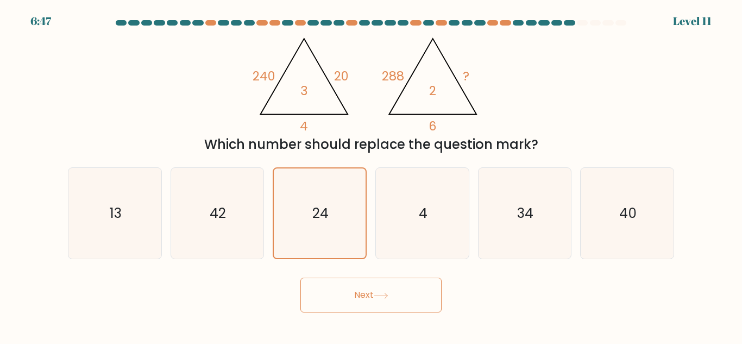
click at [387, 297] on icon at bounding box center [380, 295] width 13 height 5
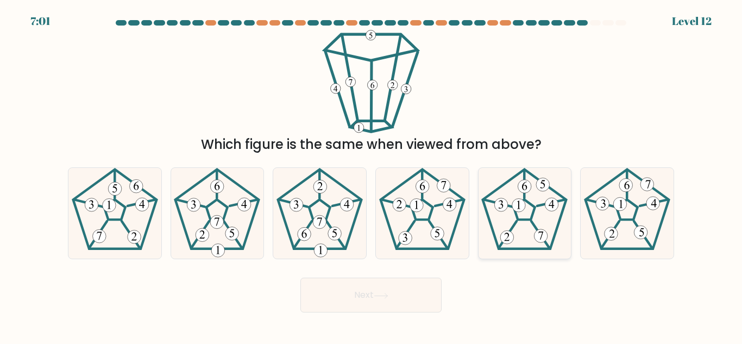
click at [533, 205] on 255 at bounding box center [524, 209] width 21 height 20
click at [372, 175] on input "e." at bounding box center [371, 173] width 1 height 3
radio input "true"
click at [420, 295] on button "Next" at bounding box center [371, 295] width 141 height 35
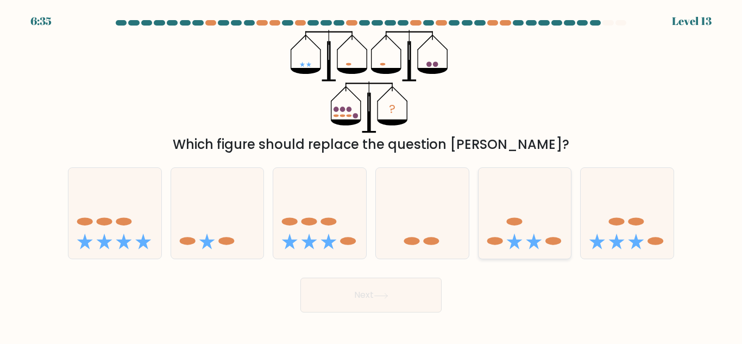
click at [509, 224] on ellipse at bounding box center [514, 222] width 16 height 8
click at [372, 175] on input "e." at bounding box center [371, 173] width 1 height 3
radio input "true"
click at [381, 298] on icon at bounding box center [381, 296] width 15 height 6
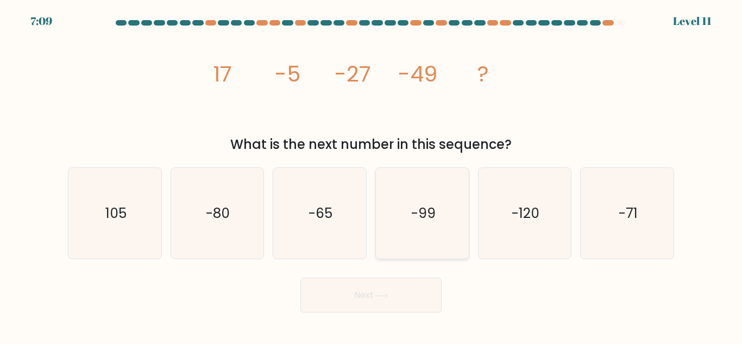
click at [431, 242] on icon "-99" at bounding box center [422, 213] width 91 height 91
click at [372, 175] on input "d. -99" at bounding box center [371, 173] width 1 height 3
radio input "true"
click at [376, 293] on button "Next" at bounding box center [371, 295] width 141 height 35
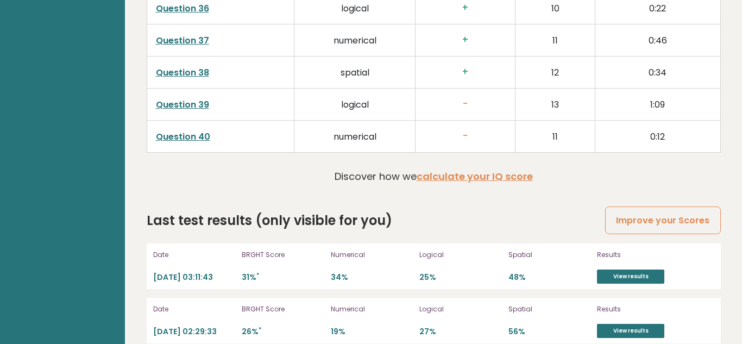
scroll to position [2849, 0]
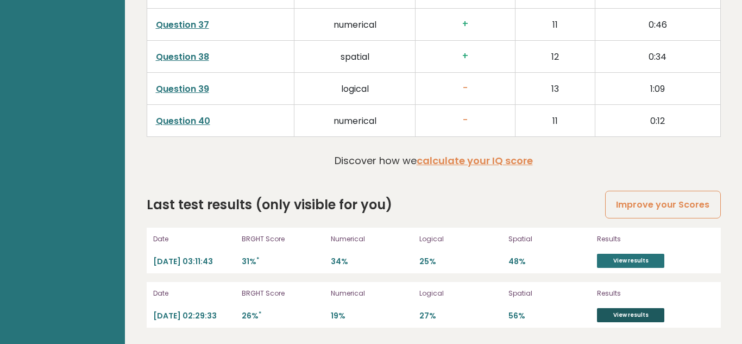
click at [626, 316] on link "View results" at bounding box center [630, 315] width 67 height 14
click at [612, 263] on link "View results" at bounding box center [630, 261] width 67 height 14
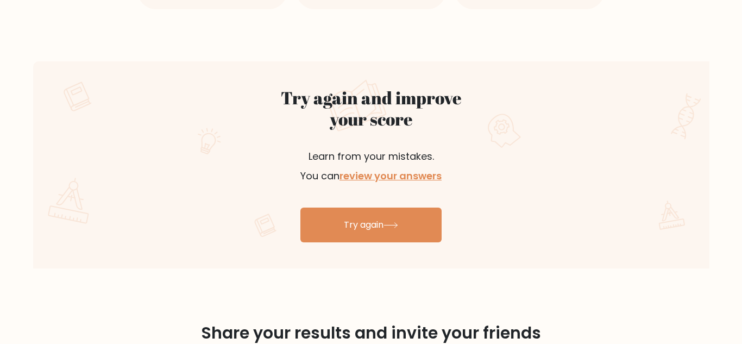
scroll to position [562, 0]
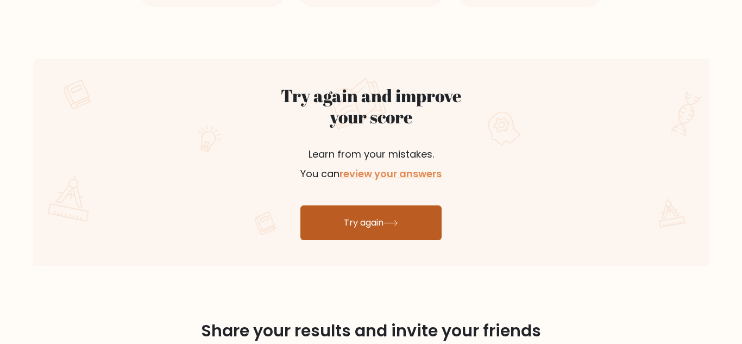
click at [385, 229] on link "Try again" at bounding box center [371, 222] width 141 height 35
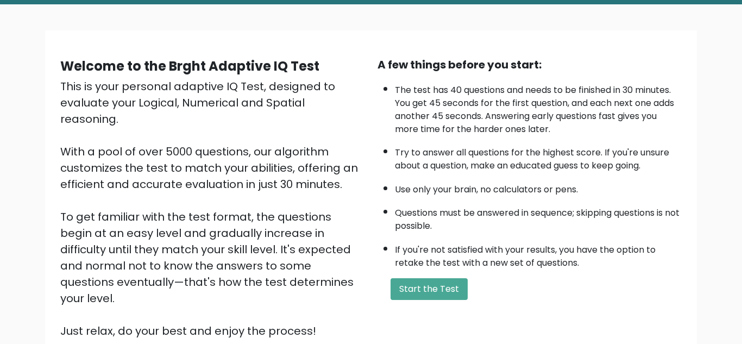
scroll to position [57, 0]
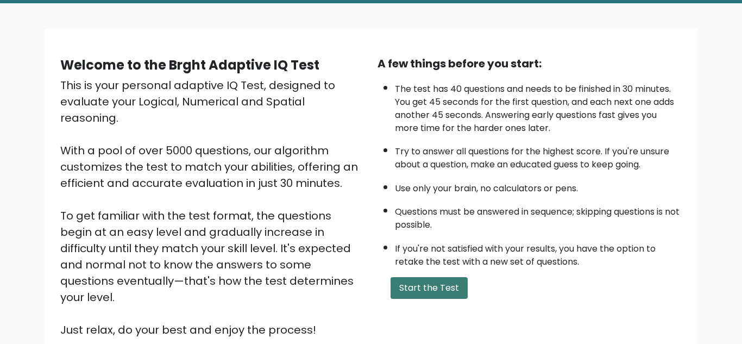
click at [448, 286] on button "Start the Test" at bounding box center [429, 288] width 77 height 22
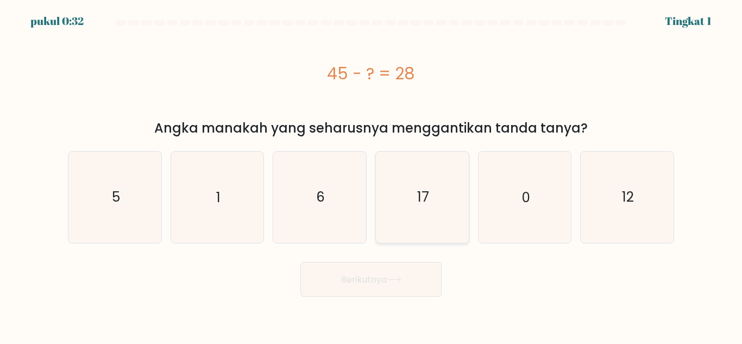
click at [429, 196] on icon "17" at bounding box center [422, 197] width 91 height 91
click at [372, 175] on input "D. 17" at bounding box center [371, 173] width 1 height 3
radio input "true"
click at [393, 273] on button "Berikutnya" at bounding box center [371, 279] width 141 height 35
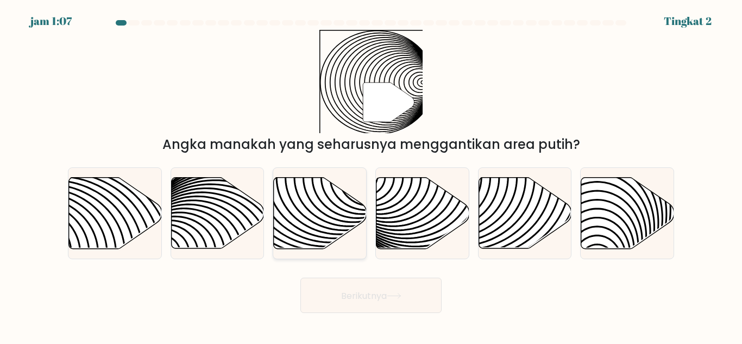
click at [338, 218] on icon at bounding box center [320, 213] width 93 height 71
click at [371, 175] on input "C." at bounding box center [371, 173] width 1 height 3
radio input "true"
click at [372, 308] on button "Berikutnya" at bounding box center [371, 295] width 141 height 35
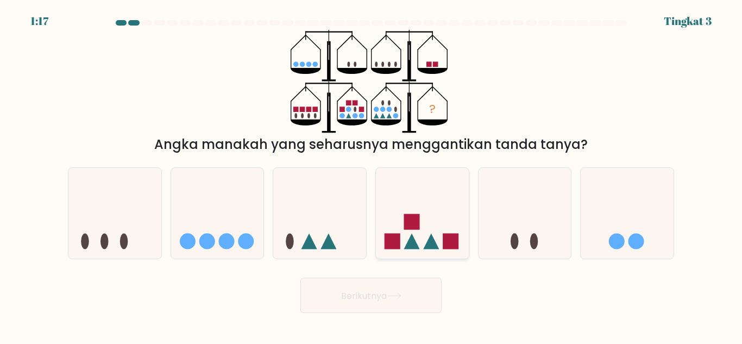
click at [407, 226] on rect at bounding box center [412, 222] width 16 height 16
click at [372, 175] on input "D." at bounding box center [371, 173] width 1 height 3
radio input "true"
click at [119, 222] on icon at bounding box center [114, 213] width 93 height 77
click at [371, 175] on input "A." at bounding box center [371, 173] width 1 height 3
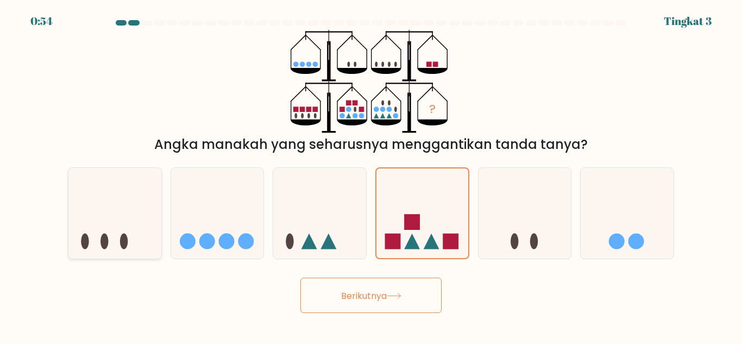
radio input "true"
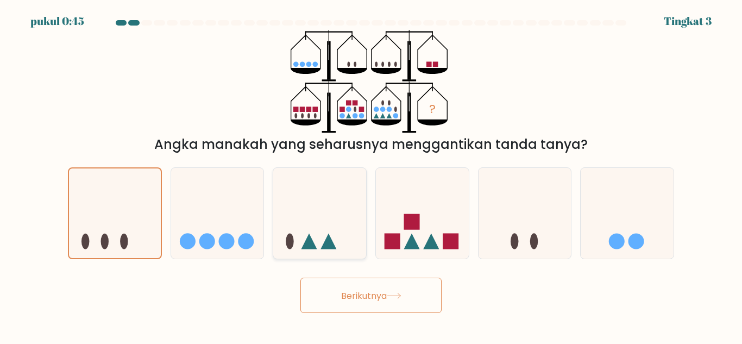
click at [321, 233] on icon at bounding box center [319, 213] width 93 height 77
click at [371, 175] on input "C." at bounding box center [371, 173] width 1 height 3
radio input "true"
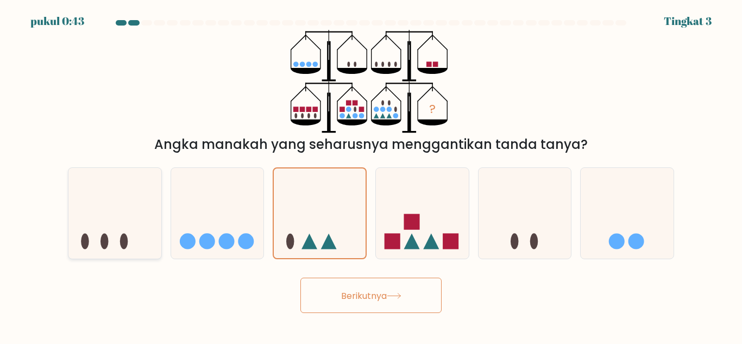
click at [146, 228] on icon at bounding box center [114, 213] width 93 height 77
click at [371, 175] on input "A." at bounding box center [371, 173] width 1 height 3
radio input "true"
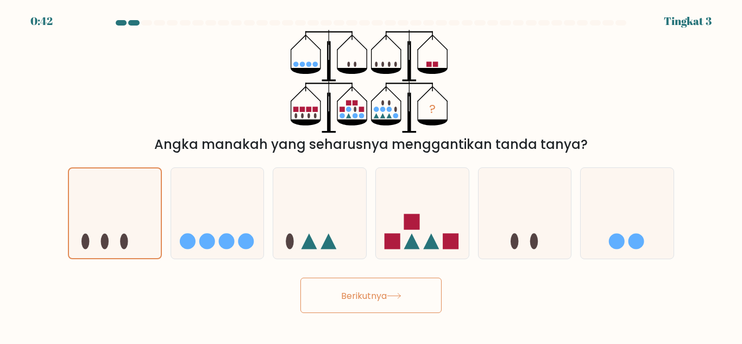
click at [355, 305] on button "Berikutnya" at bounding box center [371, 295] width 141 height 35
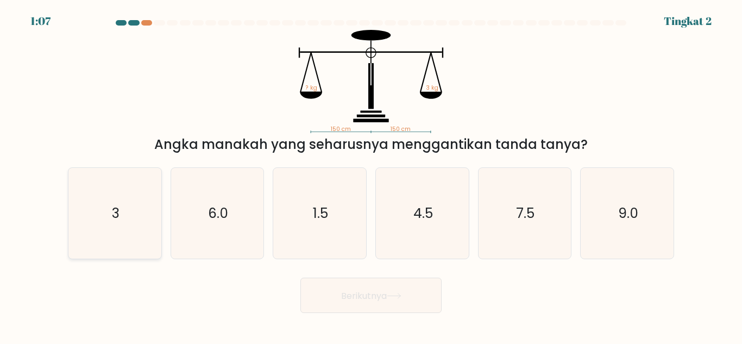
click at [102, 228] on icon "3" at bounding box center [115, 213] width 91 height 91
click at [371, 175] on input "A. 3" at bounding box center [371, 173] width 1 height 3
radio input "true"
click at [374, 311] on button "Berikutnya" at bounding box center [371, 295] width 141 height 35
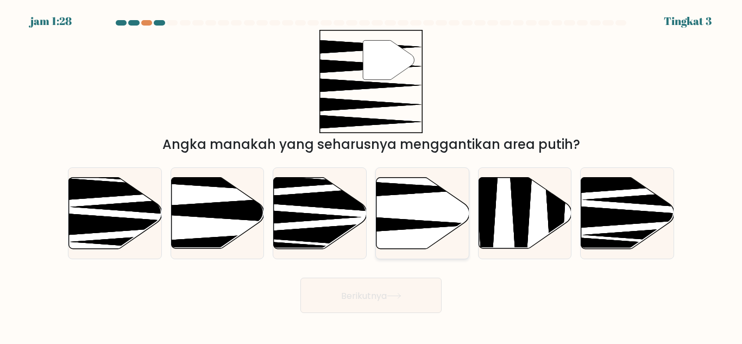
click at [428, 218] on icon at bounding box center [423, 213] width 93 height 71
click at [372, 175] on input "D." at bounding box center [371, 173] width 1 height 3
radio input "true"
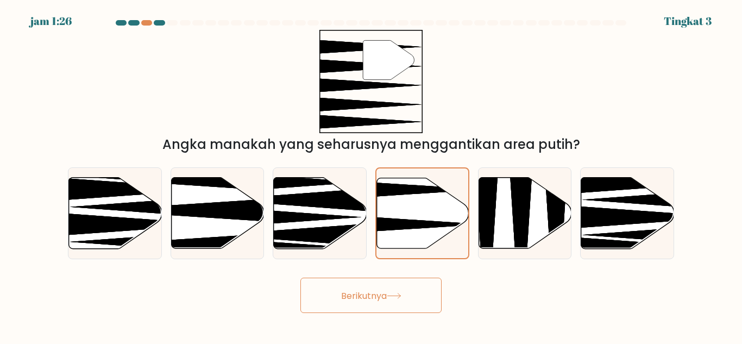
click at [407, 295] on button "Berikutnya" at bounding box center [371, 295] width 141 height 35
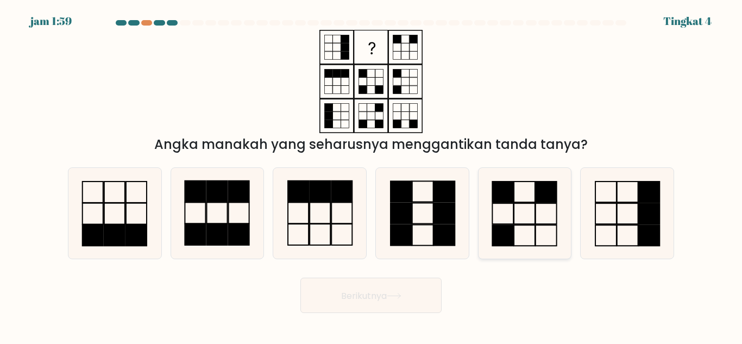
click at [526, 197] on icon at bounding box center [524, 213] width 91 height 91
click at [372, 175] on input "[PERSON_NAME]." at bounding box center [371, 173] width 1 height 3
radio input "true"
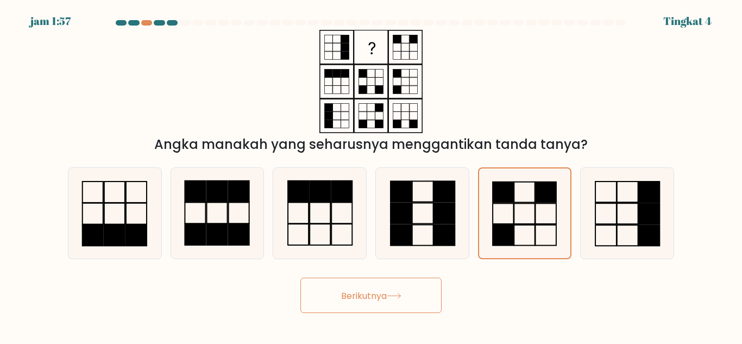
click at [380, 295] on font "Berikutnya" at bounding box center [364, 295] width 46 height 12
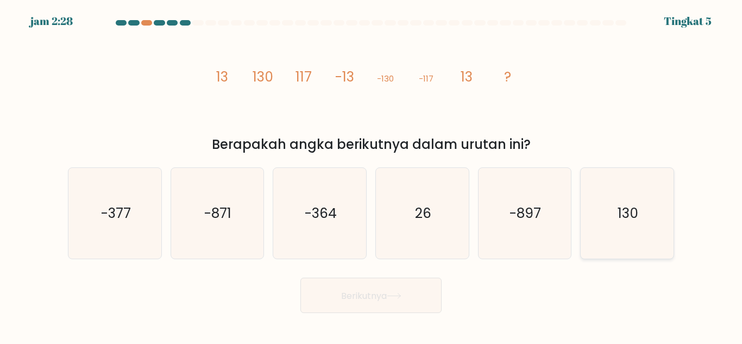
click at [618, 215] on text "130" at bounding box center [628, 213] width 21 height 19
click at [372, 175] on input "F. 130" at bounding box center [371, 173] width 1 height 3
radio input "true"
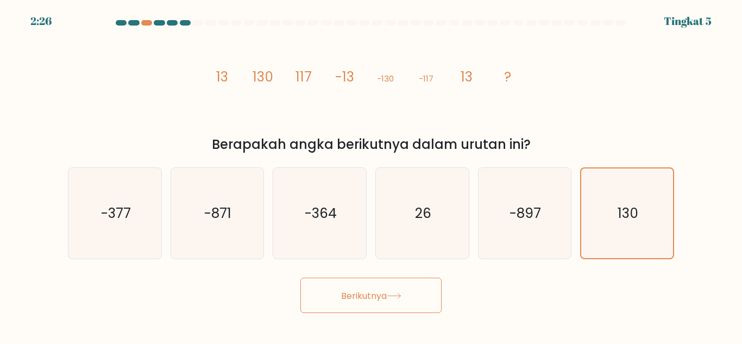
click at [415, 305] on button "Berikutnya" at bounding box center [371, 295] width 141 height 35
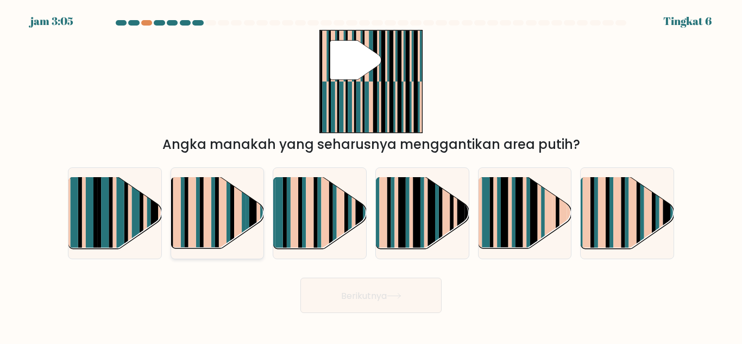
click at [223, 235] on rect at bounding box center [223, 206] width 8 height 92
click at [371, 175] on input "B." at bounding box center [371, 173] width 1 height 3
radio input "true"
click at [362, 286] on button "Berikutnya" at bounding box center [371, 295] width 141 height 35
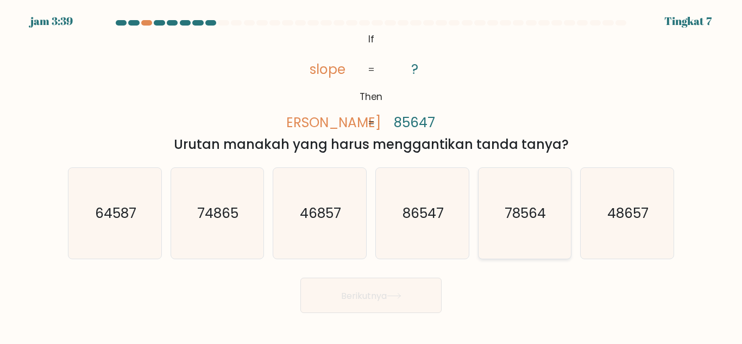
click at [515, 222] on text "78564" at bounding box center [525, 213] width 41 height 19
click at [372, 175] on input "[PERSON_NAME]. 78564" at bounding box center [371, 173] width 1 height 3
radio input "true"
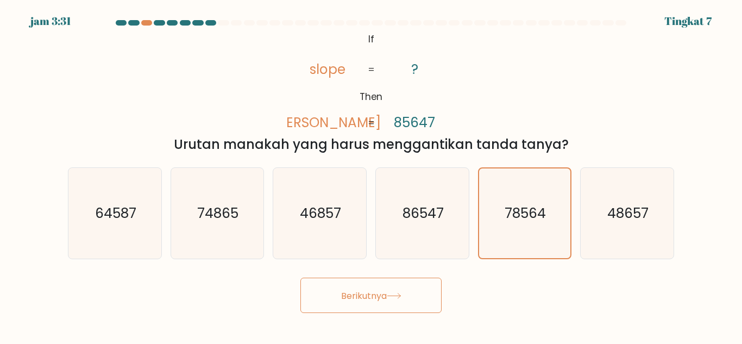
click at [367, 300] on font "Berikutnya" at bounding box center [364, 295] width 46 height 12
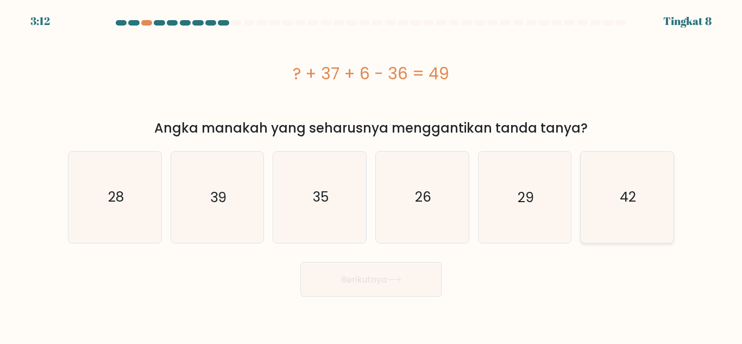
click at [654, 178] on icon "42" at bounding box center [627, 197] width 91 height 91
click at [372, 175] on input "F. 42" at bounding box center [371, 173] width 1 height 3
radio input "true"
click at [404, 286] on button "Berikutnya" at bounding box center [371, 279] width 141 height 35
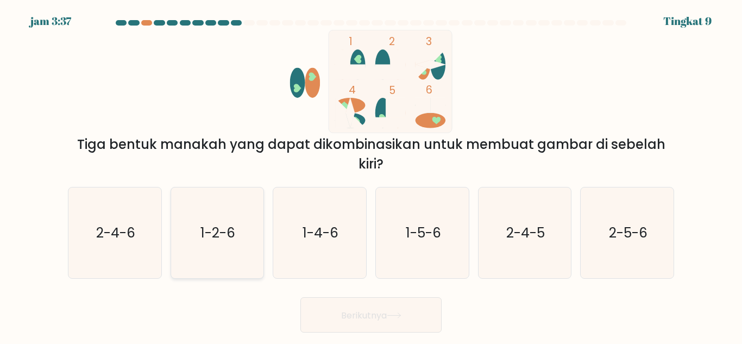
click at [230, 246] on icon "1-2-6" at bounding box center [217, 232] width 91 height 91
click at [371, 175] on input "B. 1-2-6" at bounding box center [371, 173] width 1 height 3
radio input "true"
click at [354, 308] on button "Berikutnya" at bounding box center [371, 314] width 141 height 35
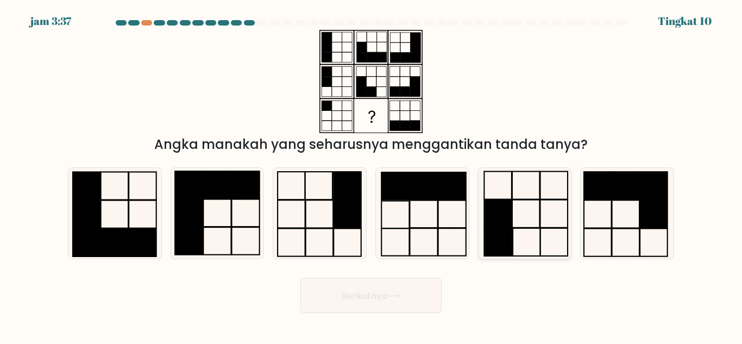
click at [527, 210] on icon at bounding box center [524, 213] width 91 height 91
click at [372, 175] on input "[PERSON_NAME]." at bounding box center [371, 173] width 1 height 3
radio input "true"
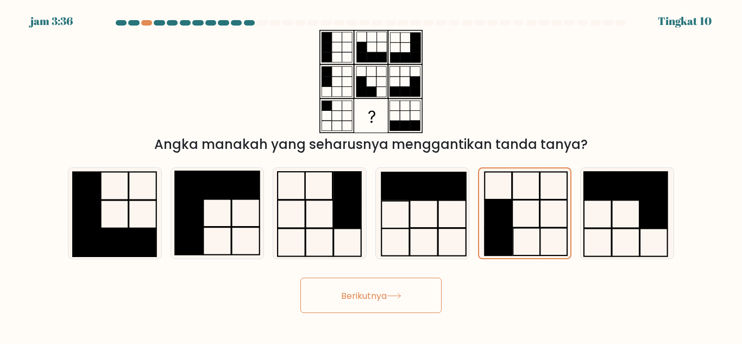
click at [401, 287] on button "Berikutnya" at bounding box center [371, 295] width 141 height 35
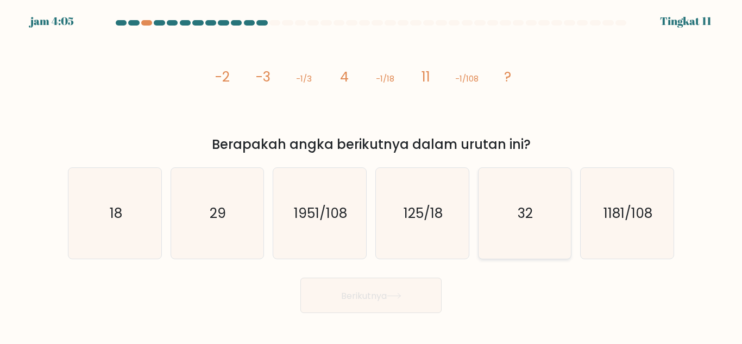
click at [551, 216] on icon "32" at bounding box center [524, 213] width 91 height 91
click at [372, 175] on input "[PERSON_NAME]. 32" at bounding box center [371, 173] width 1 height 3
radio input "true"
click at [387, 297] on font "Berikutnya" at bounding box center [364, 295] width 46 height 12
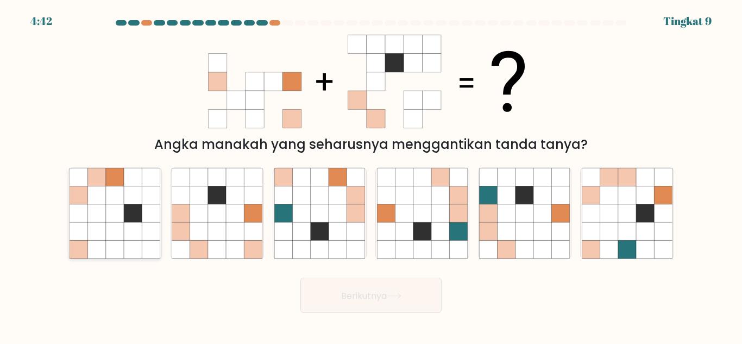
click at [125, 241] on icon at bounding box center [133, 250] width 18 height 18
click at [371, 175] on input "A." at bounding box center [371, 173] width 1 height 3
radio input "true"
click at [381, 291] on font "Berikutnya" at bounding box center [364, 295] width 46 height 12
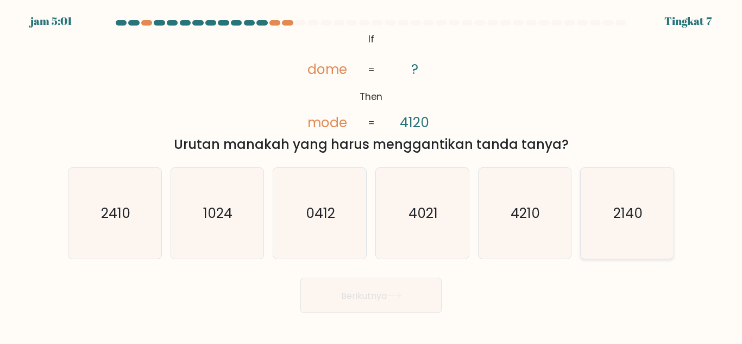
click at [642, 206] on text "2140" at bounding box center [628, 213] width 29 height 19
click at [372, 175] on input "F. 2140" at bounding box center [371, 173] width 1 height 3
radio input "true"
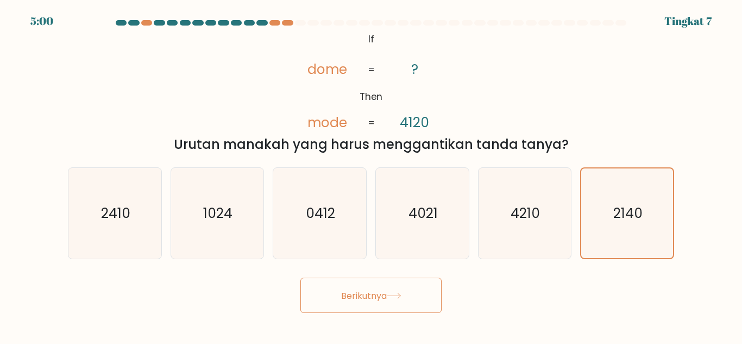
click at [407, 291] on button "Berikutnya" at bounding box center [371, 295] width 141 height 35
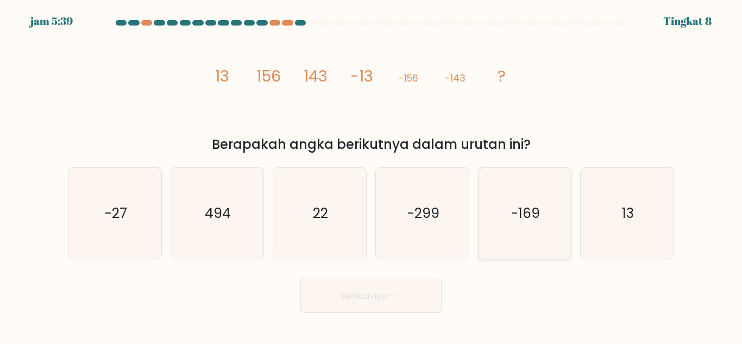
click at [534, 227] on icon "-169" at bounding box center [524, 213] width 91 height 91
click at [372, 175] on input "[PERSON_NAME]. -169" at bounding box center [371, 173] width 1 height 3
radio input "true"
click at [391, 296] on icon at bounding box center [393, 295] width 13 height 5
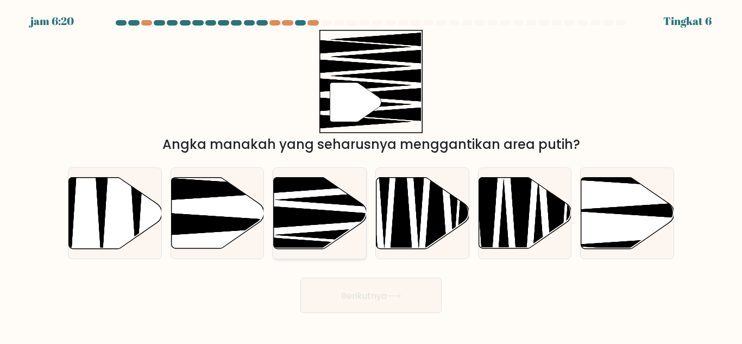
click at [305, 228] on icon at bounding box center [320, 213] width 93 height 71
click at [371, 175] on input "C." at bounding box center [371, 173] width 1 height 3
radio input "true"
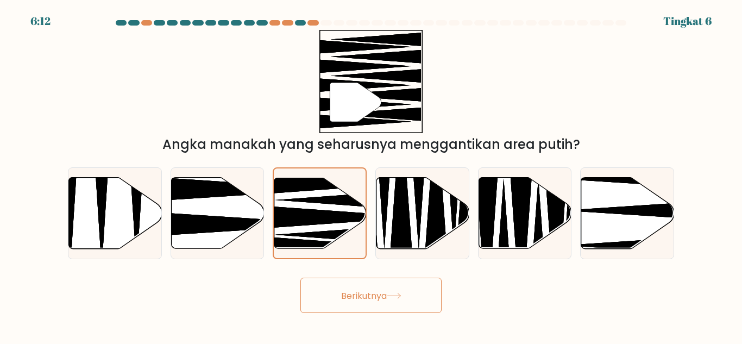
click at [376, 300] on font "Berikutnya" at bounding box center [364, 295] width 46 height 12
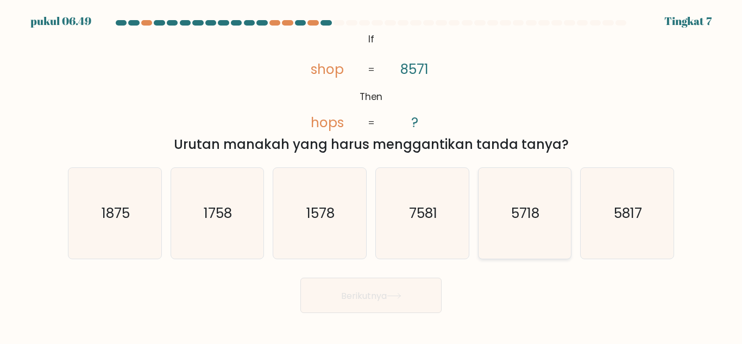
click at [526, 221] on text "5718" at bounding box center [526, 213] width 28 height 19
click at [372, 175] on input "[PERSON_NAME]. 5718" at bounding box center [371, 173] width 1 height 3
radio input "true"
click at [412, 295] on button "Berikutnya" at bounding box center [371, 295] width 141 height 35
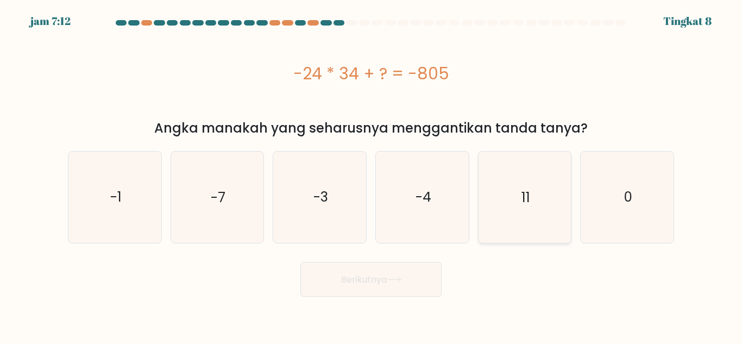
click at [508, 237] on icon "11" at bounding box center [524, 197] width 91 height 91
click at [372, 175] on input "Dan. 11" at bounding box center [371, 173] width 1 height 3
radio input "true"
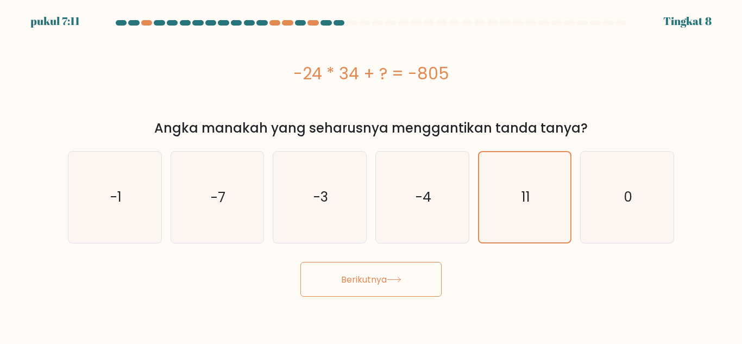
click at [401, 277] on icon at bounding box center [393, 279] width 13 height 5
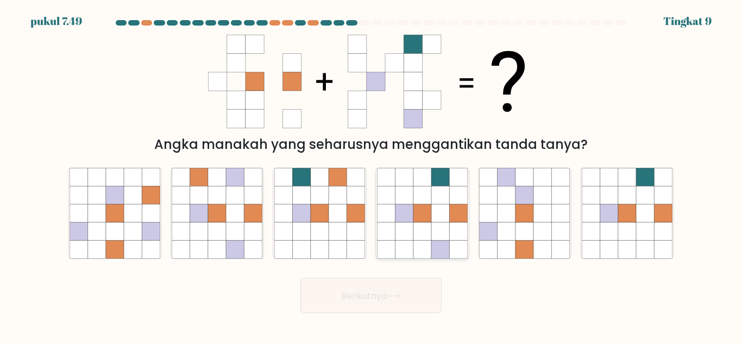
click at [438, 224] on icon at bounding box center [440, 231] width 18 height 18
click at [372, 175] on input "D." at bounding box center [371, 173] width 1 height 3
radio input "true"
click at [409, 293] on button "Berikutnya" at bounding box center [371, 295] width 141 height 35
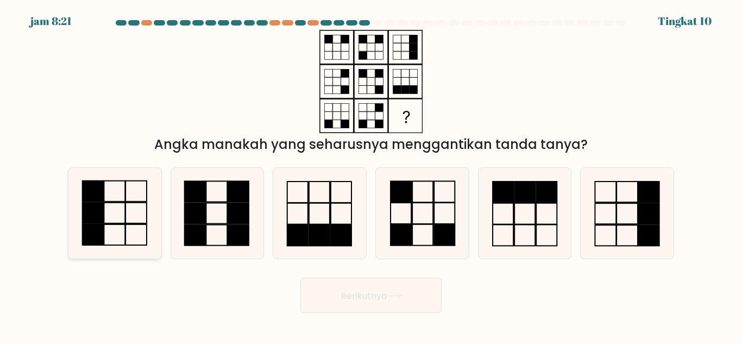
click at [126, 208] on icon at bounding box center [115, 213] width 91 height 91
click at [371, 175] on input "A." at bounding box center [371, 173] width 1 height 3
radio input "true"
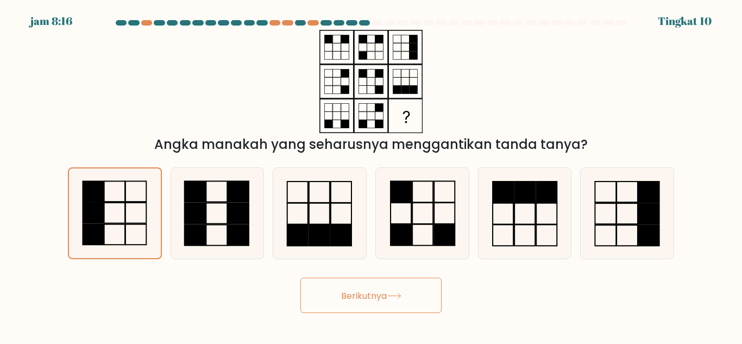
click at [377, 298] on font "Berikutnya" at bounding box center [364, 295] width 46 height 12
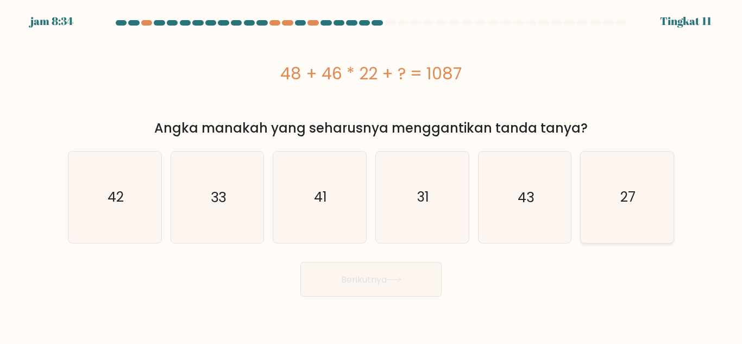
click at [653, 232] on icon "27" at bounding box center [627, 197] width 91 height 91
click at [372, 175] on input "F. 27" at bounding box center [371, 173] width 1 height 3
radio input "true"
click at [394, 291] on button "Berikutnya" at bounding box center [371, 279] width 141 height 35
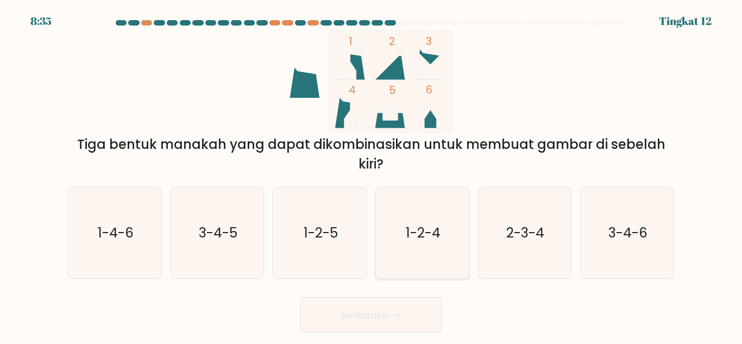
click at [383, 239] on icon "1-2-4" at bounding box center [422, 232] width 91 height 91
click at [372, 175] on input "D. 1-2-4" at bounding box center [371, 173] width 1 height 3
radio input "true"
click at [395, 316] on icon at bounding box center [394, 315] width 15 height 6
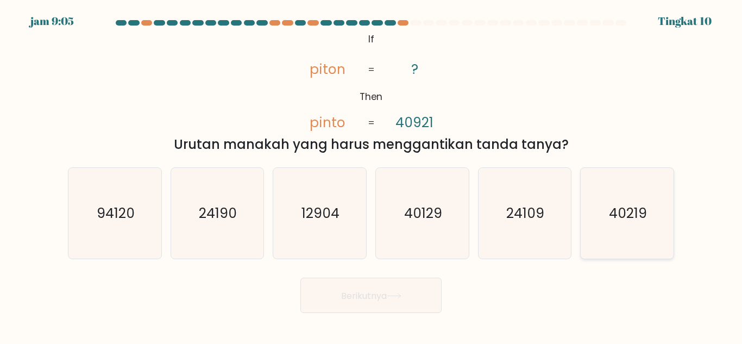
click at [623, 210] on text "40219" at bounding box center [628, 213] width 38 height 19
click at [372, 175] on input "F. 40219" at bounding box center [371, 173] width 1 height 3
radio input "true"
click at [376, 296] on font "Berikutnya" at bounding box center [364, 295] width 46 height 12
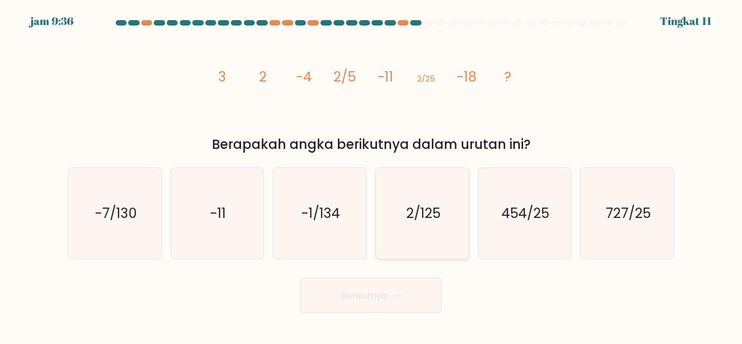
click at [411, 224] on icon "2/125" at bounding box center [422, 213] width 91 height 91
click at [372, 175] on input "D. 2/125" at bounding box center [371, 173] width 1 height 3
radio input "true"
click at [392, 292] on button "Berikutnya" at bounding box center [371, 295] width 141 height 35
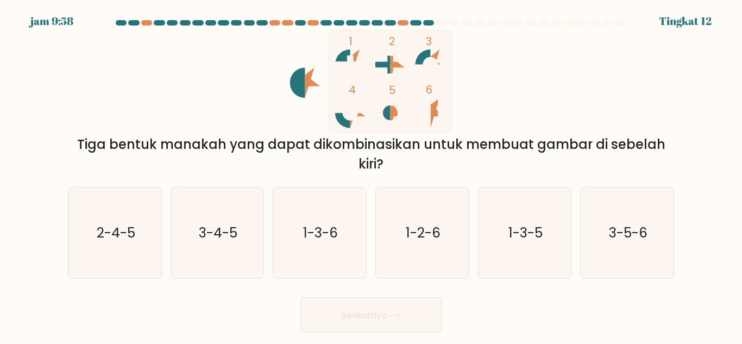
click at [398, 117] on icon at bounding box center [391, 120] width 30 height 15
click at [236, 238] on text "3-4-5" at bounding box center [218, 232] width 39 height 19
click at [371, 175] on input "B. 3-4-5" at bounding box center [371, 173] width 1 height 3
radio input "true"
click at [379, 319] on font "Berikutnya" at bounding box center [364, 315] width 46 height 12
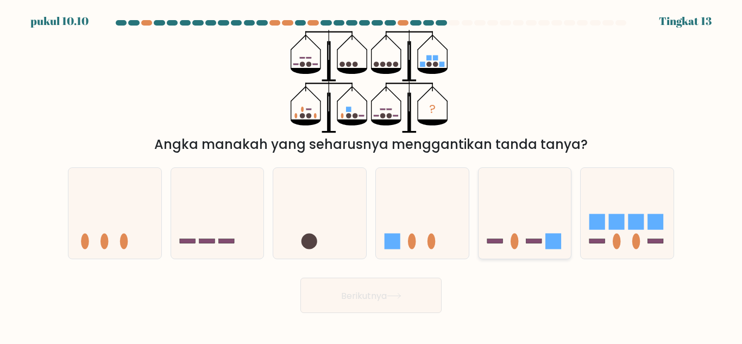
click at [551, 211] on icon at bounding box center [525, 213] width 93 height 77
click at [372, 175] on input "Dan." at bounding box center [371, 173] width 1 height 3
radio input "true"
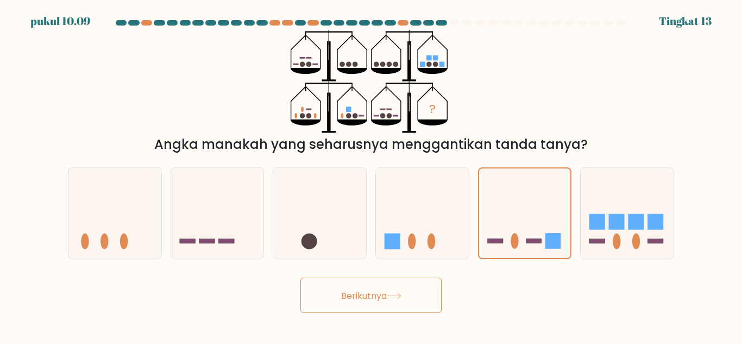
click at [406, 284] on button "Berikutnya" at bounding box center [371, 295] width 141 height 35
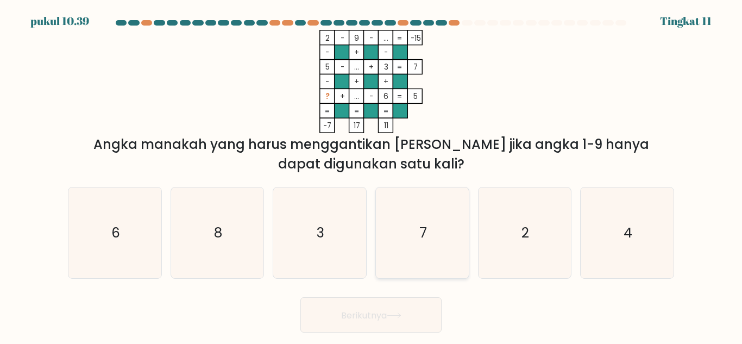
click at [426, 215] on icon "7" at bounding box center [422, 232] width 91 height 91
click at [372, 175] on input "D. 7" at bounding box center [371, 173] width 1 height 3
radio input "true"
click at [384, 311] on font "Berikutnya" at bounding box center [364, 315] width 46 height 12
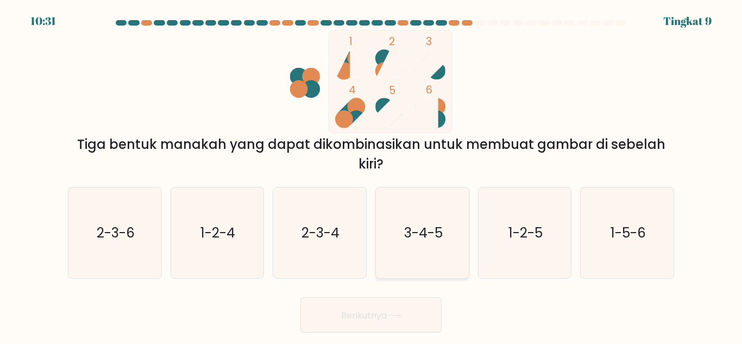
click at [427, 193] on icon "3-4-5" at bounding box center [422, 232] width 91 height 91
click at [372, 175] on input "D. 3-4-5" at bounding box center [371, 173] width 1 height 3
radio input "true"
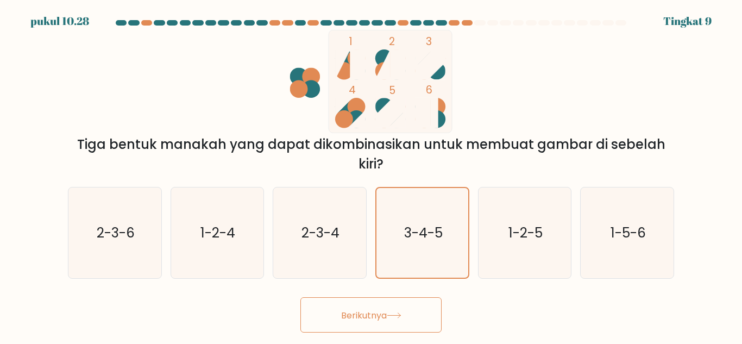
click at [393, 320] on button "Berikutnya" at bounding box center [371, 314] width 141 height 35
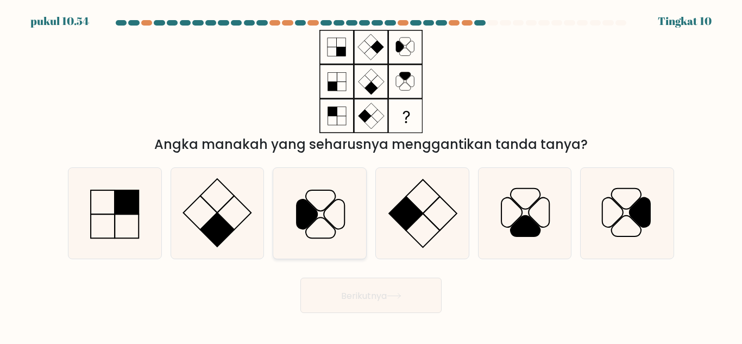
click at [340, 222] on icon at bounding box center [319, 213] width 91 height 91
click at [371, 175] on input "C." at bounding box center [371, 173] width 1 height 3
radio input "true"
click at [405, 295] on button "Berikutnya" at bounding box center [371, 295] width 141 height 35
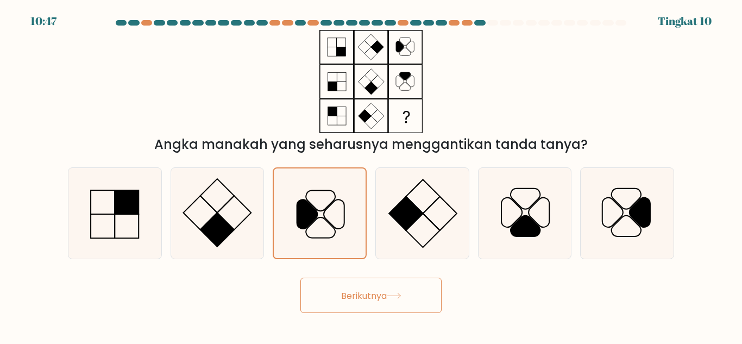
click at [406, 301] on button "Berikutnya" at bounding box center [371, 295] width 141 height 35
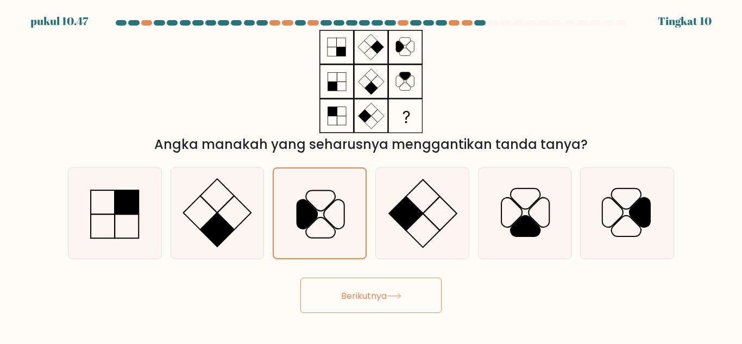
click at [406, 301] on button "Berikutnya" at bounding box center [371, 295] width 141 height 35
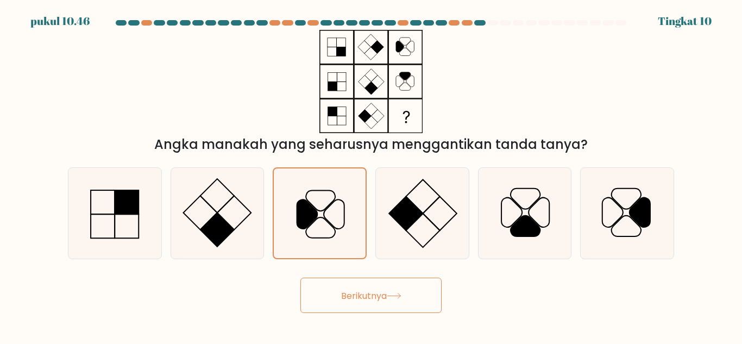
click at [406, 301] on button "Berikutnya" at bounding box center [371, 295] width 141 height 35
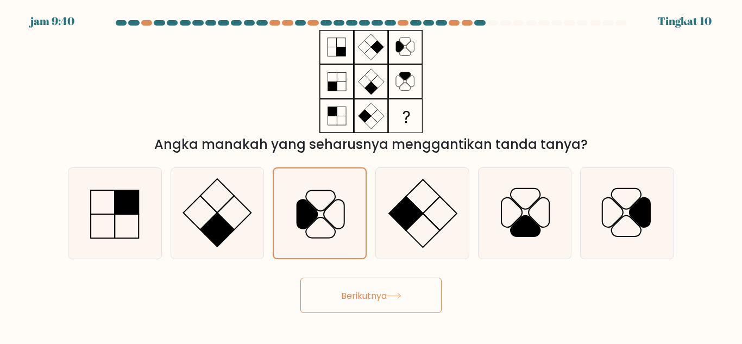
click at [406, 301] on button "Berikutnya" at bounding box center [371, 295] width 141 height 35
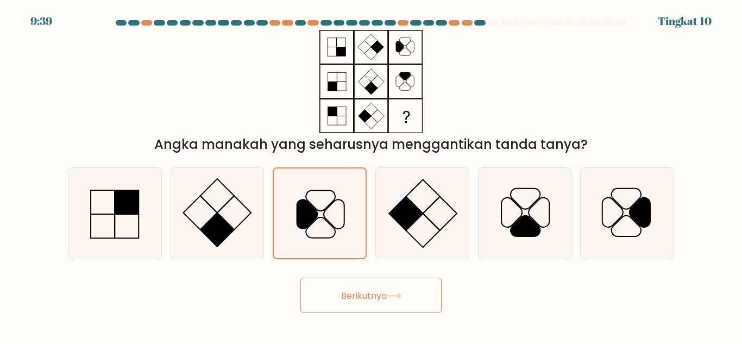
click at [406, 301] on button "Berikutnya" at bounding box center [371, 295] width 141 height 35
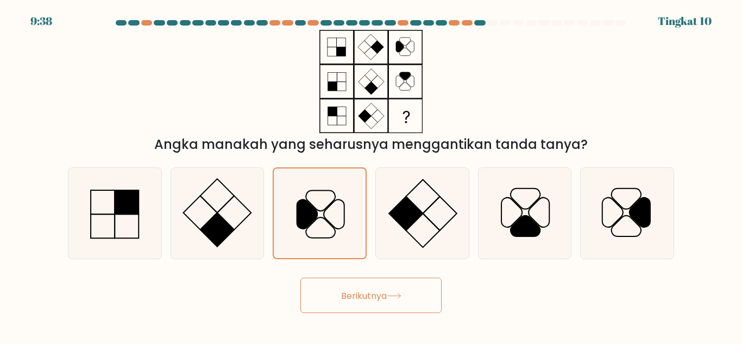
click at [406, 301] on button "Berikutnya" at bounding box center [371, 295] width 141 height 35
click at [397, 291] on button "Berikutnya" at bounding box center [371, 295] width 141 height 35
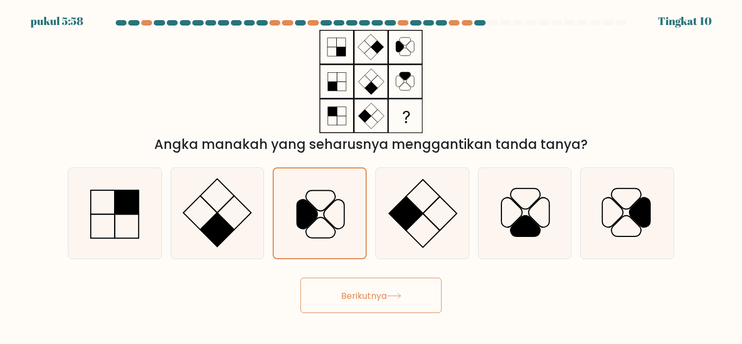
click at [399, 301] on button "Berikutnya" at bounding box center [371, 295] width 141 height 35
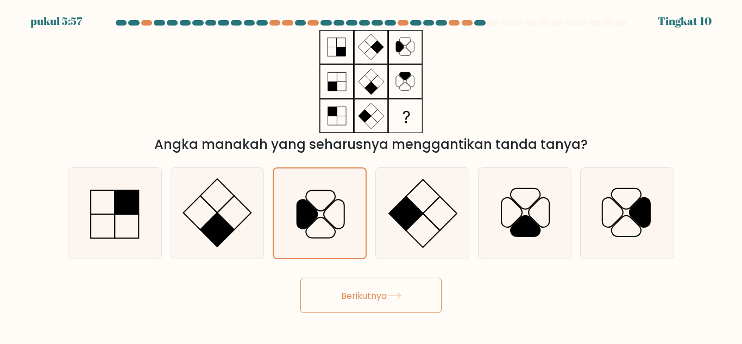
click at [399, 301] on button "Berikutnya" at bounding box center [371, 295] width 141 height 35
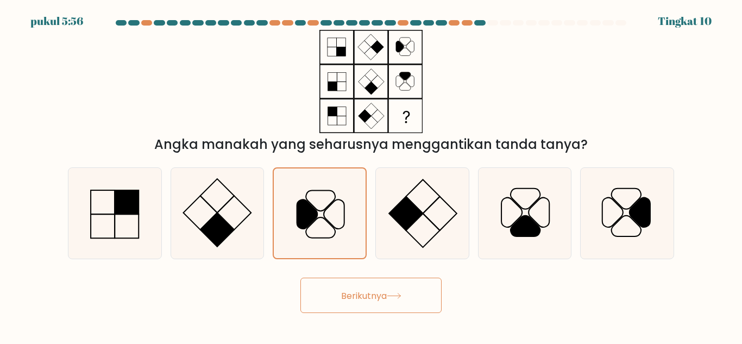
click at [399, 301] on button "Berikutnya" at bounding box center [371, 295] width 141 height 35
click at [371, 299] on font "Berikutnya" at bounding box center [364, 295] width 46 height 12
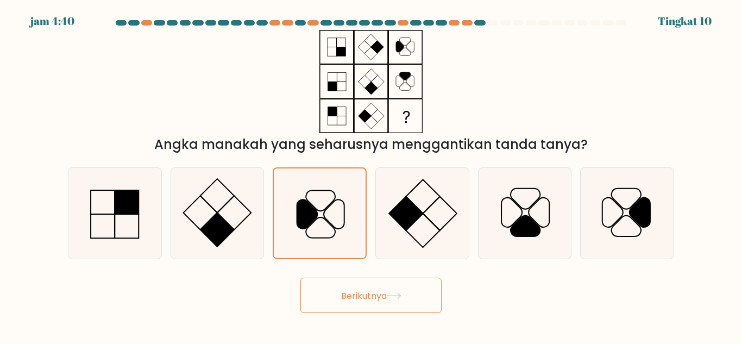
click at [371, 299] on font "Berikutnya" at bounding box center [364, 295] width 46 height 12
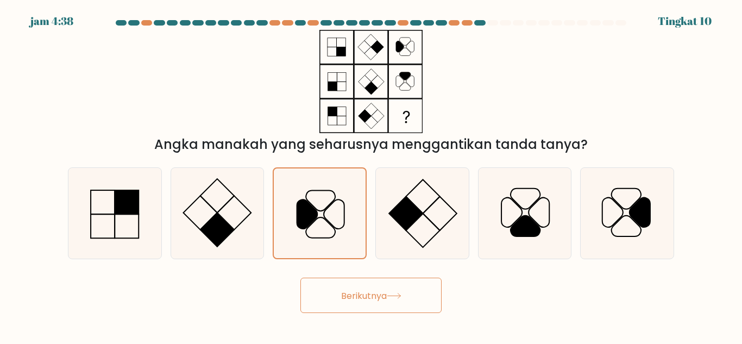
click at [371, 299] on font "Berikutnya" at bounding box center [364, 295] width 46 height 12
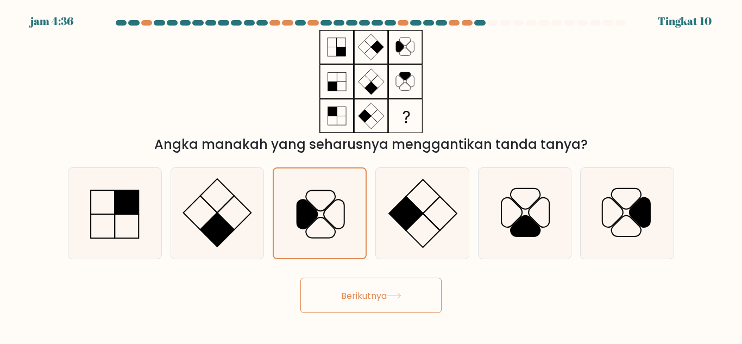
click at [371, 299] on font "Berikutnya" at bounding box center [364, 295] width 46 height 12
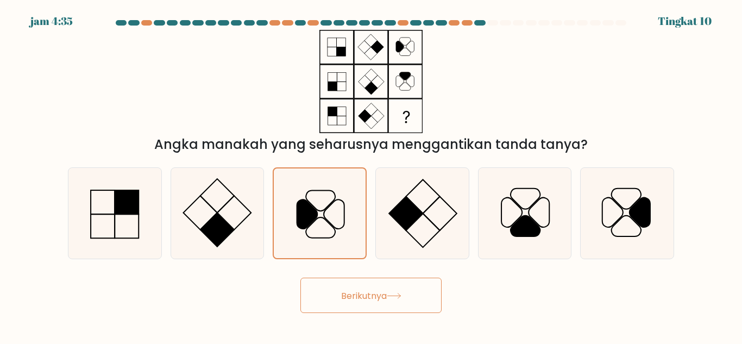
click at [371, 299] on font "Berikutnya" at bounding box center [364, 295] width 46 height 12
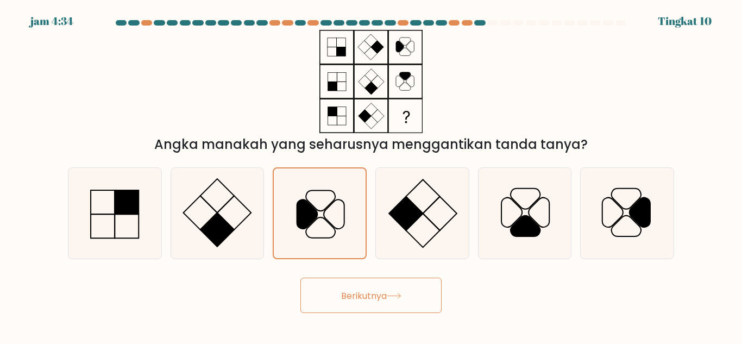
click at [371, 299] on font "Berikutnya" at bounding box center [364, 295] width 46 height 12
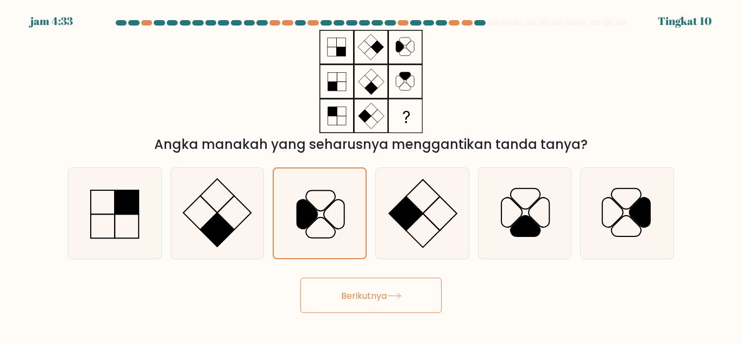
click at [371, 299] on font "Berikutnya" at bounding box center [364, 295] width 46 height 12
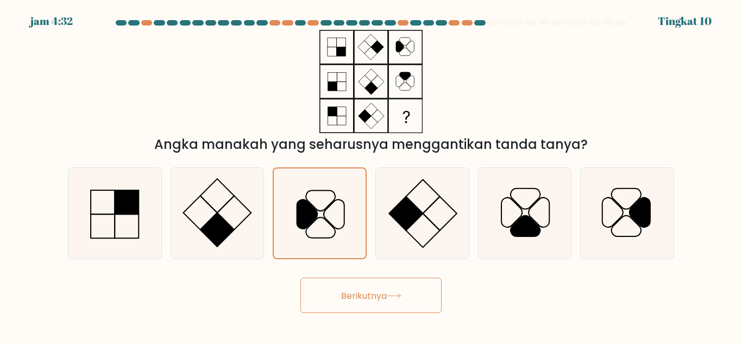
click at [371, 299] on font "Berikutnya" at bounding box center [364, 295] width 46 height 12
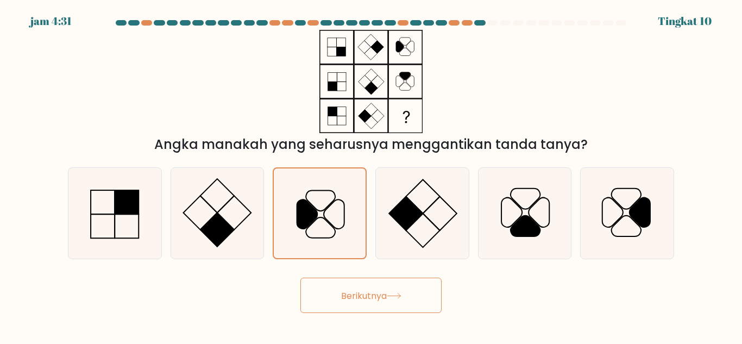
click at [371, 299] on font "Berikutnya" at bounding box center [364, 295] width 46 height 12
click at [377, 289] on font "Berikutnya" at bounding box center [364, 295] width 46 height 12
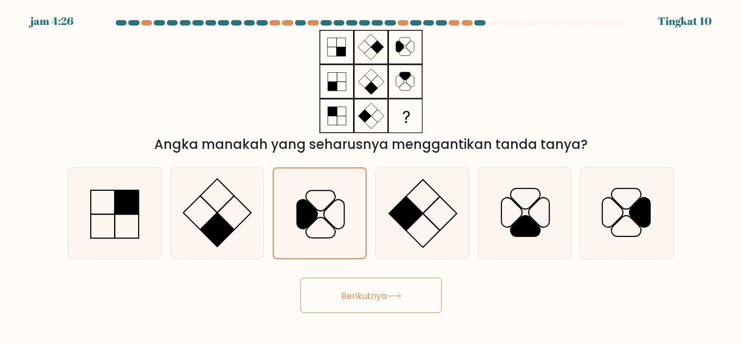
click at [377, 289] on font "Berikutnya" at bounding box center [364, 295] width 46 height 12
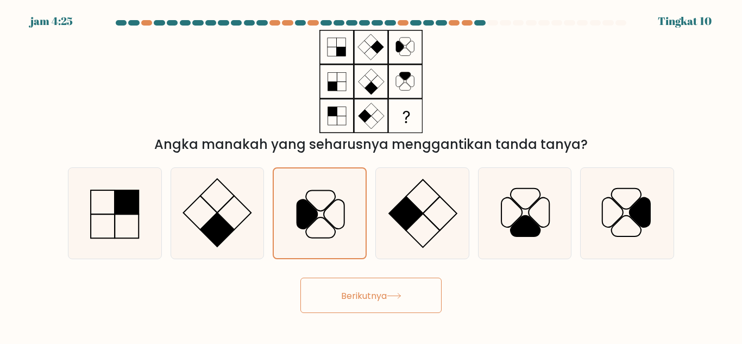
click at [377, 289] on font "Berikutnya" at bounding box center [364, 295] width 46 height 12
click at [389, 306] on button "Berikutnya" at bounding box center [371, 295] width 141 height 35
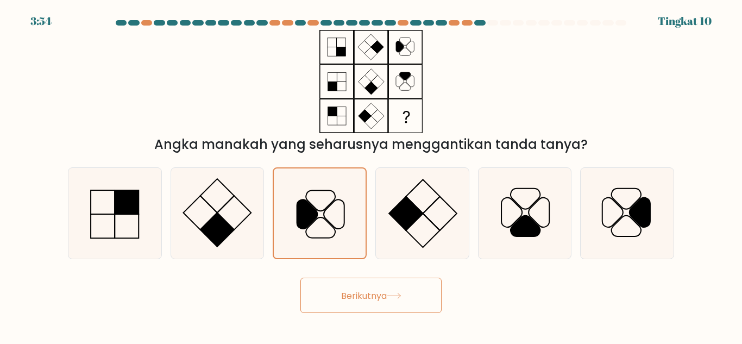
click at [389, 306] on button "Berikutnya" at bounding box center [371, 295] width 141 height 35
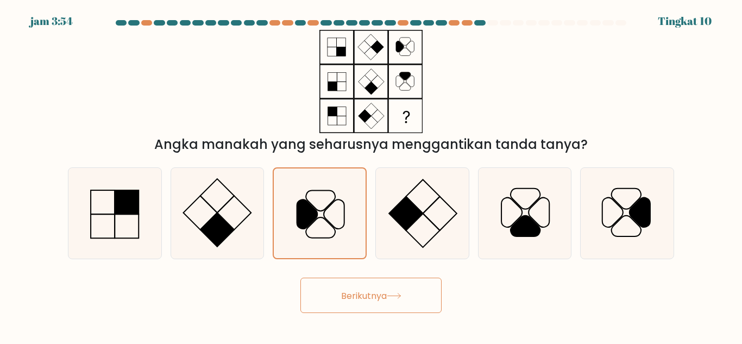
click at [389, 306] on button "Berikutnya" at bounding box center [371, 295] width 141 height 35
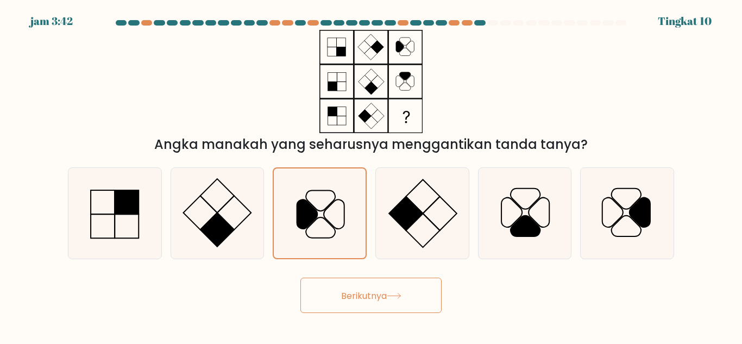
click at [384, 302] on button "Berikutnya" at bounding box center [371, 295] width 141 height 35
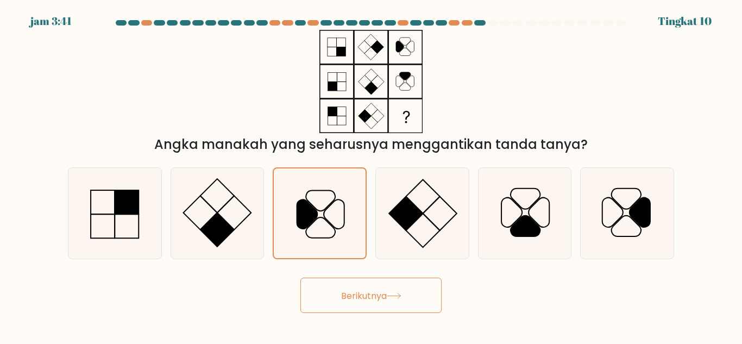
click at [384, 302] on button "Berikutnya" at bounding box center [371, 295] width 141 height 35
click at [380, 305] on button "Berikutnya" at bounding box center [371, 295] width 141 height 35
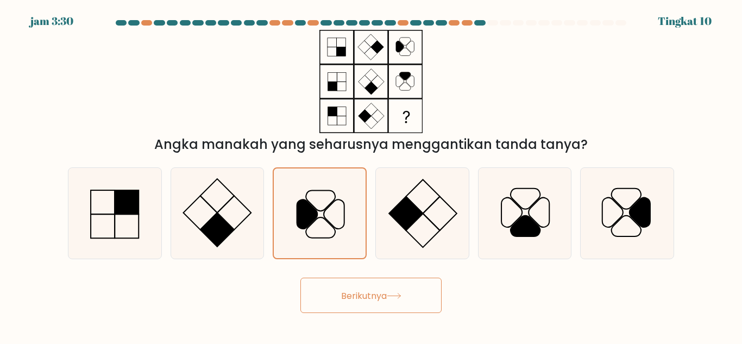
click at [380, 305] on button "Berikutnya" at bounding box center [371, 295] width 141 height 35
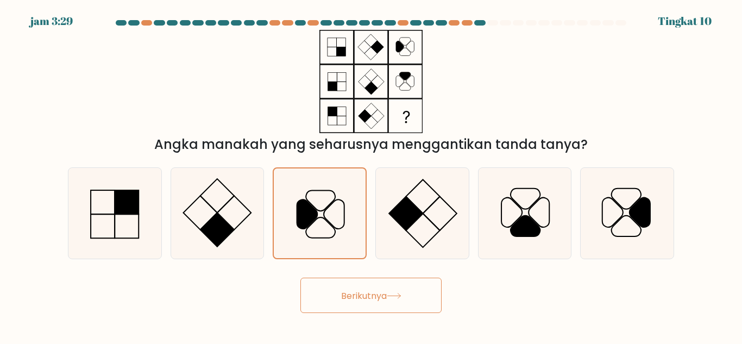
click at [380, 305] on button "Berikutnya" at bounding box center [371, 295] width 141 height 35
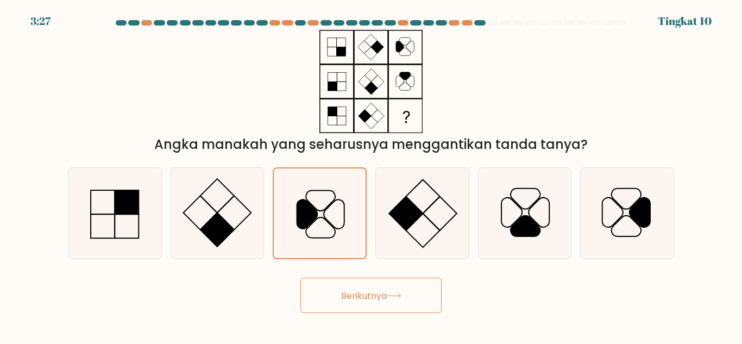
click at [380, 305] on button "Berikutnya" at bounding box center [371, 295] width 141 height 35
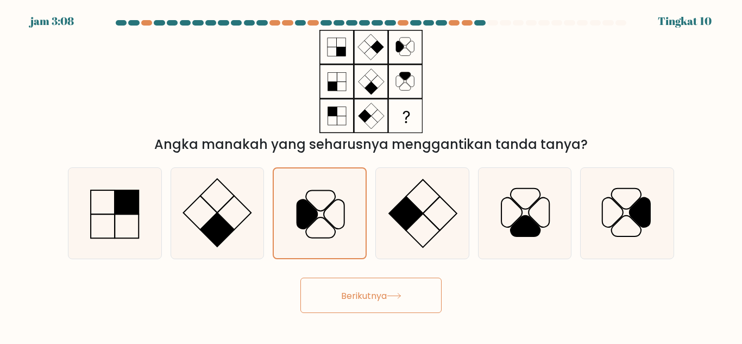
click at [380, 305] on button "Berikutnya" at bounding box center [371, 295] width 141 height 35
click at [379, 301] on font "Berikutnya" at bounding box center [364, 295] width 46 height 12
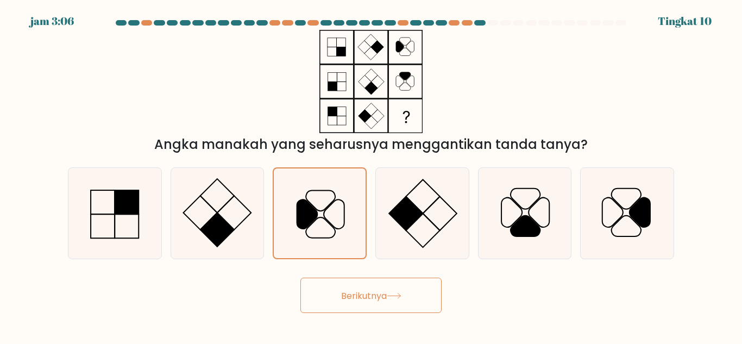
click at [379, 301] on font "Berikutnya" at bounding box center [364, 295] width 46 height 12
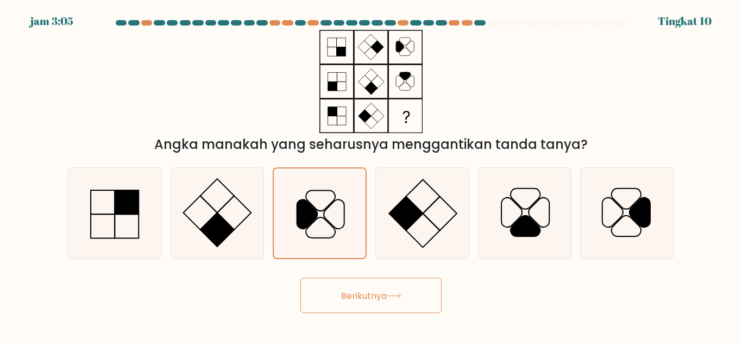
click at [379, 301] on font "Berikutnya" at bounding box center [364, 295] width 46 height 12
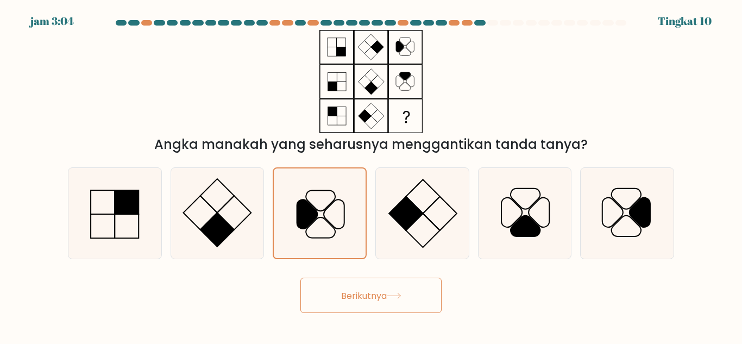
click at [379, 301] on font "Berikutnya" at bounding box center [364, 295] width 46 height 12
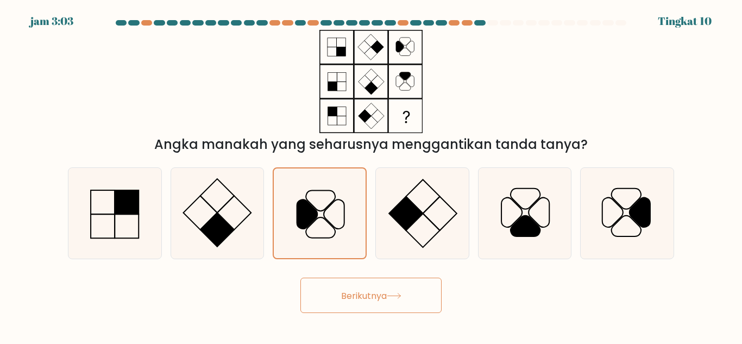
click at [379, 301] on font "Berikutnya" at bounding box center [364, 295] width 46 height 12
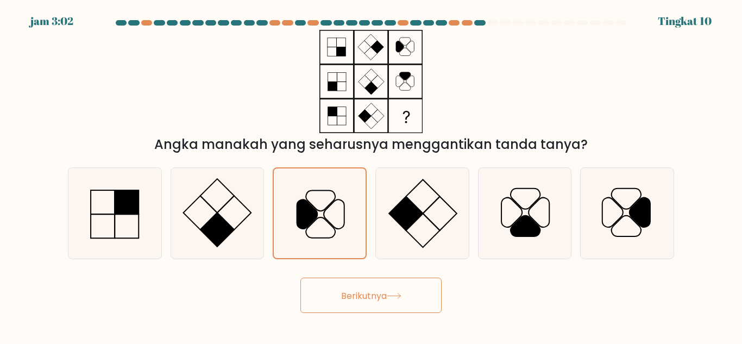
click at [379, 301] on font "Berikutnya" at bounding box center [364, 295] width 46 height 12
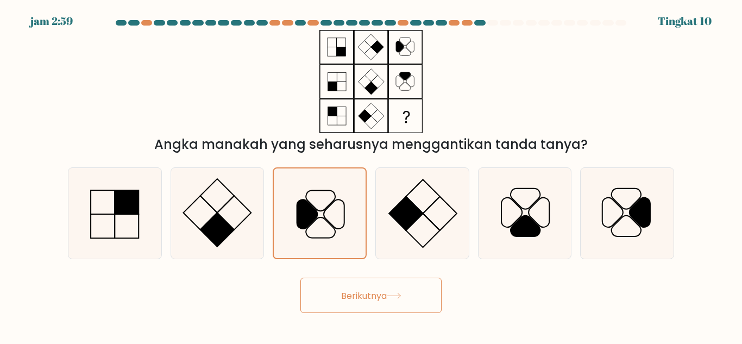
click at [379, 301] on font "Berikutnya" at bounding box center [364, 295] width 46 height 12
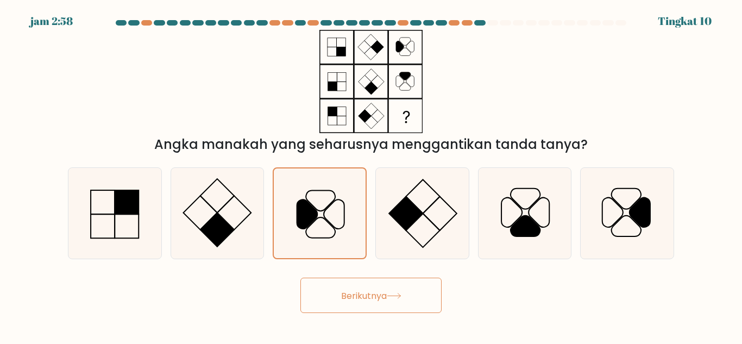
click at [379, 301] on font "Berikutnya" at bounding box center [364, 295] width 46 height 12
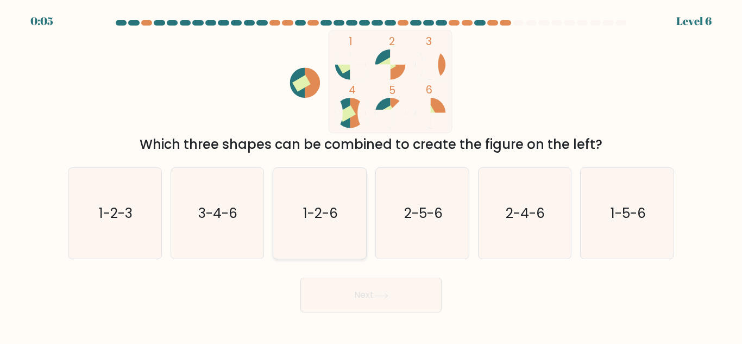
click at [330, 228] on icon "1-2-6" at bounding box center [319, 213] width 91 height 91
click at [371, 175] on input "c. 1-2-6" at bounding box center [371, 173] width 1 height 3
radio input "true"
click at [367, 299] on button "Next" at bounding box center [371, 295] width 141 height 35
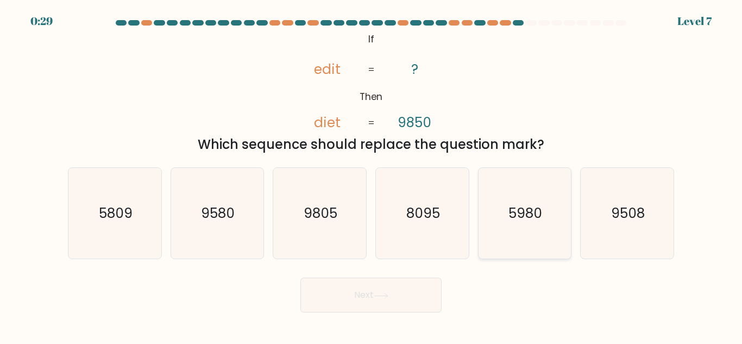
click at [490, 228] on icon "5980" at bounding box center [524, 213] width 91 height 91
click at [372, 175] on input "e. 5980" at bounding box center [371, 173] width 1 height 3
radio input "true"
click at [397, 295] on button "Next" at bounding box center [371, 295] width 141 height 35
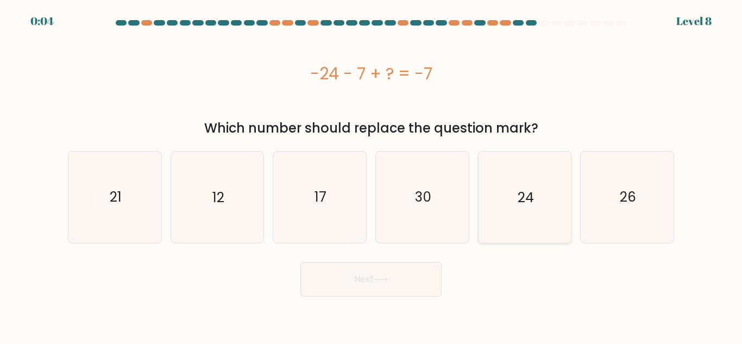
click at [561, 190] on icon "24" at bounding box center [524, 197] width 91 height 91
click at [372, 175] on input "e. 24" at bounding box center [371, 173] width 1 height 3
radio input "true"
click at [424, 268] on button "Next" at bounding box center [371, 279] width 141 height 35
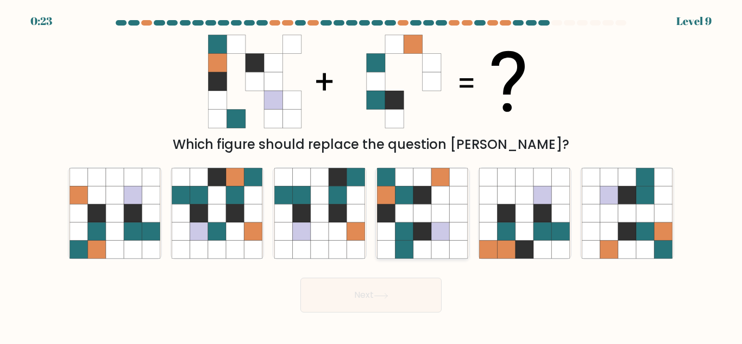
click at [448, 184] on icon at bounding box center [440, 177] width 18 height 18
click at [372, 175] on input "d." at bounding box center [371, 173] width 1 height 3
radio input "true"
click at [414, 284] on button "Next" at bounding box center [371, 295] width 141 height 35
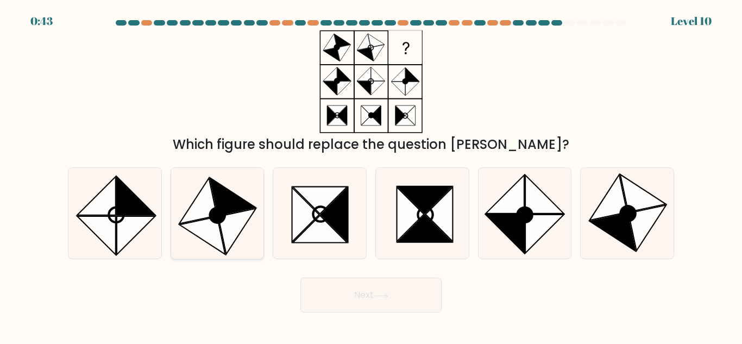
click at [249, 213] on icon at bounding box center [236, 232] width 37 height 46
click at [371, 175] on input "b." at bounding box center [371, 173] width 1 height 3
radio input "true"
click at [379, 302] on button "Next" at bounding box center [371, 295] width 141 height 35
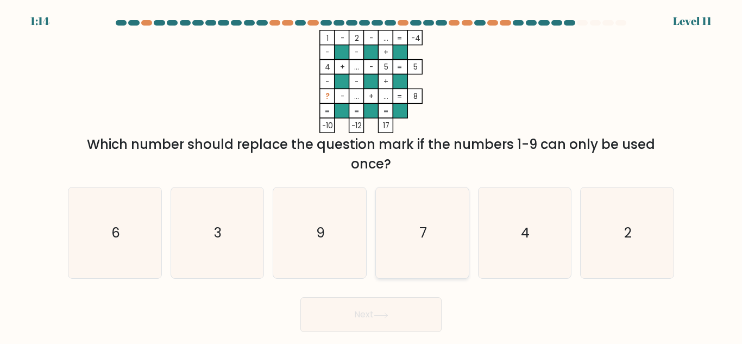
click at [410, 239] on icon "7" at bounding box center [422, 232] width 91 height 91
click at [372, 175] on input "d. 7" at bounding box center [371, 173] width 1 height 3
radio input "true"
click at [402, 308] on button "Next" at bounding box center [371, 314] width 141 height 35
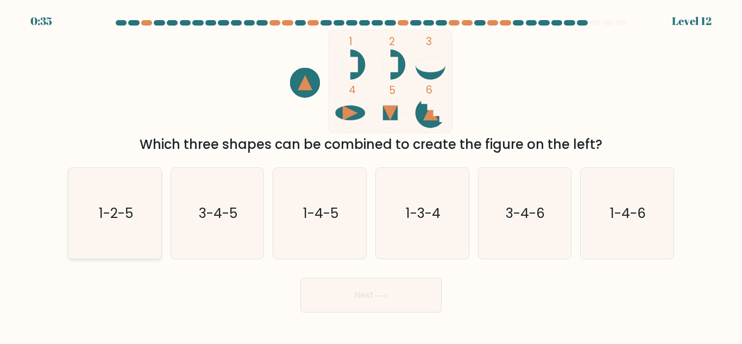
click at [116, 225] on icon "1-2-5" at bounding box center [115, 213] width 91 height 91
click at [371, 175] on input "a. 1-2-5" at bounding box center [371, 173] width 1 height 3
radio input "true"
click at [358, 293] on button "Next" at bounding box center [371, 295] width 141 height 35
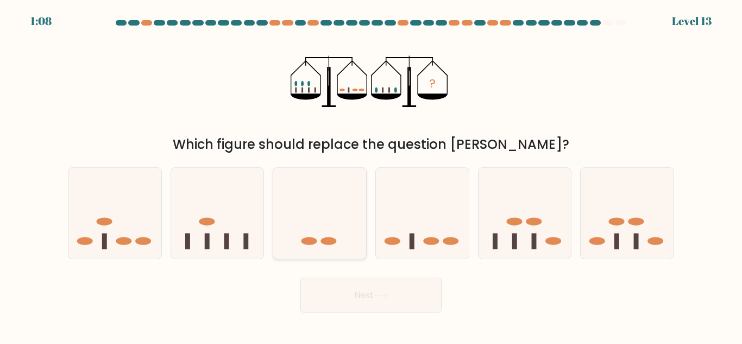
click at [321, 230] on icon at bounding box center [319, 213] width 93 height 77
click at [371, 175] on input "c." at bounding box center [371, 173] width 1 height 3
radio input "true"
click at [380, 298] on icon at bounding box center [381, 296] width 15 height 6
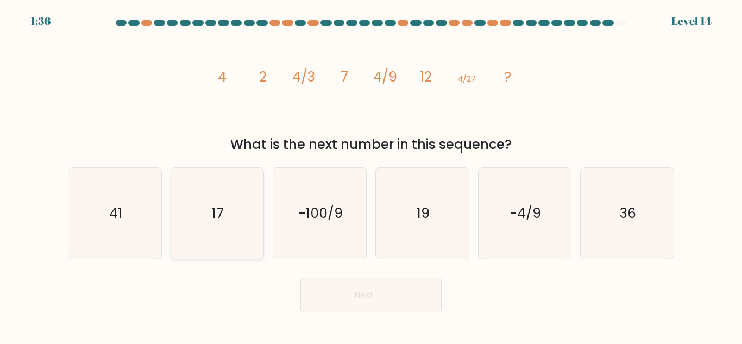
click at [242, 184] on icon "17" at bounding box center [217, 213] width 91 height 91
click at [371, 175] on input "b. 17" at bounding box center [371, 173] width 1 height 3
radio input "true"
click at [396, 290] on button "Next" at bounding box center [371, 295] width 141 height 35
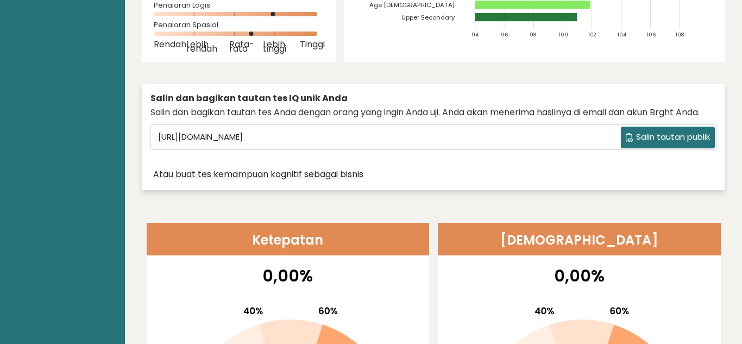
scroll to position [2974, 0]
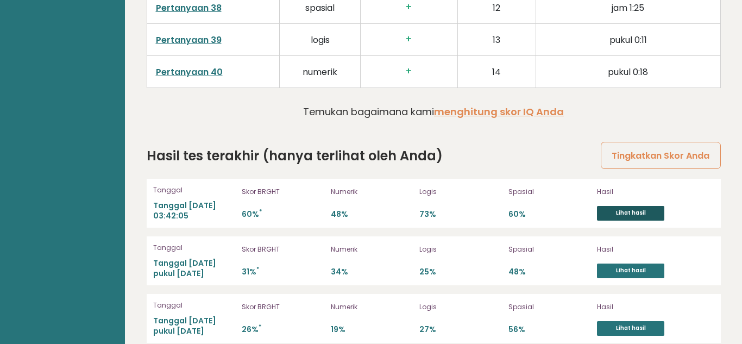
click at [617, 209] on font "Lihat hasil" at bounding box center [631, 213] width 30 height 8
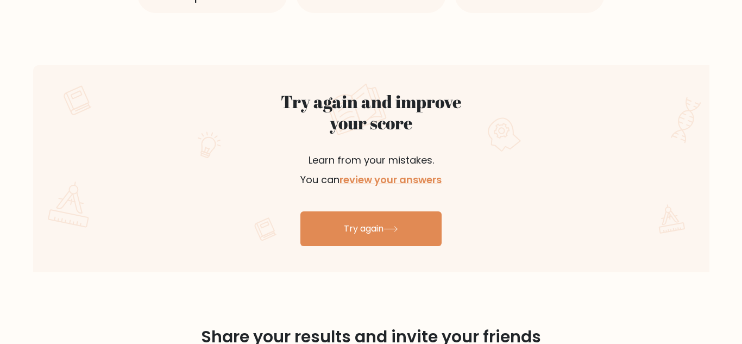
scroll to position [561, 0]
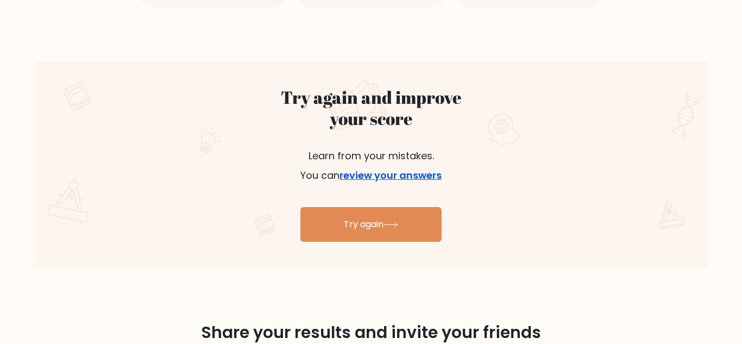
click at [412, 173] on link "review your answers" at bounding box center [391, 175] width 102 height 14
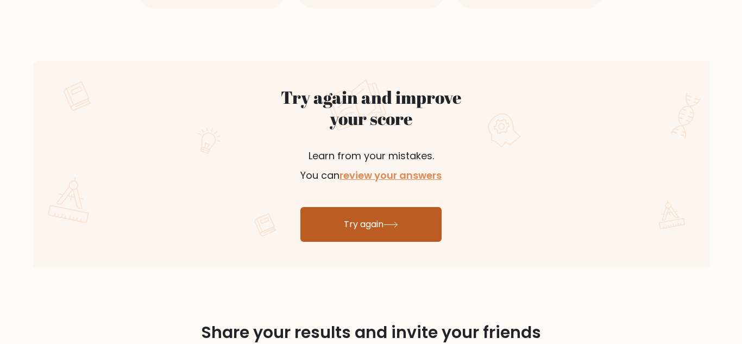
click at [356, 232] on link "Try again" at bounding box center [371, 224] width 141 height 35
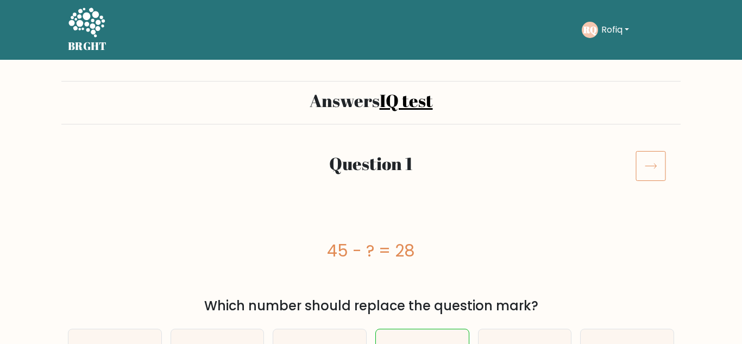
click at [639, 172] on icon at bounding box center [651, 166] width 30 height 30
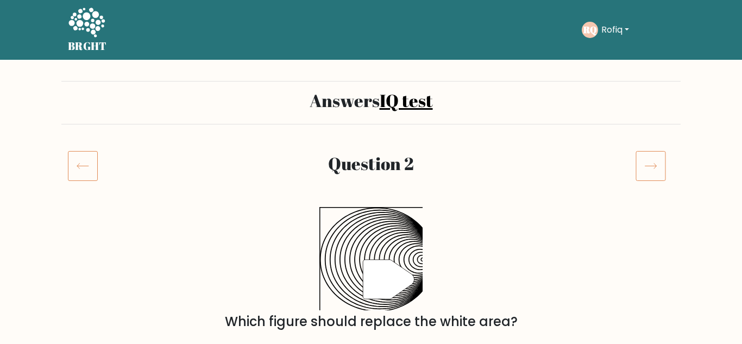
click at [652, 176] on icon at bounding box center [651, 166] width 30 height 30
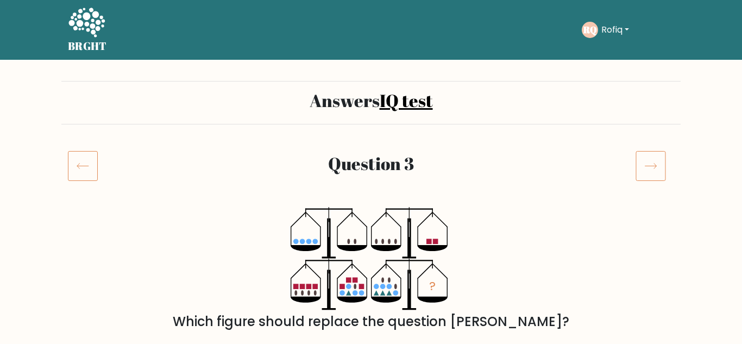
click at [652, 176] on icon at bounding box center [651, 166] width 30 height 30
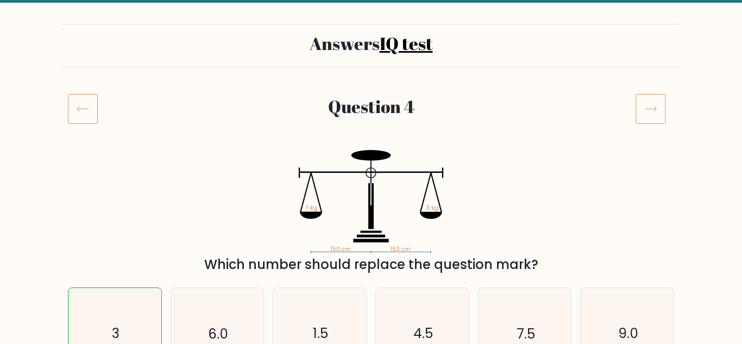
scroll to position [42, 0]
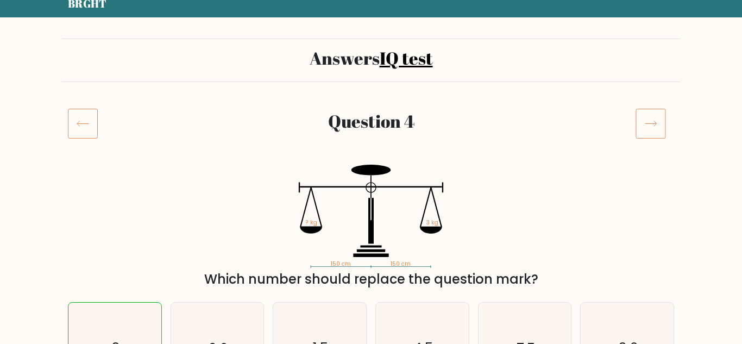
click at [647, 116] on icon at bounding box center [651, 123] width 30 height 30
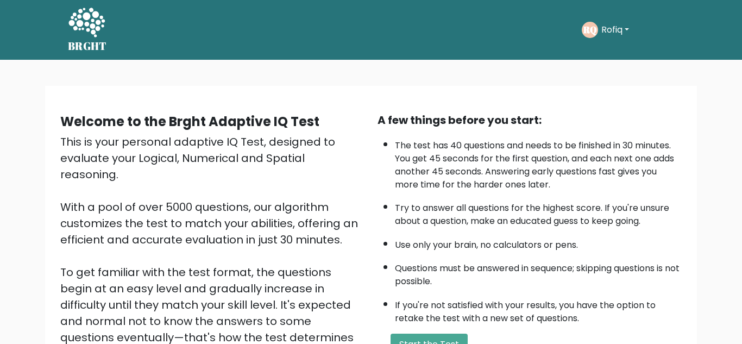
scroll to position [37, 0]
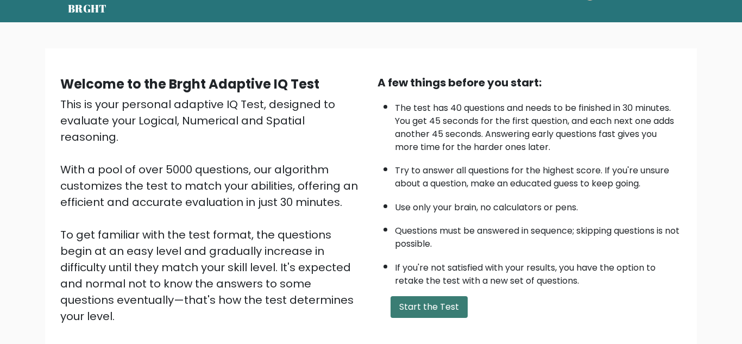
click at [416, 306] on button "Start the Test" at bounding box center [429, 307] width 77 height 22
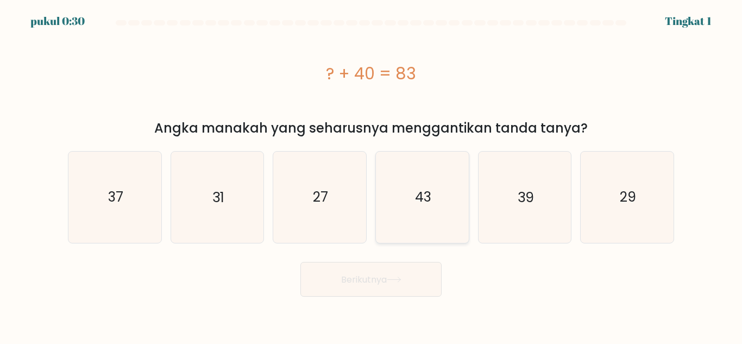
click at [466, 177] on icon "43" at bounding box center [422, 197] width 91 height 91
click at [372, 175] on input "D. 43" at bounding box center [371, 173] width 1 height 3
radio input "true"
click at [365, 287] on button "Berikutnya" at bounding box center [371, 279] width 141 height 35
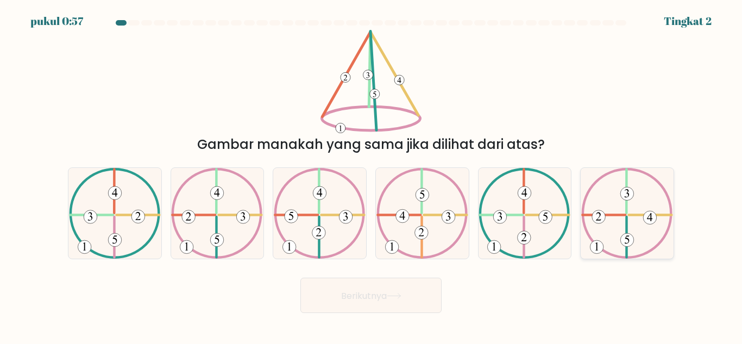
click at [627, 220] on 423 at bounding box center [627, 237] width 0 height 41
click at [372, 175] on input "F." at bounding box center [371, 173] width 1 height 3
radio input "true"
click at [392, 297] on icon at bounding box center [394, 296] width 15 height 6
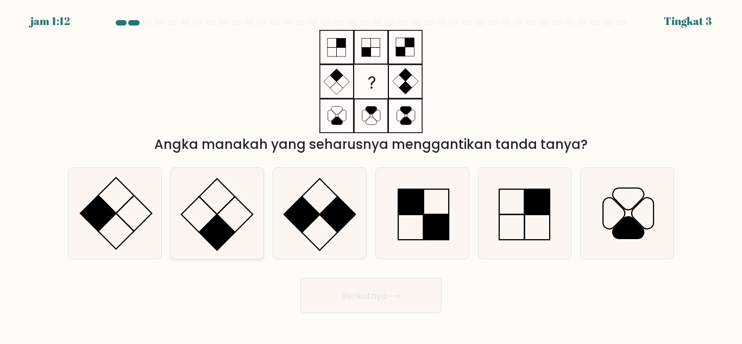
click at [195, 229] on rect at bounding box center [200, 215] width 36 height 36
click at [371, 175] on input "B." at bounding box center [371, 173] width 1 height 3
radio input "true"
click at [355, 296] on font "Berikutnya" at bounding box center [364, 295] width 46 height 12
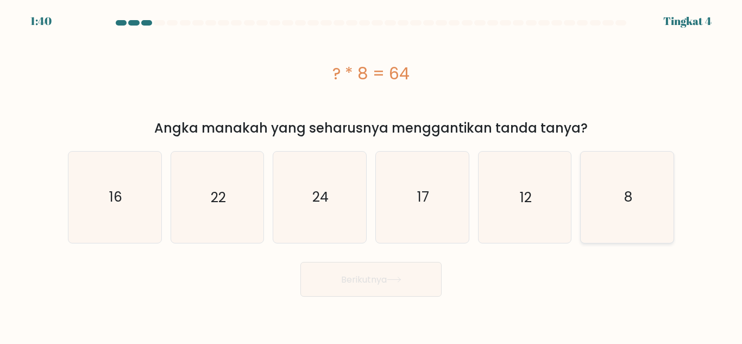
click at [647, 229] on icon "8" at bounding box center [627, 197] width 91 height 91
click at [372, 175] on input "F. 8" at bounding box center [371, 173] width 1 height 3
radio input "true"
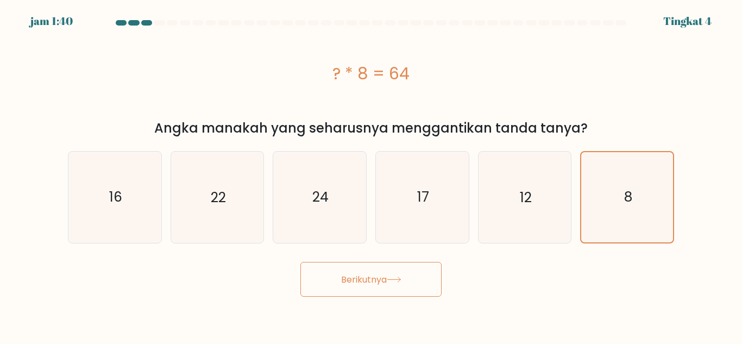
click at [392, 282] on icon at bounding box center [394, 280] width 15 height 6
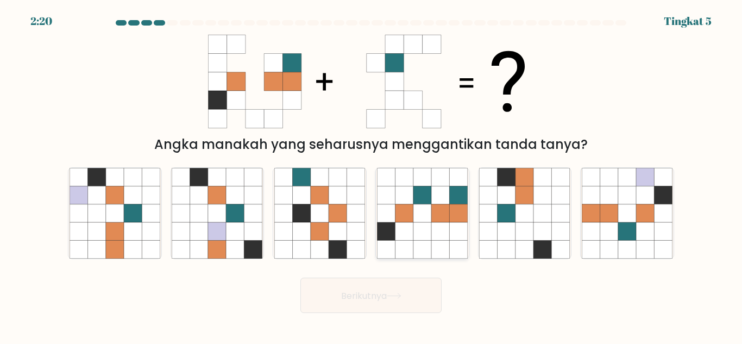
click at [451, 202] on icon at bounding box center [458, 195] width 18 height 18
click at [372, 175] on input "D." at bounding box center [371, 173] width 1 height 3
radio input "true"
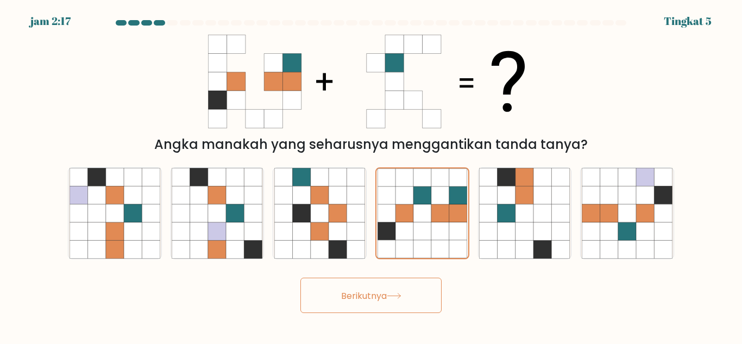
click at [401, 301] on button "Berikutnya" at bounding box center [371, 295] width 141 height 35
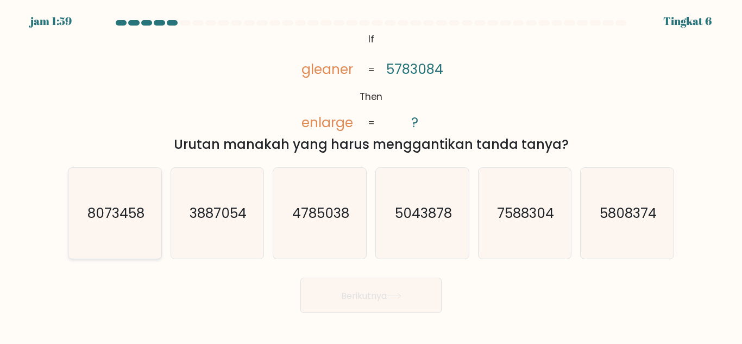
click at [120, 229] on icon "8073458" at bounding box center [115, 213] width 91 height 91
click at [371, 175] on input "A. 8073458" at bounding box center [371, 173] width 1 height 3
radio input "true"
click at [355, 301] on font "Berikutnya" at bounding box center [364, 295] width 46 height 12
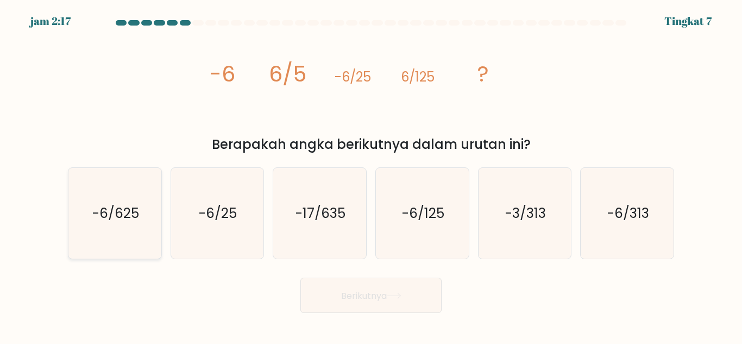
click at [107, 216] on text "-6/625" at bounding box center [115, 213] width 47 height 19
click at [371, 175] on input "A. -6/625" at bounding box center [371, 173] width 1 height 3
radio input "true"
click at [364, 295] on font "Berikutnya" at bounding box center [364, 295] width 46 height 12
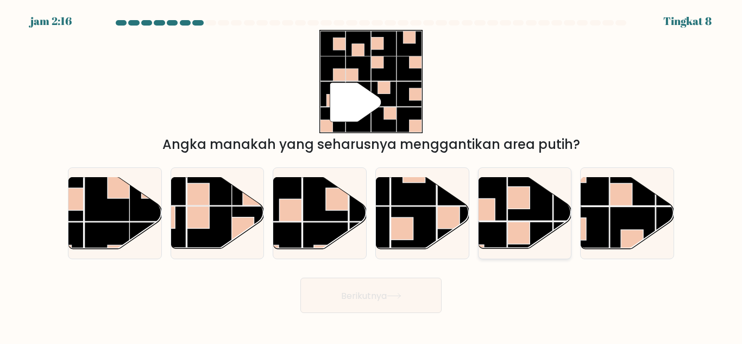
click at [522, 222] on rect at bounding box center [519, 233] width 22 height 22
click at [372, 175] on input "Dan." at bounding box center [371, 173] width 1 height 3
radio input "true"
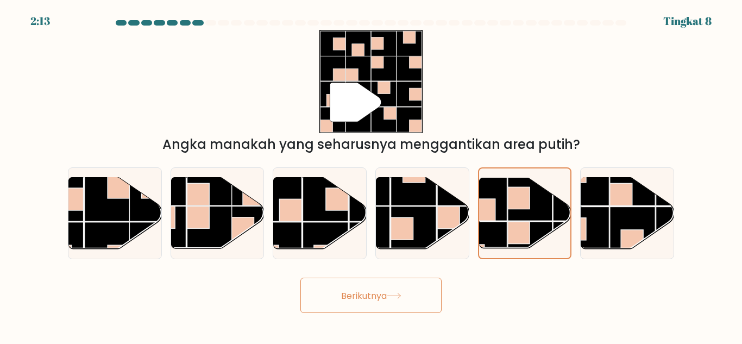
click at [387, 304] on button "Berikutnya" at bounding box center [371, 295] width 141 height 35
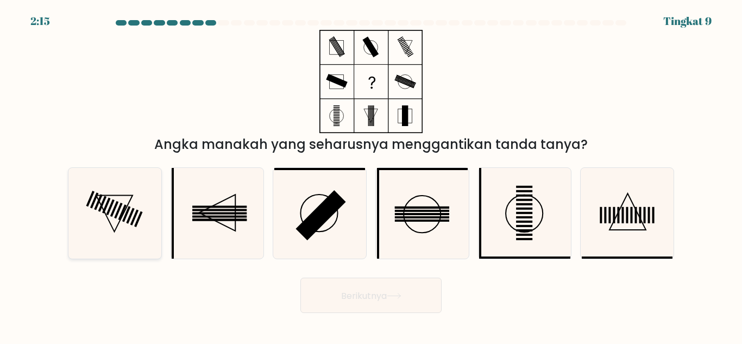
click at [119, 210] on rect at bounding box center [118, 211] width 8 height 16
click at [371, 175] on input "A." at bounding box center [371, 173] width 1 height 3
radio input "true"
click at [408, 293] on button "Berikutnya" at bounding box center [371, 295] width 141 height 35
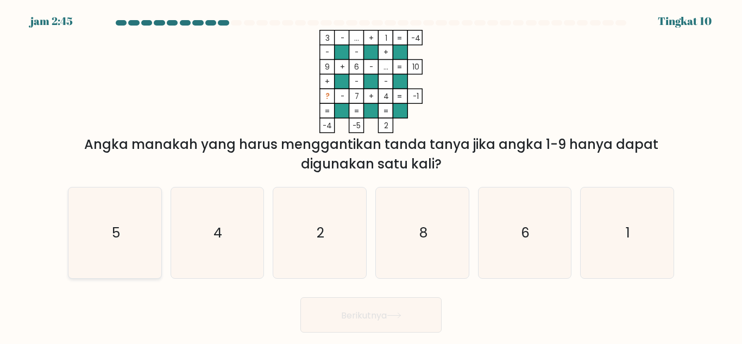
click at [116, 222] on icon "5" at bounding box center [115, 232] width 91 height 91
click at [371, 175] on input "A. 5" at bounding box center [371, 173] width 1 height 3
radio input "true"
click at [376, 311] on font "Berikutnya" at bounding box center [364, 315] width 46 height 12
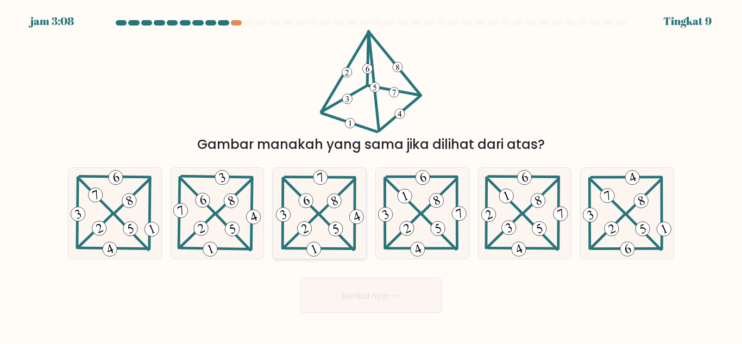
click at [323, 252] on icon at bounding box center [320, 213] width 92 height 91
click at [371, 175] on input "C." at bounding box center [371, 173] width 1 height 3
radio input "true"
click at [372, 305] on button "Berikutnya" at bounding box center [371, 295] width 141 height 35
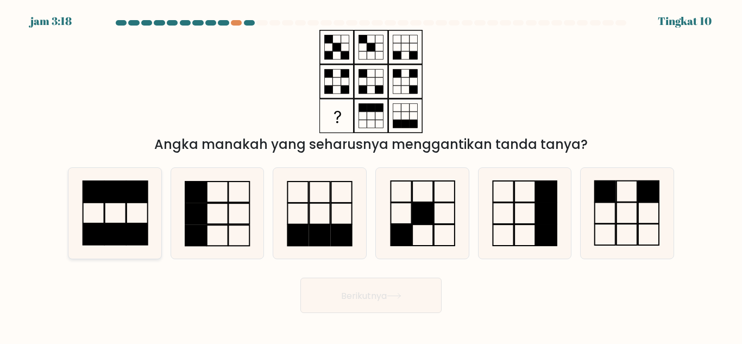
click at [95, 204] on icon at bounding box center [115, 213] width 91 height 91
click at [371, 175] on input "A." at bounding box center [371, 173] width 1 height 3
radio input "true"
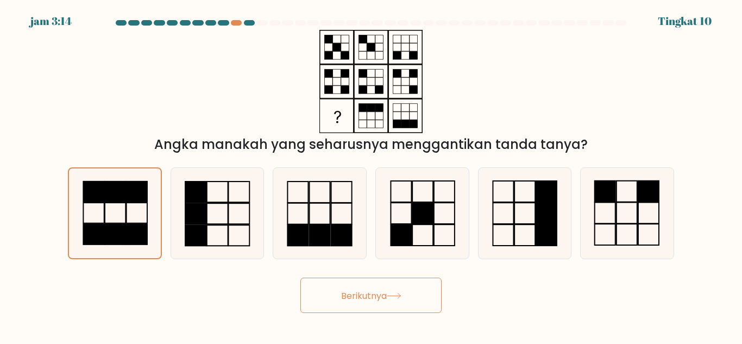
click at [349, 297] on font "Berikutnya" at bounding box center [364, 295] width 46 height 12
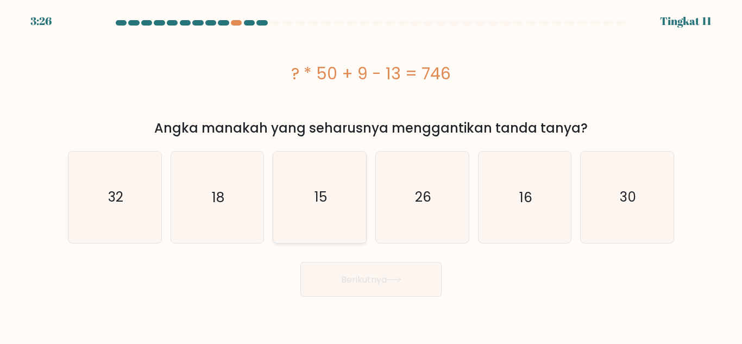
click at [332, 234] on icon "15" at bounding box center [319, 197] width 91 height 91
click at [371, 175] on input "C. 15" at bounding box center [371, 173] width 1 height 3
radio input "true"
click at [369, 271] on button "Berikutnya" at bounding box center [371, 279] width 141 height 35
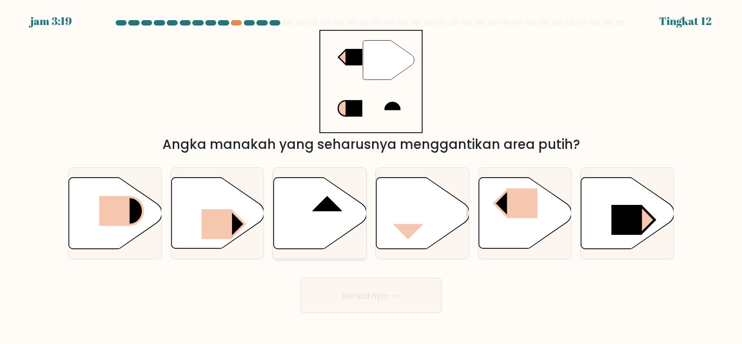
click at [318, 215] on icon at bounding box center [320, 213] width 93 height 71
click at [371, 175] on input "C." at bounding box center [371, 173] width 1 height 3
radio input "true"
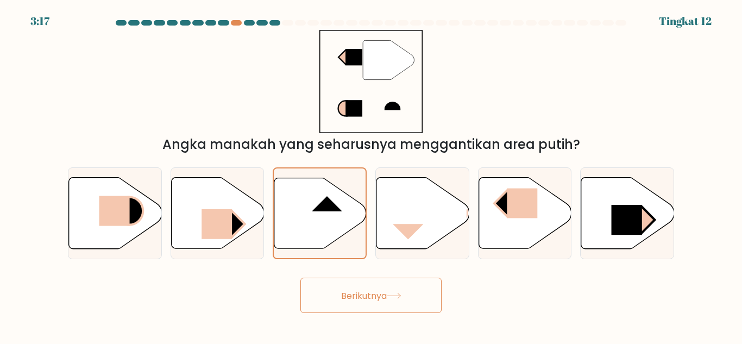
click at [378, 290] on font "Berikutnya" at bounding box center [364, 295] width 46 height 12
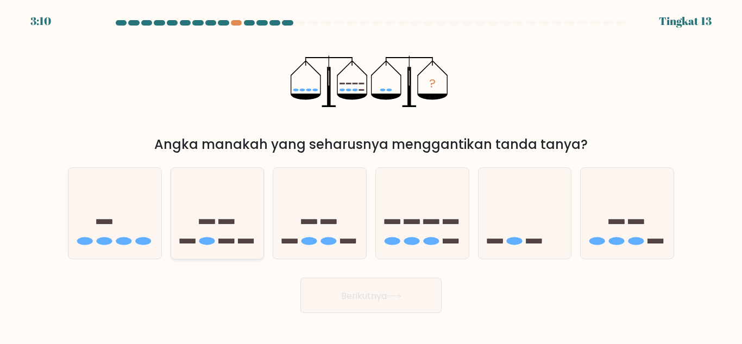
click at [193, 230] on icon at bounding box center [217, 213] width 93 height 77
click at [371, 175] on input "B." at bounding box center [371, 173] width 1 height 3
radio input "true"
click at [336, 292] on button "Berikutnya" at bounding box center [371, 295] width 141 height 35
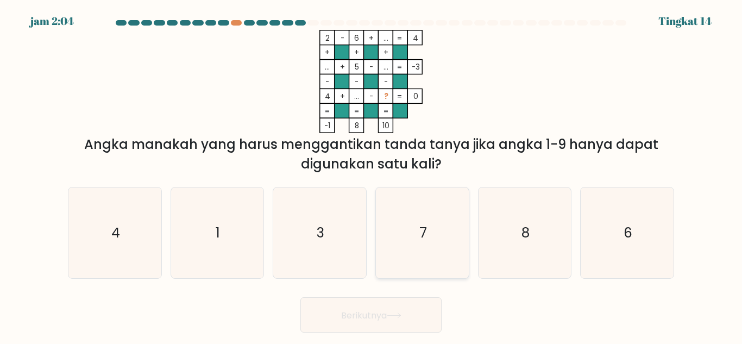
click at [440, 251] on icon "7" at bounding box center [422, 232] width 91 height 91
click at [372, 175] on input "D. 7" at bounding box center [371, 173] width 1 height 3
radio input "true"
click at [405, 315] on button "Berikutnya" at bounding box center [371, 314] width 141 height 35
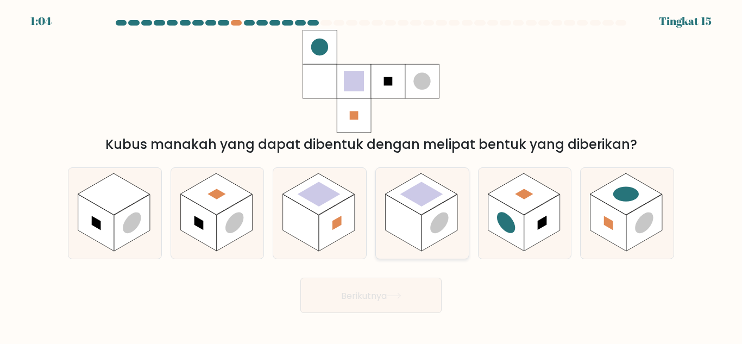
click at [416, 199] on rect at bounding box center [422, 194] width 43 height 25
click at [372, 175] on input "D." at bounding box center [371, 173] width 1 height 3
radio input "true"
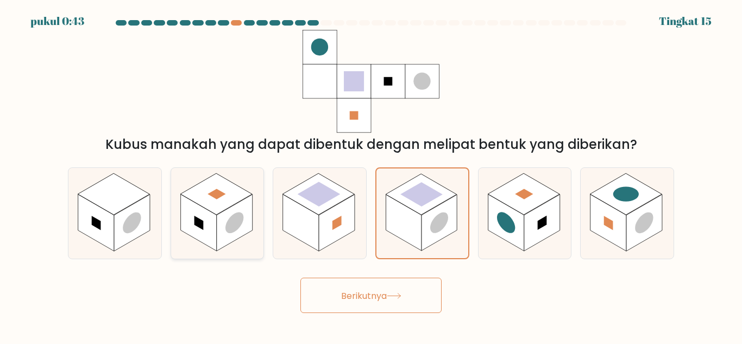
click at [239, 211] on rect at bounding box center [235, 223] width 36 height 57
click at [371, 175] on input "B." at bounding box center [371, 173] width 1 height 3
radio input "true"
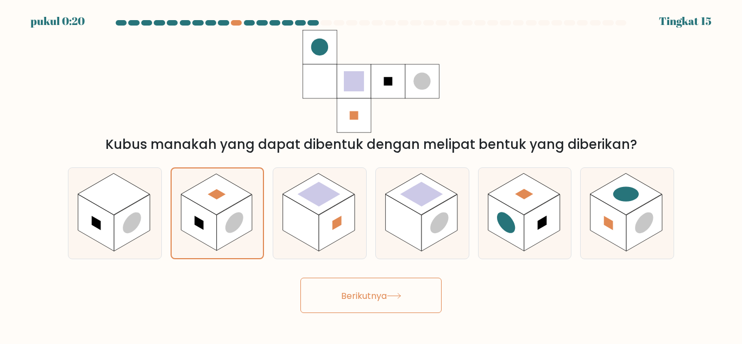
click at [378, 298] on font "Berikutnya" at bounding box center [364, 295] width 46 height 12
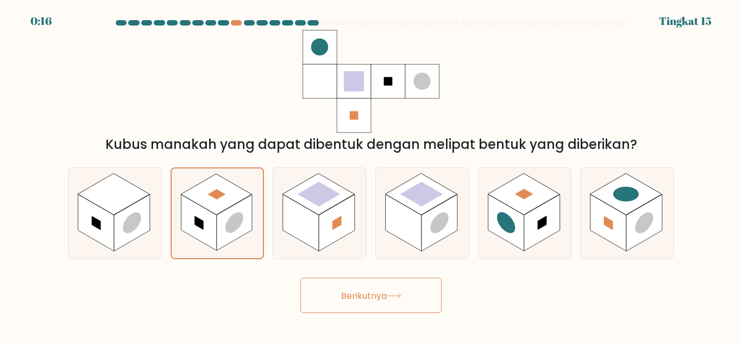
click at [378, 298] on font "Berikutnya" at bounding box center [364, 295] width 46 height 12
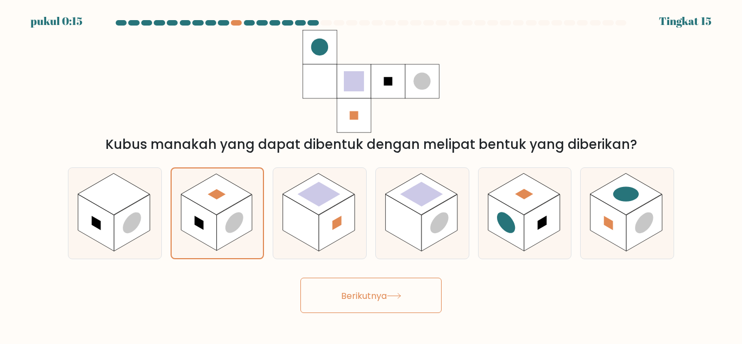
click at [378, 298] on font "Berikutnya" at bounding box center [364, 295] width 46 height 12
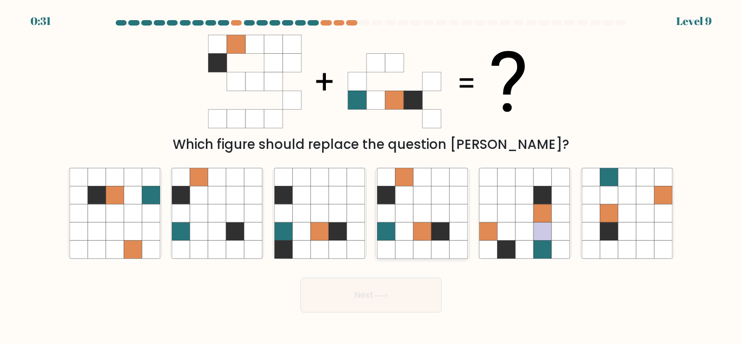
click at [431, 241] on icon at bounding box center [423, 250] width 18 height 18
click at [372, 175] on input "d." at bounding box center [371, 173] width 1 height 3
radio input "true"
click at [385, 296] on icon at bounding box center [380, 295] width 13 height 5
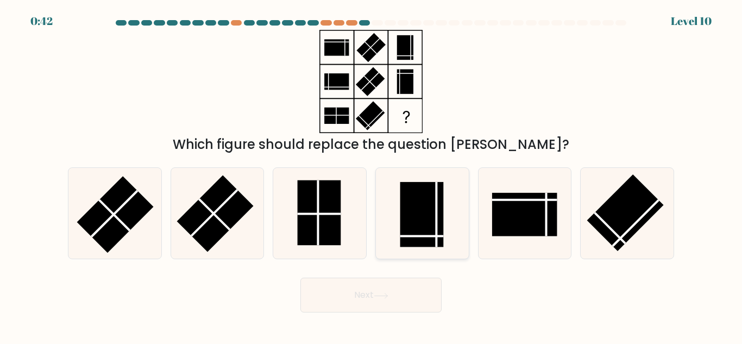
click at [448, 208] on icon at bounding box center [422, 213] width 91 height 91
click at [372, 175] on input "d." at bounding box center [371, 173] width 1 height 3
radio input "true"
click at [414, 289] on button "Next" at bounding box center [371, 295] width 141 height 35
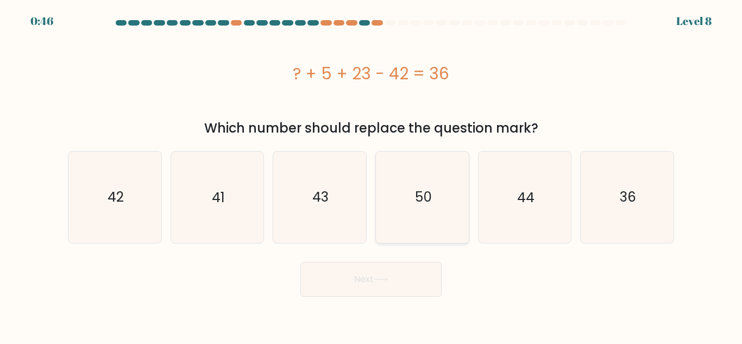
click at [416, 213] on icon "50" at bounding box center [422, 197] width 91 height 91
click at [372, 175] on input "d. 50" at bounding box center [371, 173] width 1 height 3
radio input "true"
click at [415, 269] on button "Next" at bounding box center [371, 279] width 141 height 35
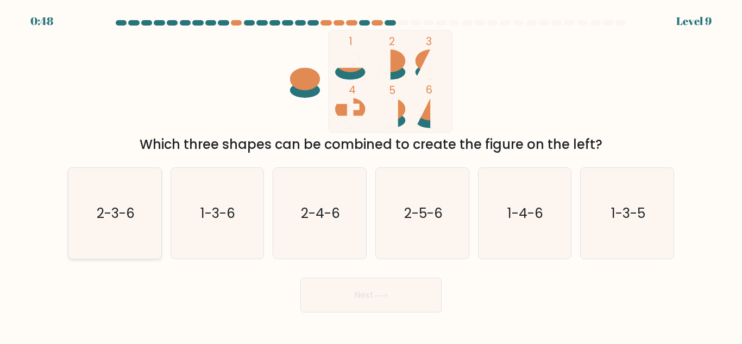
click at [148, 242] on icon "2-3-6" at bounding box center [115, 213] width 91 height 91
click at [371, 175] on input "a. 2-3-6" at bounding box center [371, 173] width 1 height 3
radio input "true"
click at [357, 292] on button "Next" at bounding box center [371, 295] width 141 height 35
click at [396, 302] on button "Next" at bounding box center [371, 295] width 141 height 35
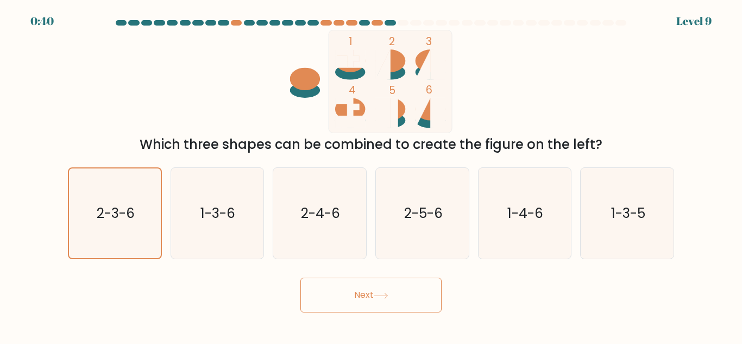
click at [396, 302] on button "Next" at bounding box center [371, 295] width 141 height 35
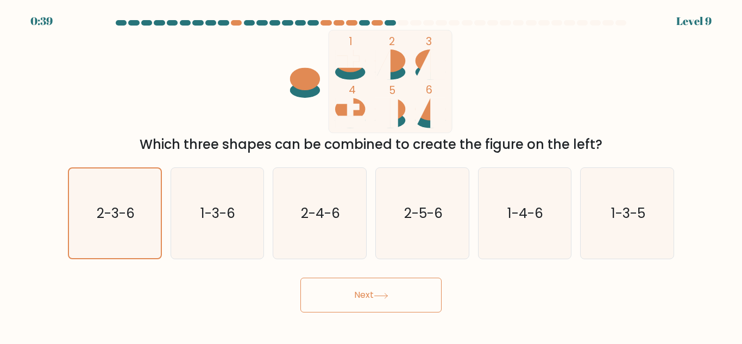
click at [396, 302] on button "Next" at bounding box center [371, 295] width 141 height 35
click at [386, 293] on icon at bounding box center [381, 296] width 15 height 6
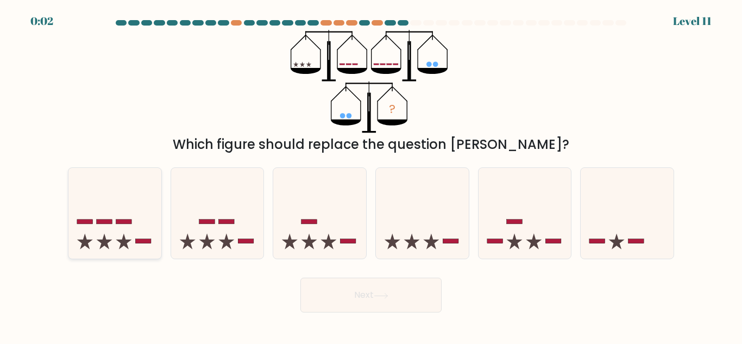
click at [116, 221] on rect at bounding box center [124, 222] width 16 height 4
click at [371, 175] on input "a." at bounding box center [371, 173] width 1 height 3
radio input "true"
click at [385, 302] on button "Next" at bounding box center [371, 295] width 141 height 35
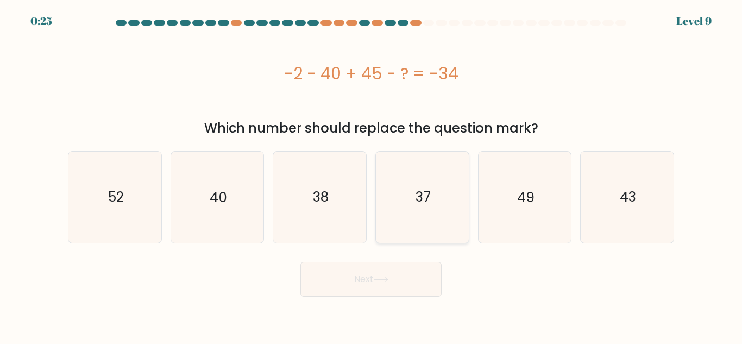
click at [415, 223] on icon "37" at bounding box center [422, 197] width 91 height 91
click at [372, 175] on input "d. 37" at bounding box center [371, 173] width 1 height 3
radio input "true"
click at [407, 278] on button "Next" at bounding box center [371, 279] width 141 height 35
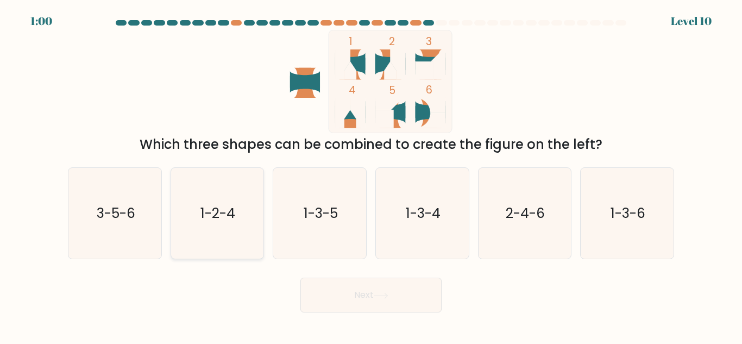
click at [249, 235] on icon "1-2-4" at bounding box center [217, 213] width 91 height 91
click at [371, 175] on input "b. 1-2-4" at bounding box center [371, 173] width 1 height 3
radio input "true"
click at [379, 301] on button "Next" at bounding box center [371, 295] width 141 height 35
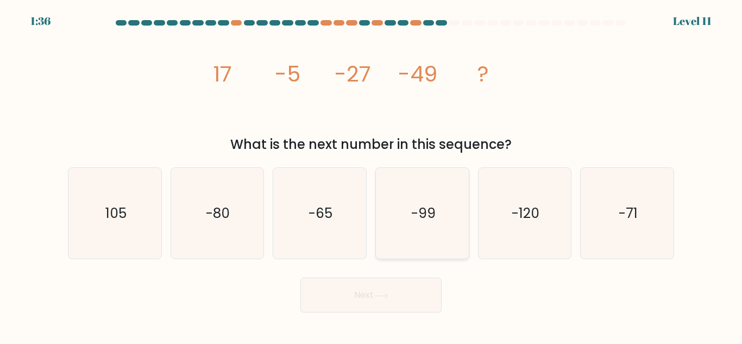
click at [407, 229] on icon "-99" at bounding box center [422, 213] width 91 height 91
click at [372, 175] on input "d. -99" at bounding box center [371, 173] width 1 height 3
radio input "true"
click at [630, 243] on icon "-71" at bounding box center [627, 213] width 91 height 91
click at [372, 175] on input "f. -71" at bounding box center [371, 173] width 1 height 3
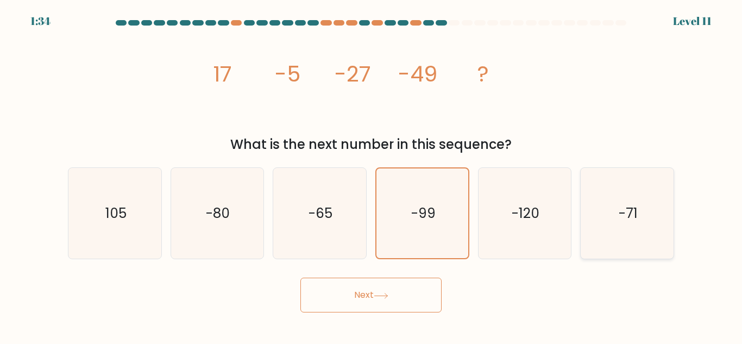
radio input "true"
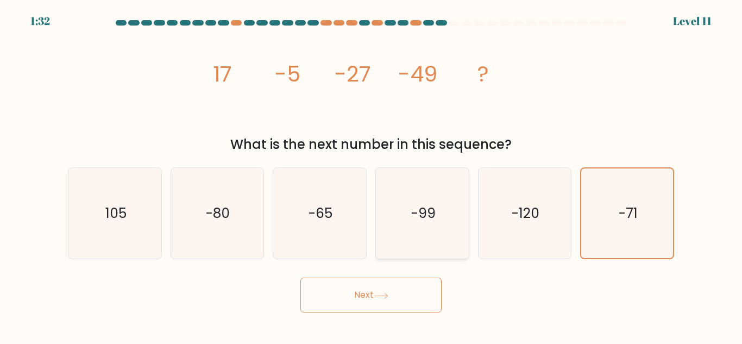
click at [424, 228] on icon "-99" at bounding box center [422, 213] width 91 height 91
click at [372, 175] on input "d. -99" at bounding box center [371, 173] width 1 height 3
radio input "true"
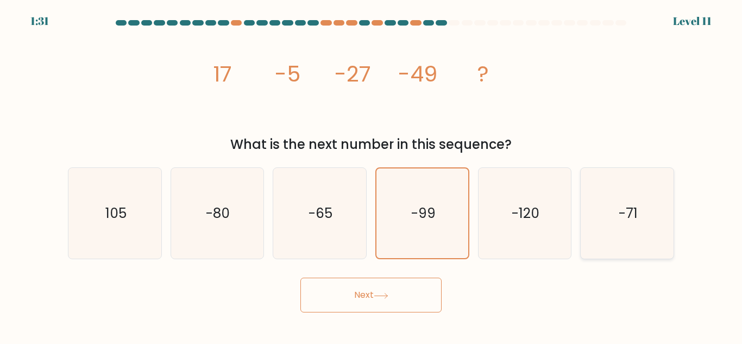
click at [666, 205] on icon "-71" at bounding box center [627, 213] width 91 height 91
click at [372, 175] on input "f. -71" at bounding box center [371, 173] width 1 height 3
radio input "true"
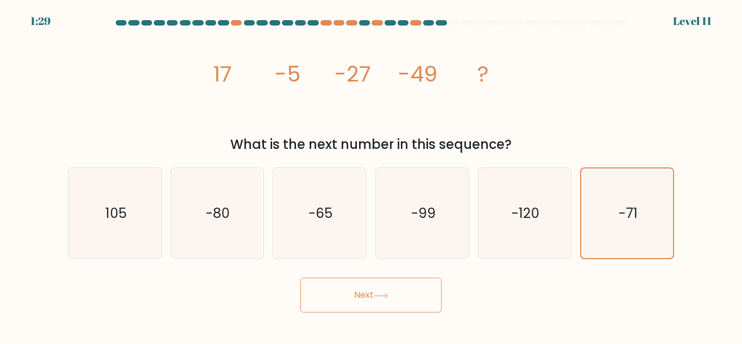
click at [390, 292] on button "Next" at bounding box center [371, 295] width 141 height 35
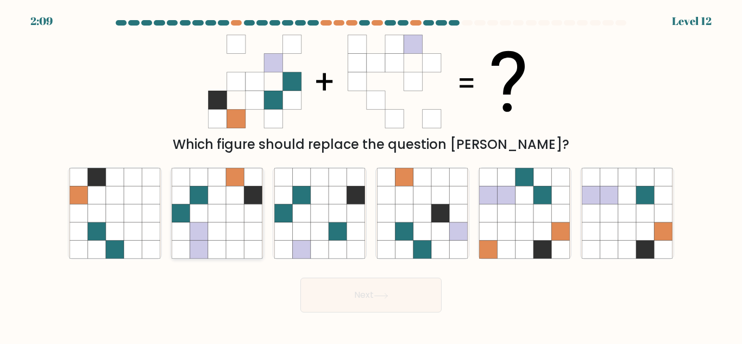
click at [240, 247] on icon at bounding box center [236, 250] width 18 height 18
click at [371, 175] on input "b." at bounding box center [371, 173] width 1 height 3
radio input "true"
click at [365, 303] on button "Next" at bounding box center [371, 295] width 141 height 35
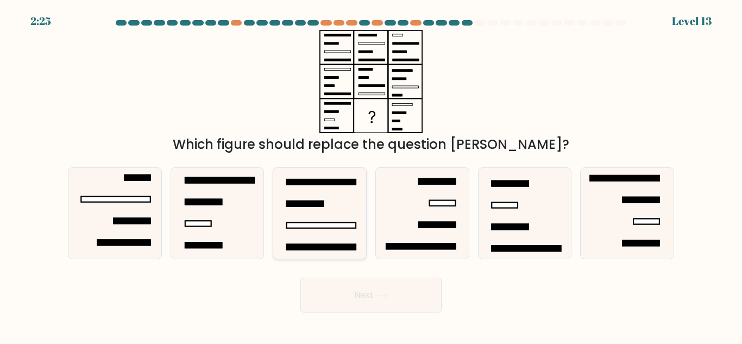
click at [336, 226] on rect at bounding box center [322, 225] width 70 height 5
click at [371, 175] on input "c." at bounding box center [371, 173] width 1 height 3
radio input "true"
click at [387, 289] on button "Next" at bounding box center [371, 295] width 141 height 35
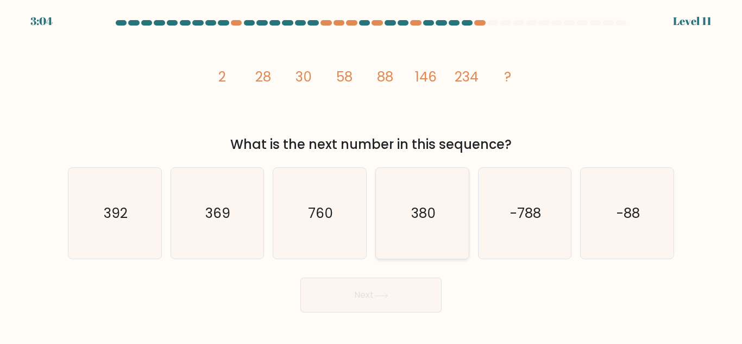
click at [426, 233] on icon "380" at bounding box center [422, 213] width 91 height 91
click at [372, 175] on input "d. 380" at bounding box center [371, 173] width 1 height 3
radio input "true"
click at [408, 293] on button "Next" at bounding box center [371, 295] width 141 height 35
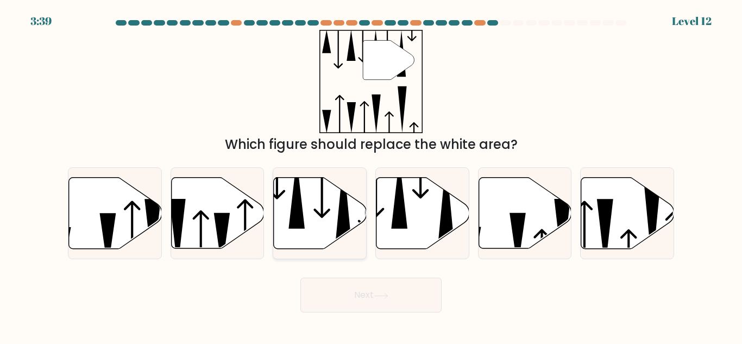
click at [315, 228] on icon at bounding box center [320, 213] width 93 height 71
click at [371, 175] on input "c." at bounding box center [371, 173] width 1 height 3
radio input "true"
click at [389, 294] on icon at bounding box center [381, 296] width 15 height 6
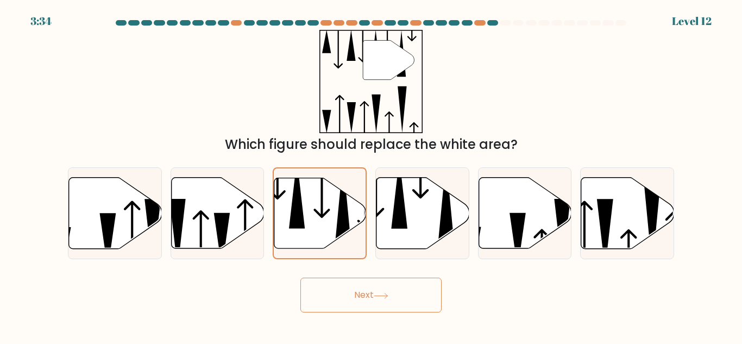
click at [389, 294] on icon at bounding box center [381, 296] width 15 height 6
click at [377, 293] on icon at bounding box center [381, 296] width 15 height 6
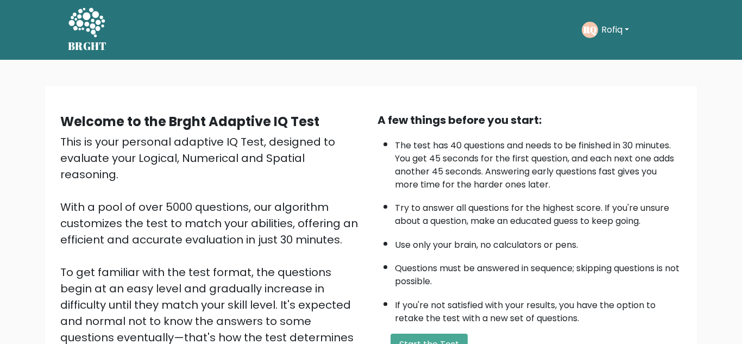
click at [614, 39] on div "RQ Rofiq Dashboard Profile Settings Logout" at bounding box center [628, 29] width 92 height 25
click at [617, 32] on button "Rofiq" at bounding box center [615, 30] width 34 height 14
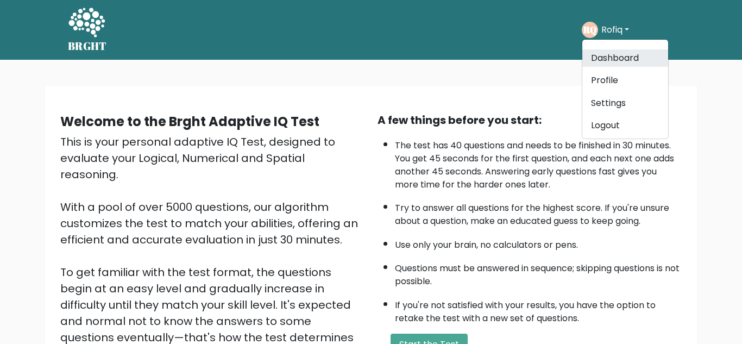
click at [614, 56] on link "Dashboard" at bounding box center [626, 57] width 86 height 17
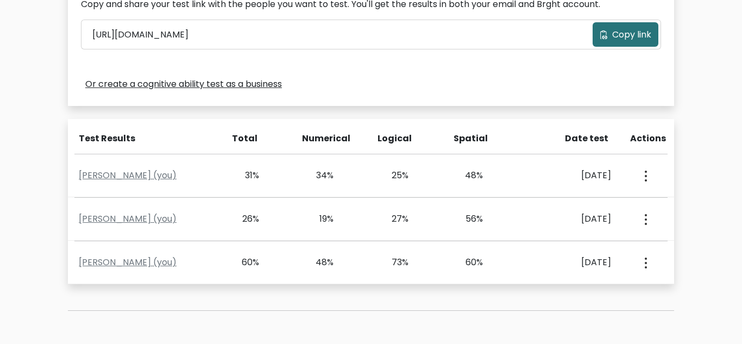
scroll to position [386, 0]
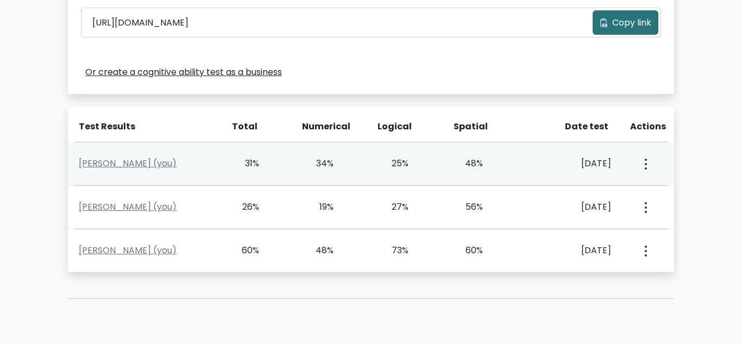
click at [649, 159] on button "button" at bounding box center [645, 164] width 9 height 34
click at [658, 189] on link "View Profile" at bounding box center [684, 194] width 86 height 17
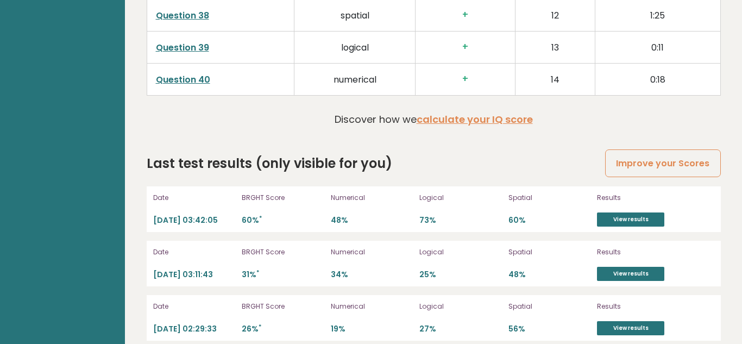
scroll to position [2904, 0]
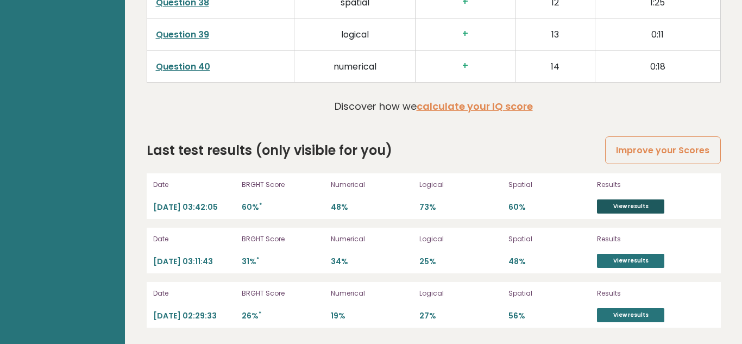
click at [610, 206] on link "View results" at bounding box center [630, 206] width 67 height 14
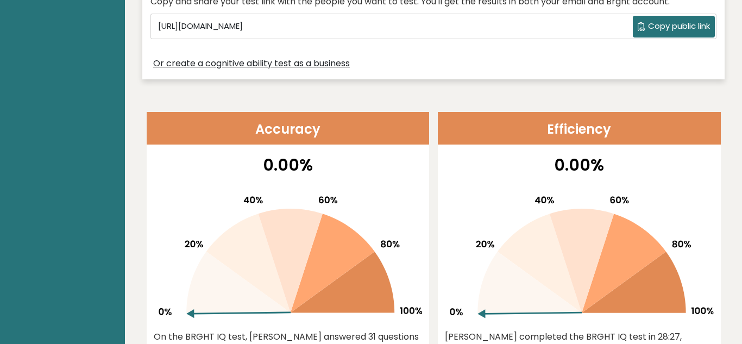
scroll to position [0, 0]
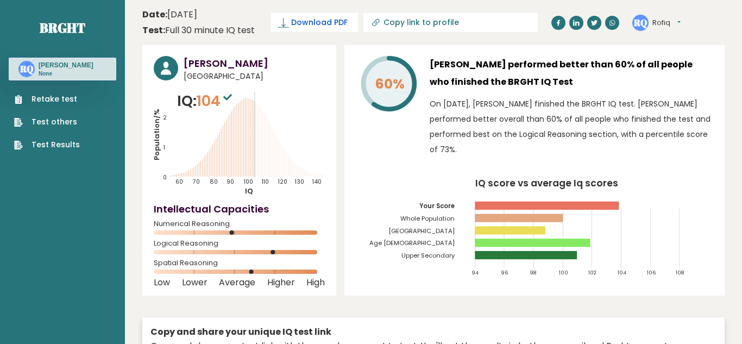
click at [322, 23] on span "Download PDF" at bounding box center [319, 22] width 57 height 11
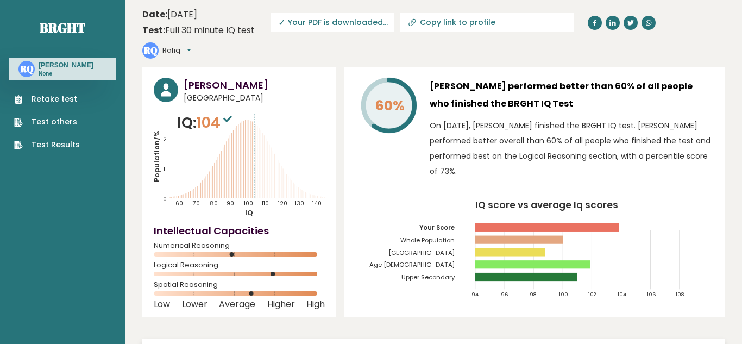
click at [578, 126] on p "On [DATE], [PERSON_NAME] finished the BRGHT IQ test. [PERSON_NAME] performed be…" at bounding box center [572, 148] width 284 height 61
click at [570, 149] on p "On [DATE], [PERSON_NAME] finished the BRGHT IQ test. [PERSON_NAME] performed be…" at bounding box center [572, 148] width 284 height 61
